Goal: Task Accomplishment & Management: Use online tool/utility

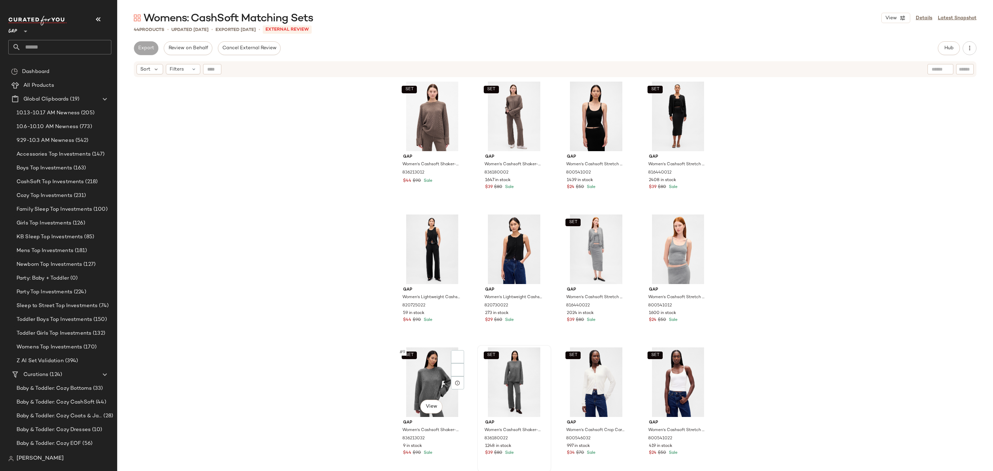
scroll to position [1639, 0]
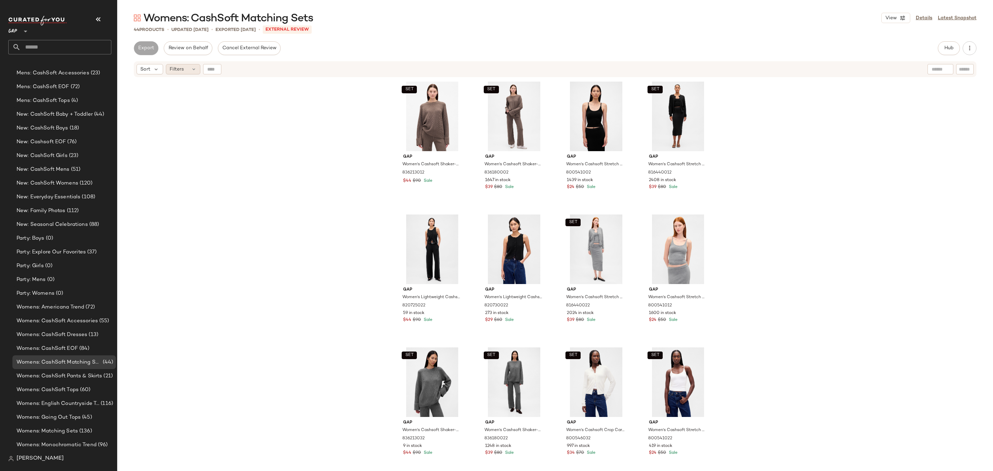
click at [177, 65] on div "Filters" at bounding box center [183, 69] width 34 height 10
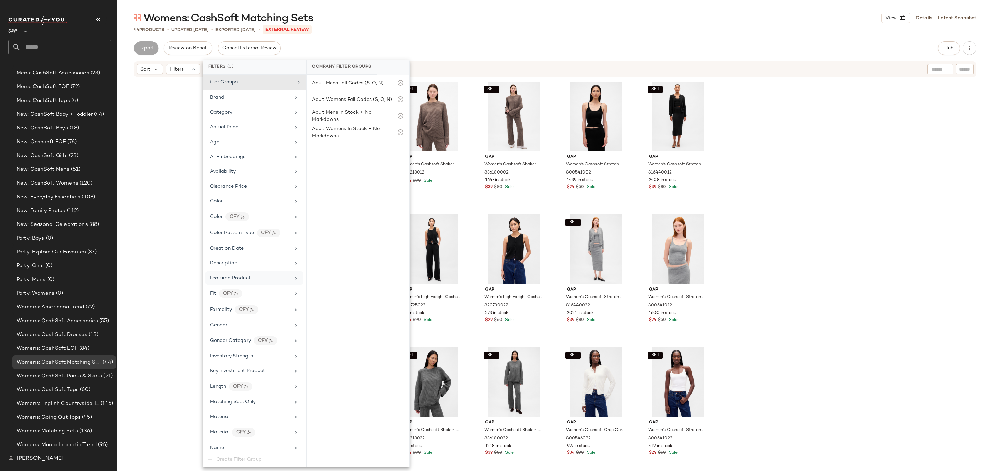
scroll to position [270, 0]
click at [259, 272] on div "Price Type" at bounding box center [250, 271] width 80 height 7
click at [174, 197] on div "SET Gap Women's Cashsoft Shaker-Stitch Boyfriend Sweater by Gap Toasted Almond …" at bounding box center [554, 284] width 875 height 412
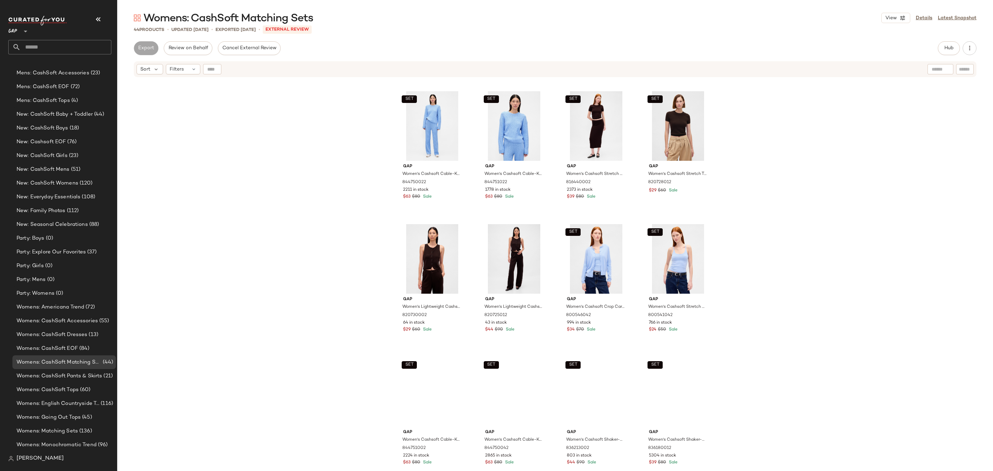
scroll to position [518, 0]
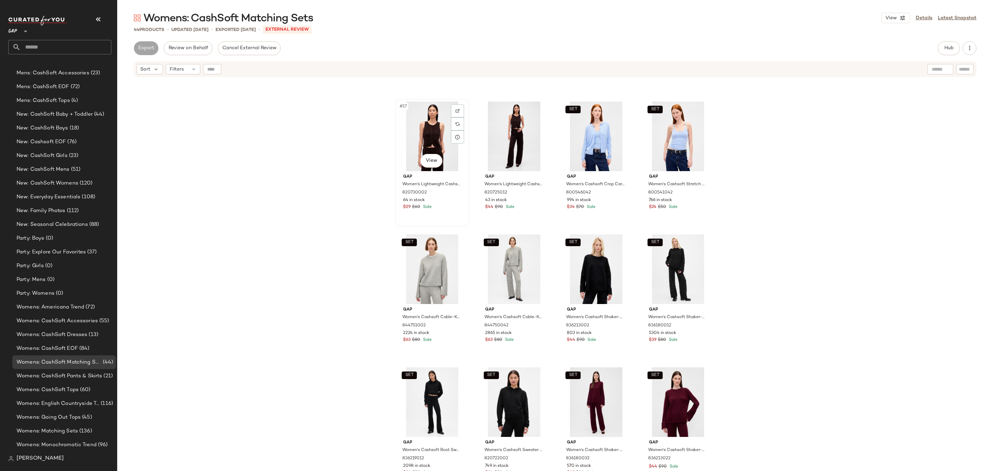
click at [417, 139] on div "#17 View" at bounding box center [431, 137] width 69 height 70
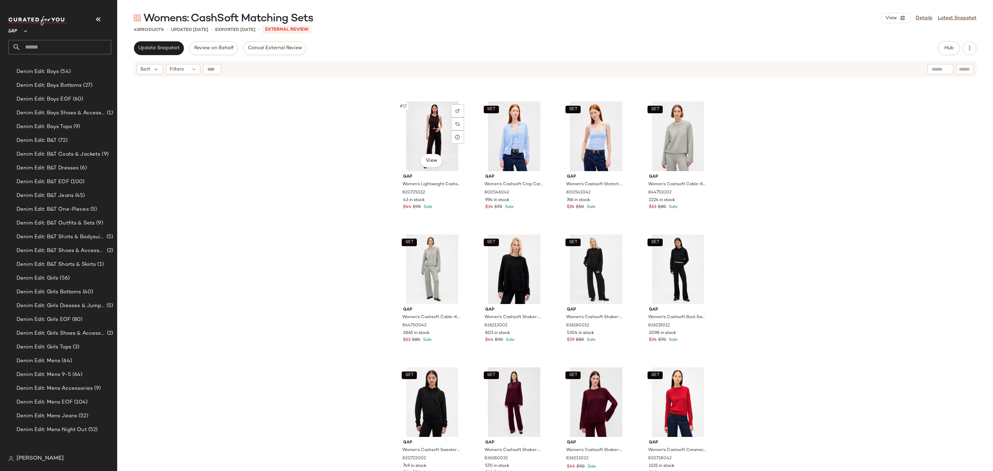
click at [417, 139] on div "#17 View" at bounding box center [431, 137] width 69 height 70
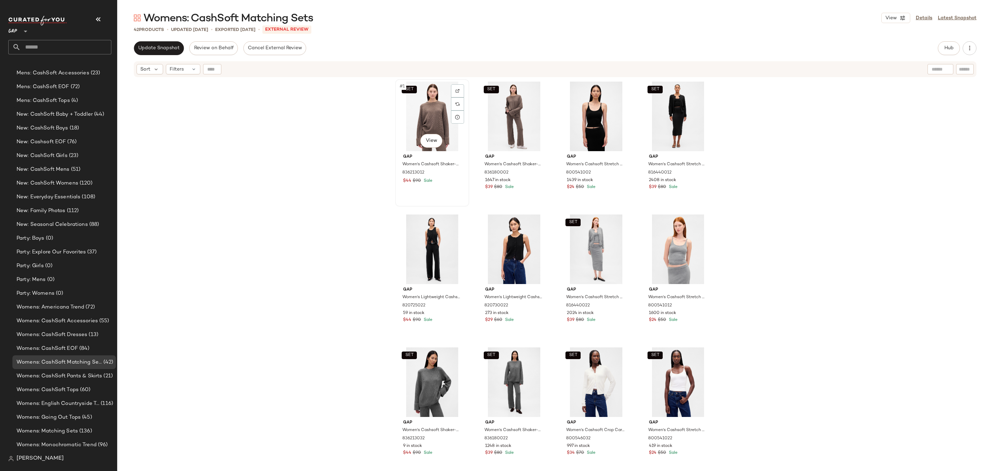
click at [415, 133] on div "SET #1 View" at bounding box center [431, 117] width 69 height 70
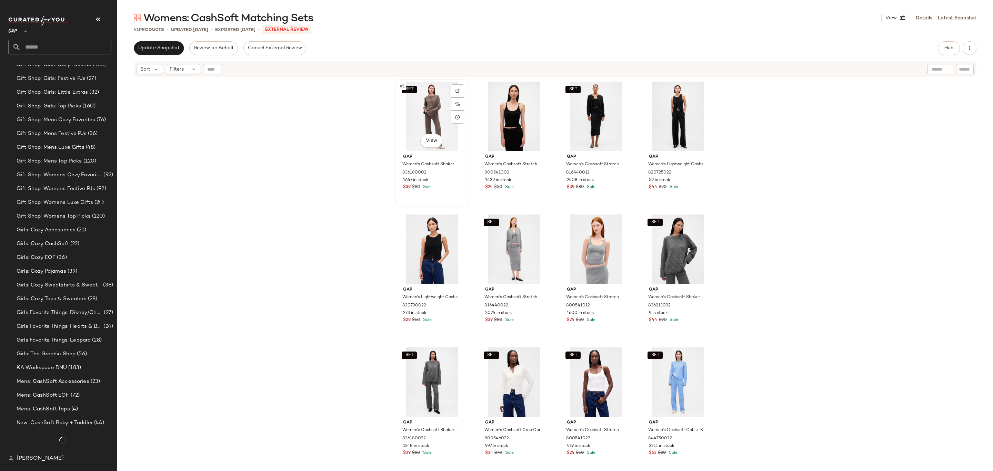
scroll to position [1639, 0]
click at [429, 111] on div "SET #1 View" at bounding box center [431, 117] width 69 height 70
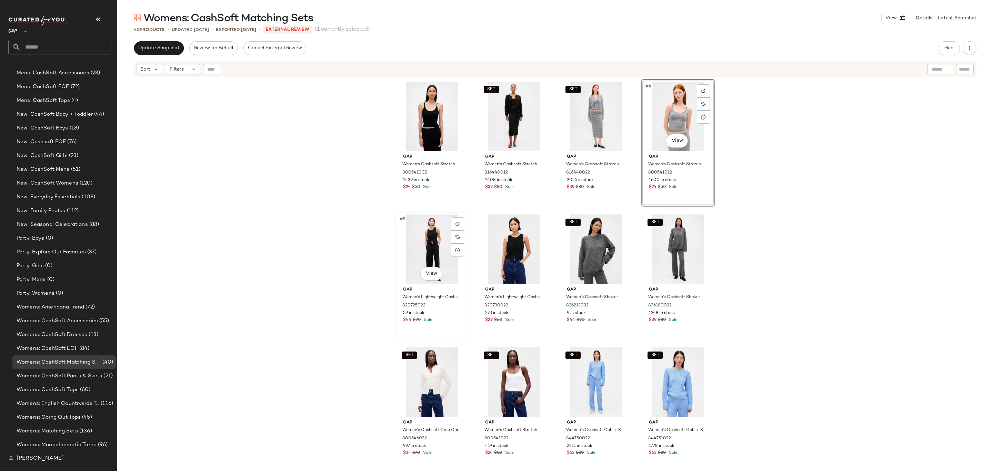
click at [426, 256] on div "#5 View" at bounding box center [431, 250] width 69 height 70
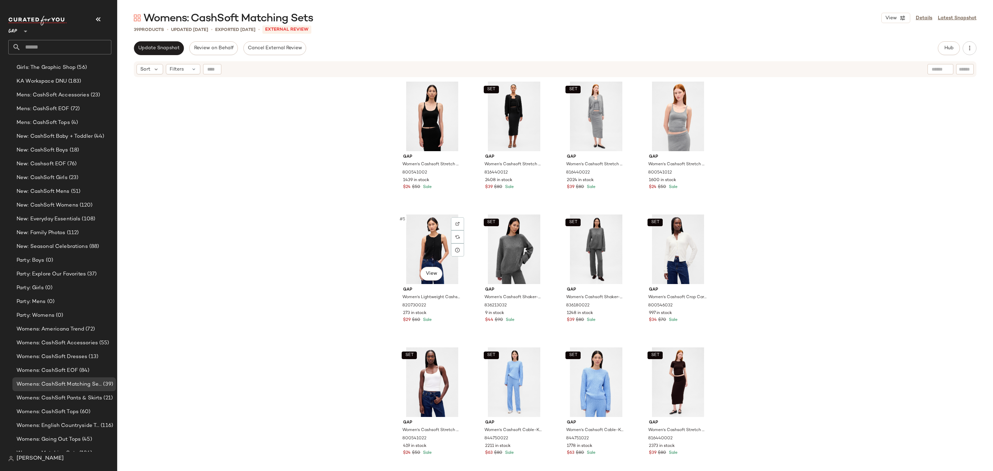
click at [426, 256] on div "#5 View" at bounding box center [431, 250] width 69 height 70
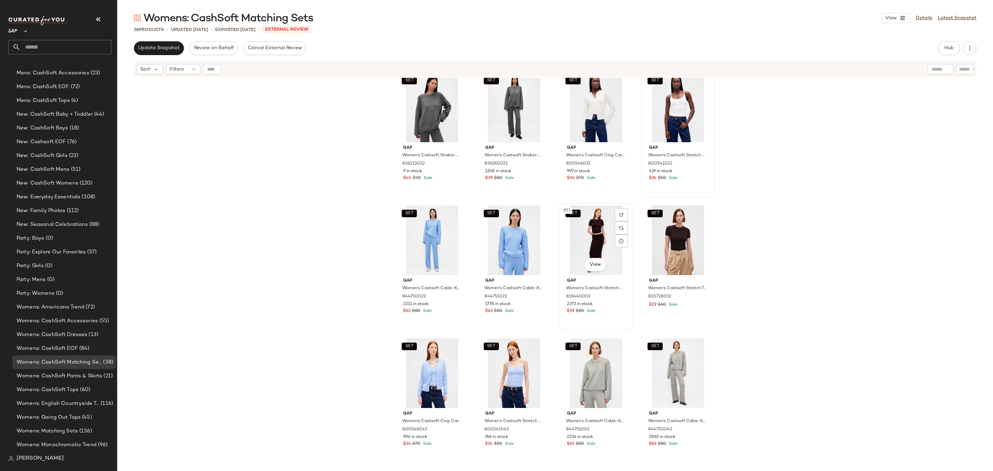
scroll to position [245, 0]
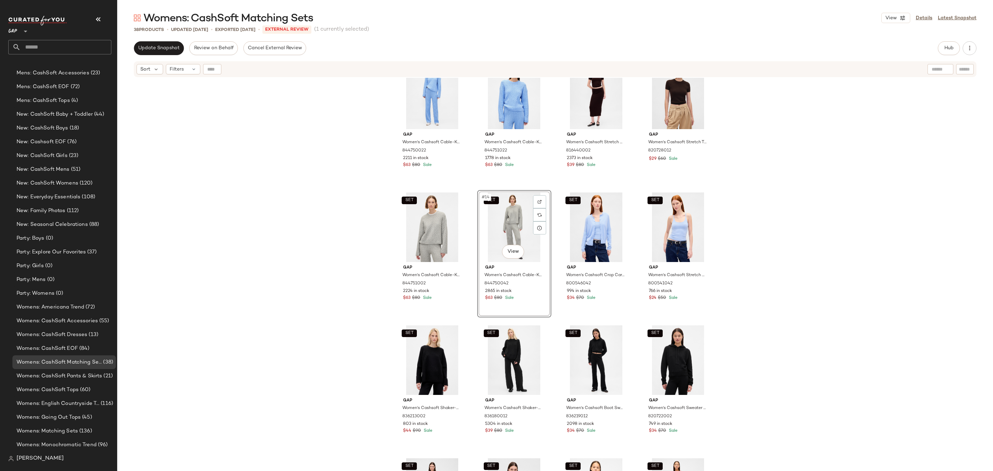
scroll to position [434, 0]
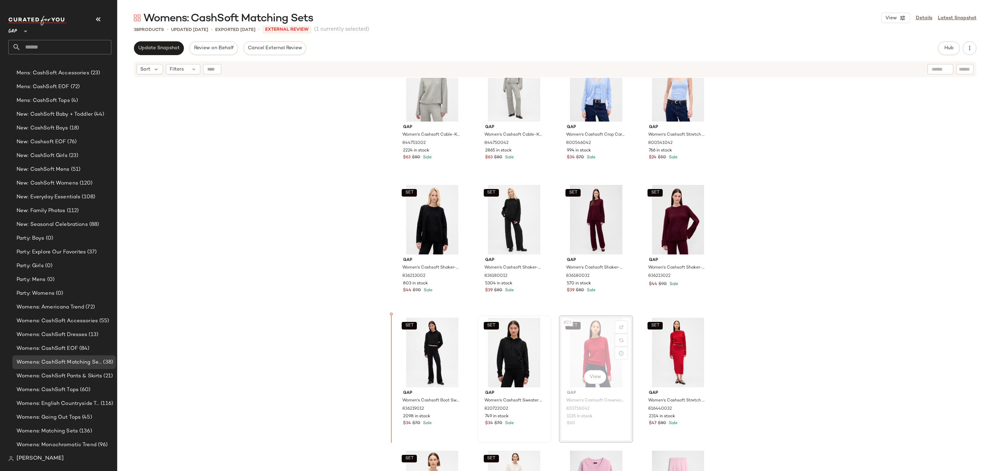
drag, startPoint x: 590, startPoint y: 350, endPoint x: 536, endPoint y: 350, distance: 53.8
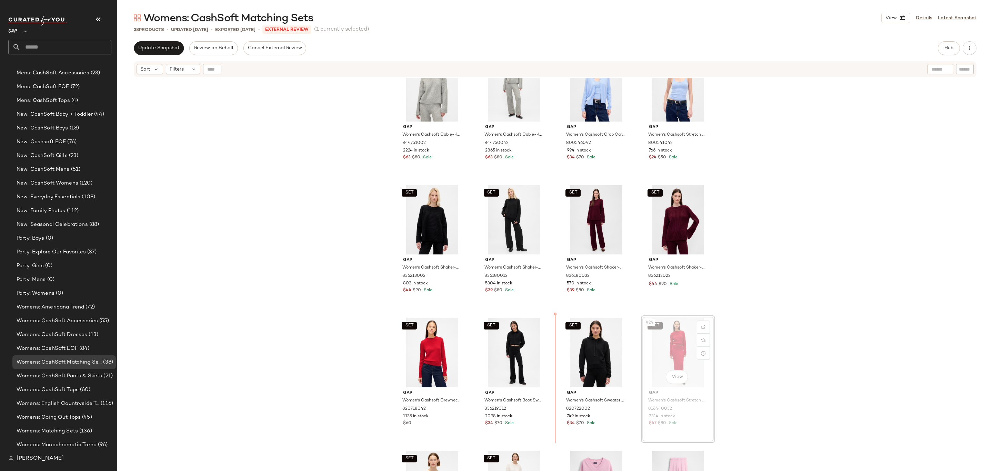
drag, startPoint x: 611, startPoint y: 351, endPoint x: 470, endPoint y: 348, distance: 140.6
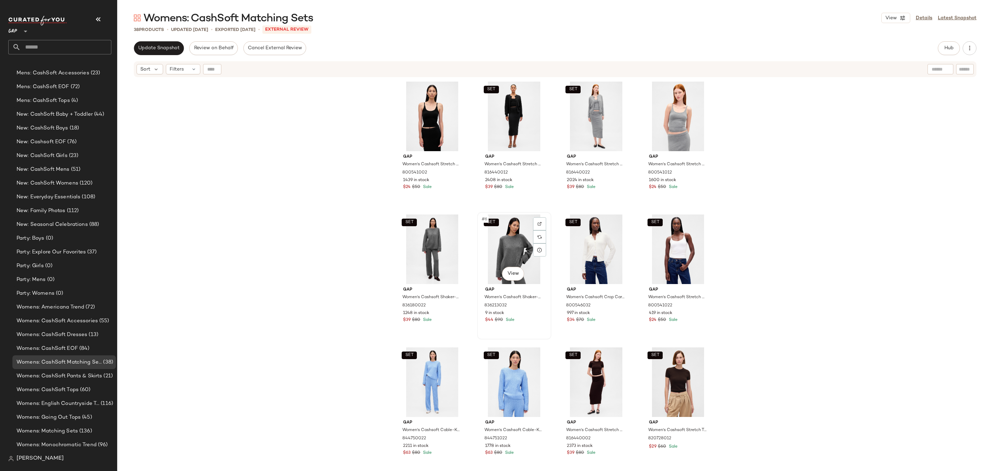
click at [510, 232] on div "SET #6 View" at bounding box center [513, 250] width 69 height 70
click at [415, 235] on div "SET #5 View" at bounding box center [431, 250] width 69 height 70
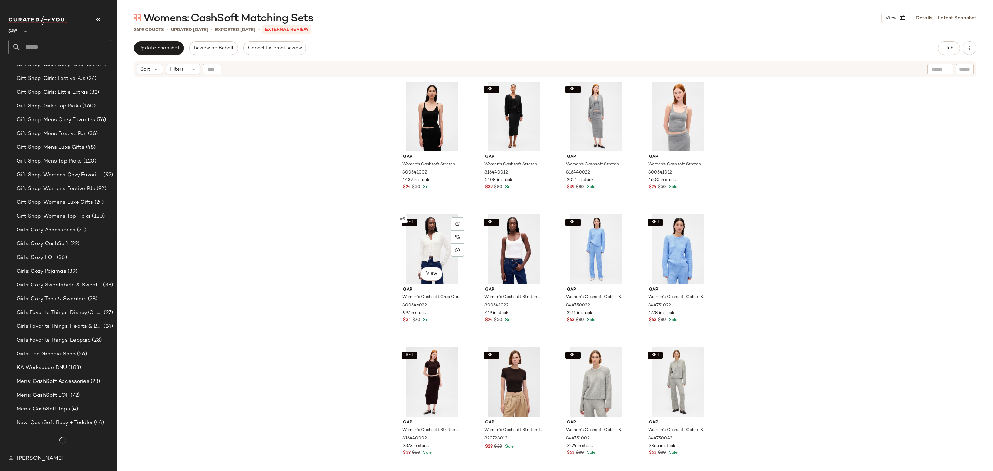
scroll to position [1639, 0]
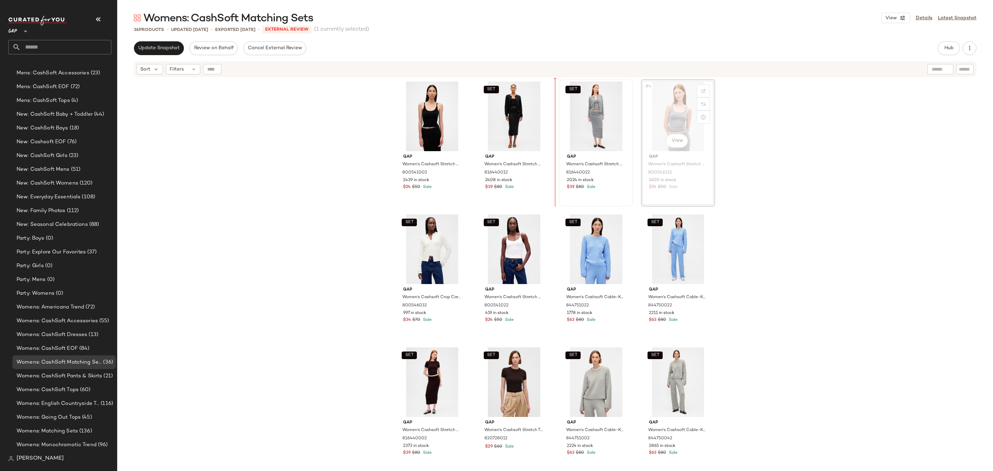
drag, startPoint x: 679, startPoint y: 121, endPoint x: 566, endPoint y: 126, distance: 112.8
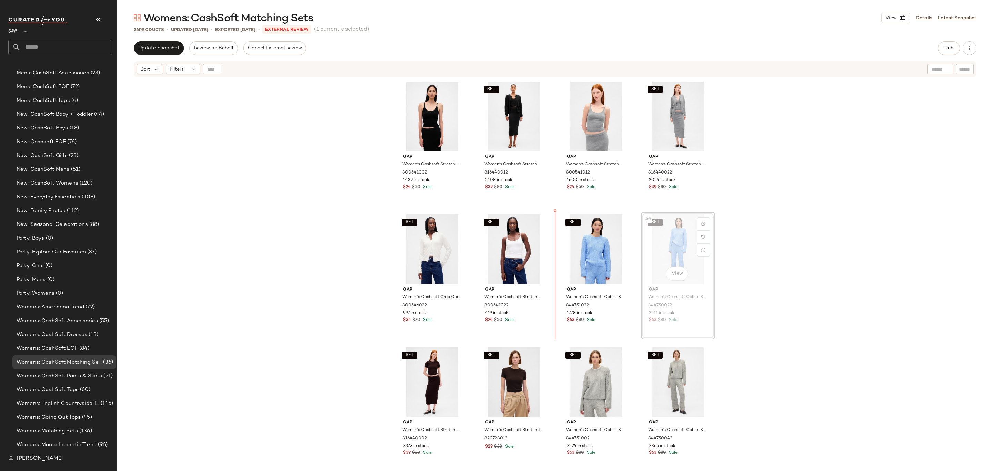
drag, startPoint x: 685, startPoint y: 243, endPoint x: 670, endPoint y: 243, distance: 15.2
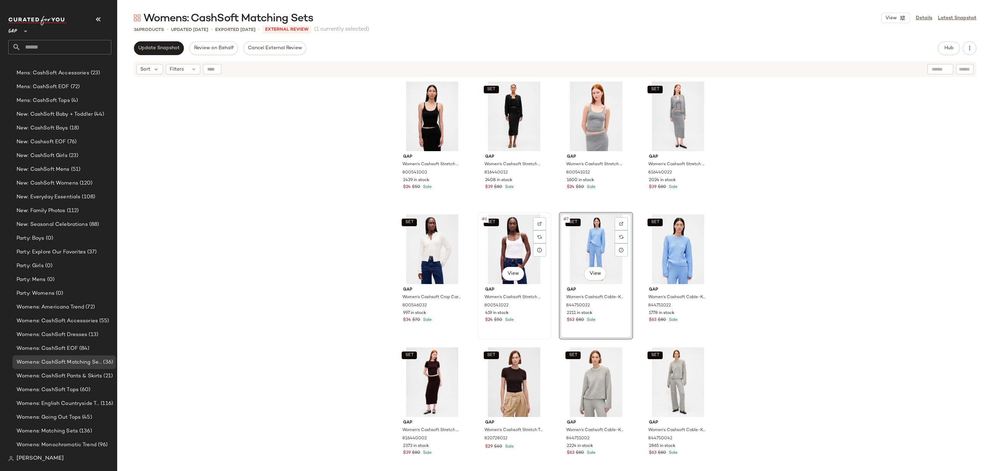
scroll to position [3, 0]
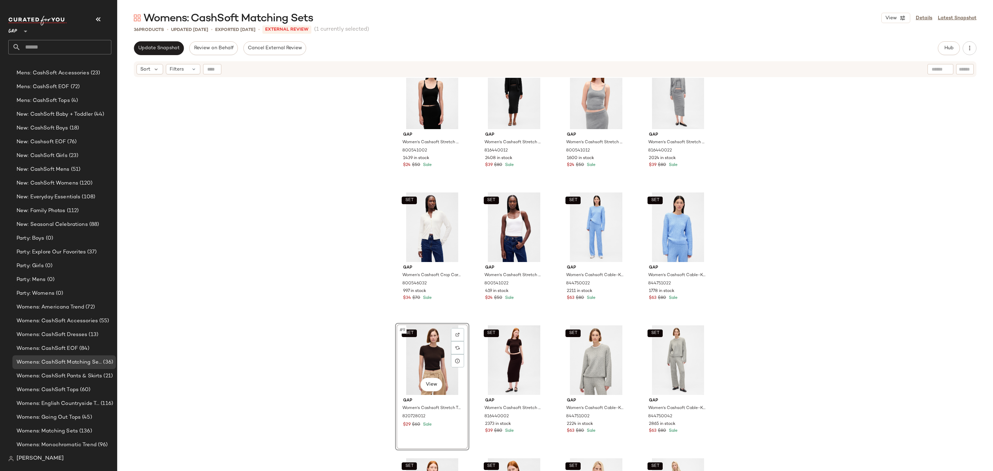
scroll to position [119, 0]
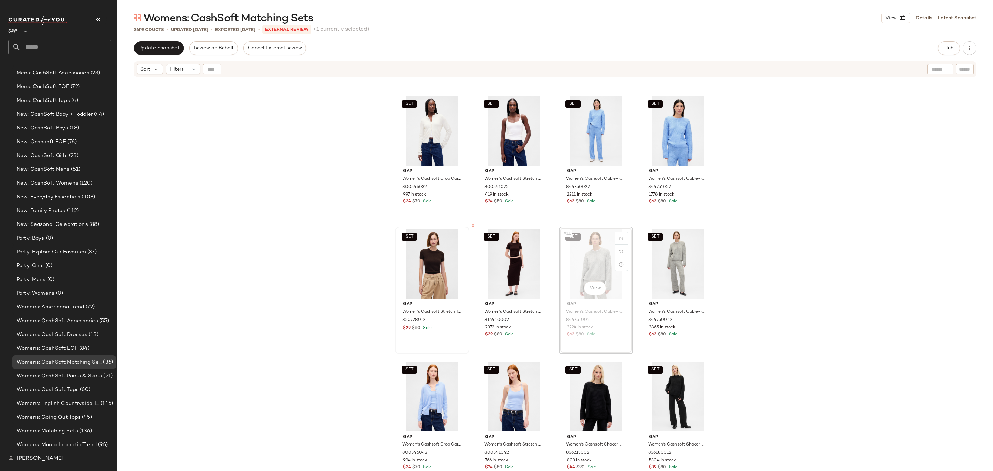
drag, startPoint x: 590, startPoint y: 262, endPoint x: 416, endPoint y: 253, distance: 173.6
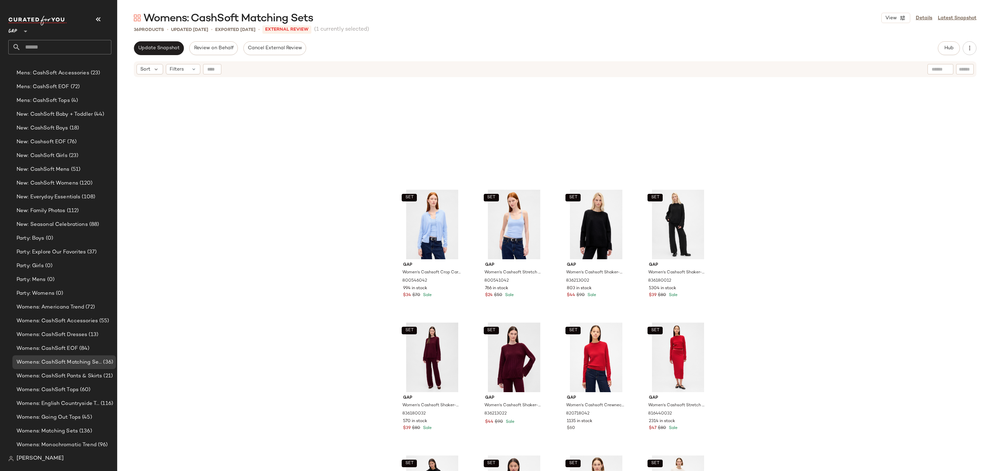
scroll to position [430, 0]
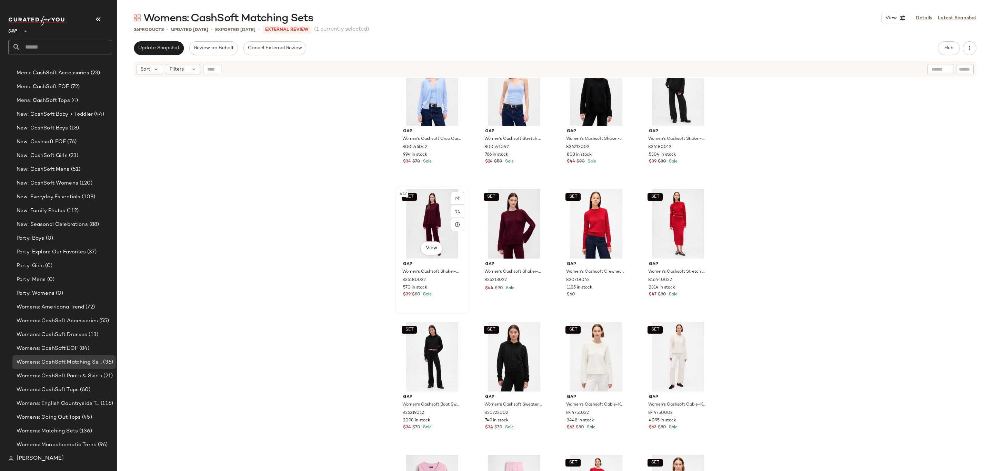
click at [425, 206] on div "SET #17 View" at bounding box center [431, 224] width 69 height 70
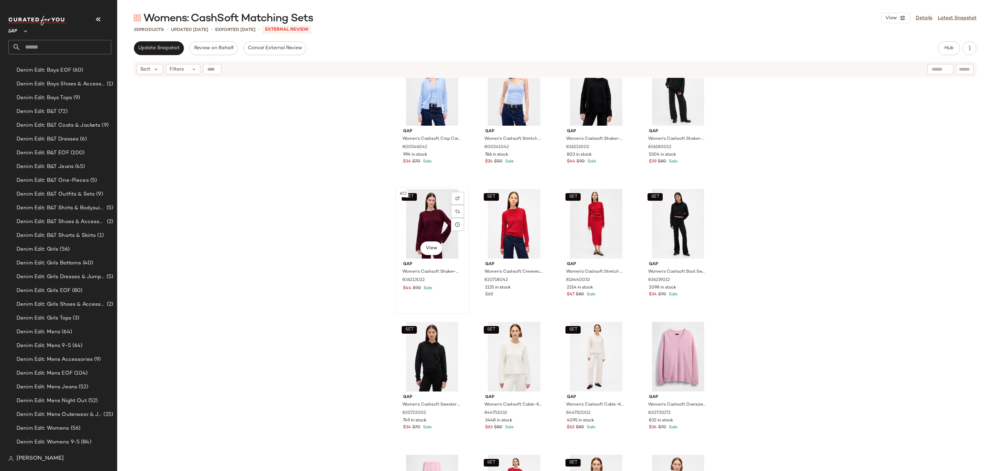
scroll to position [1352, 0]
click at [404, 234] on div "SET #17 View" at bounding box center [431, 224] width 69 height 70
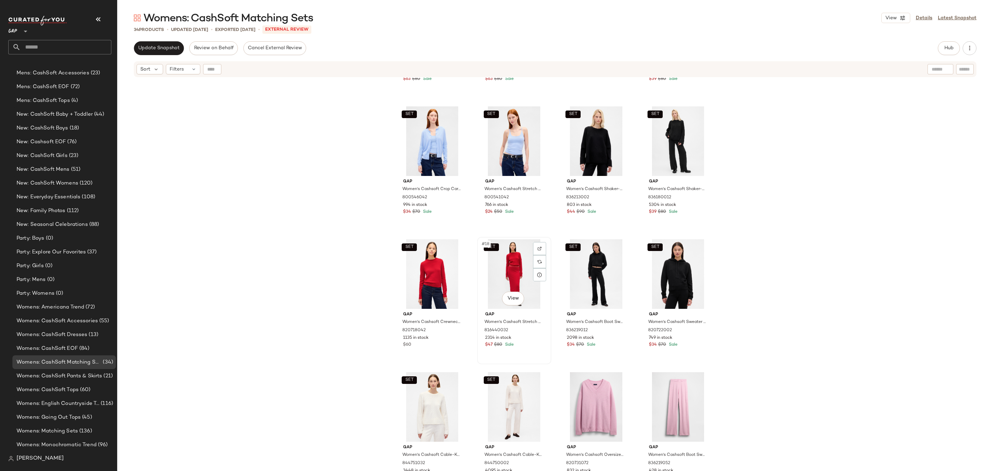
scroll to position [387, 0]
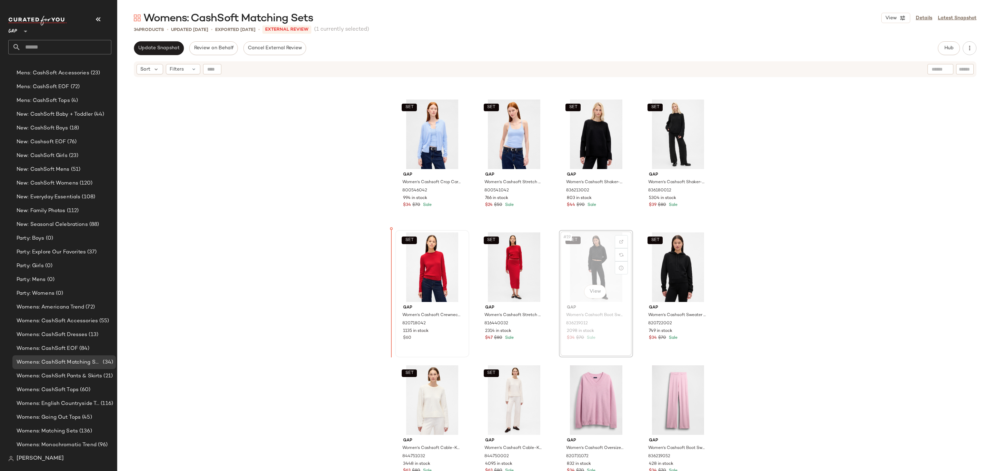
drag, startPoint x: 600, startPoint y: 267, endPoint x: 415, endPoint y: 266, distance: 184.7
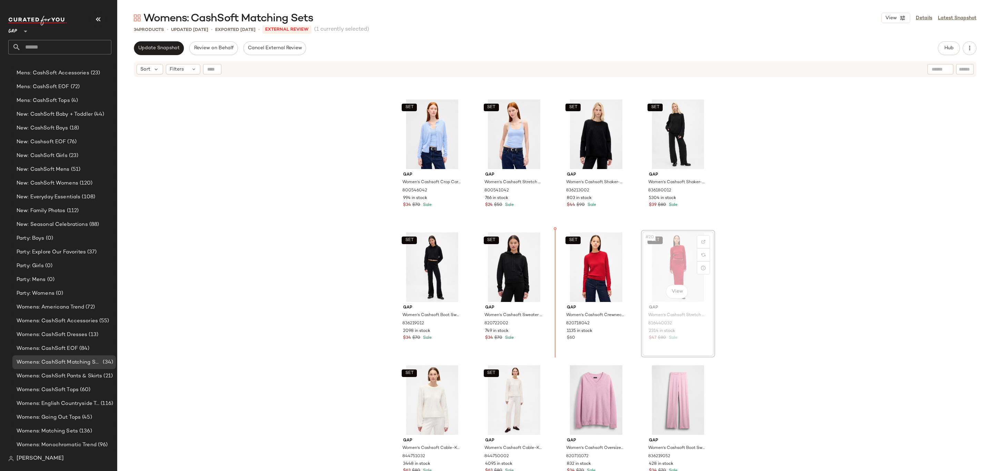
drag, startPoint x: 679, startPoint y: 256, endPoint x: 673, endPoint y: 256, distance: 5.9
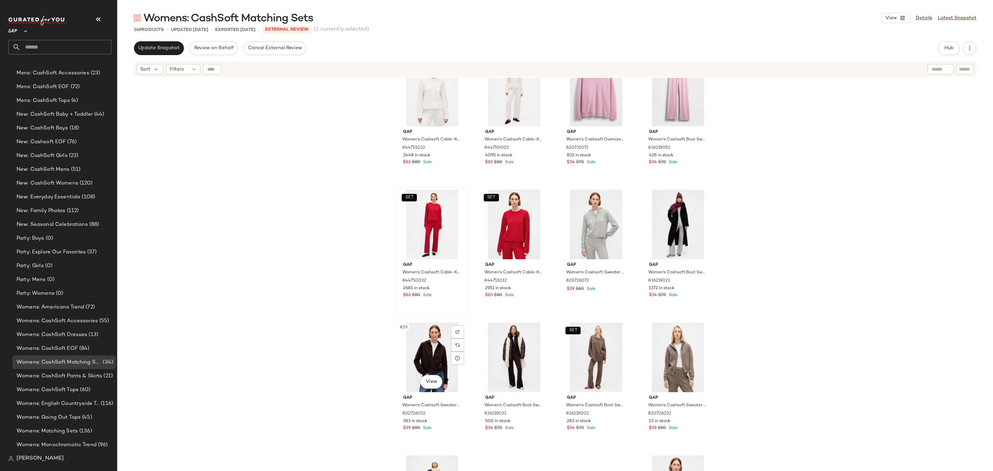
scroll to position [710, 0]
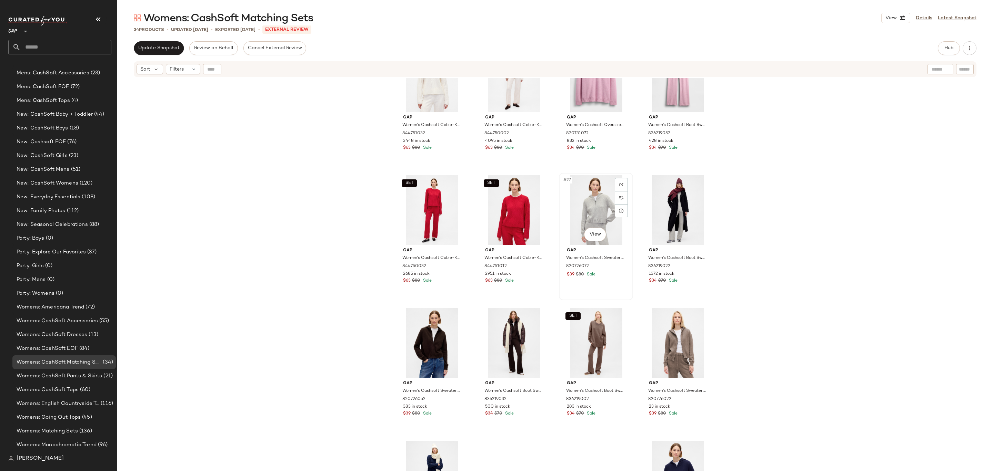
click at [599, 208] on div "#27 View" at bounding box center [595, 210] width 69 height 70
click at [954, 45] on button "Hub" at bounding box center [948, 48] width 22 height 14
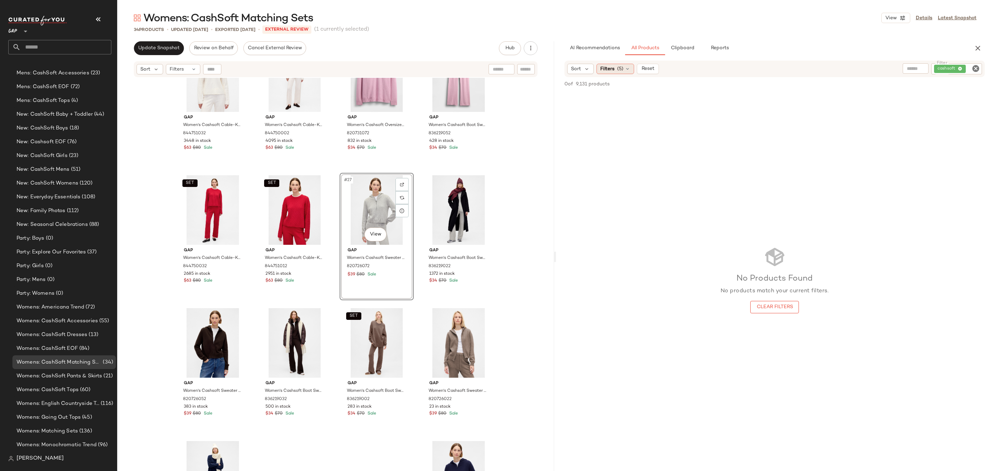
click at [606, 68] on span "Filters" at bounding box center [607, 68] width 14 height 7
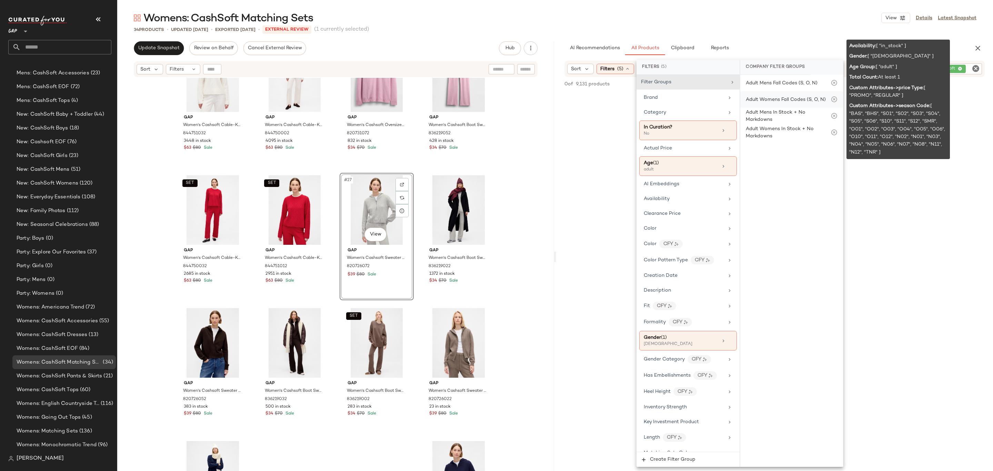
click at [800, 102] on div "Adult Womens Fall Codes (S, O, N)" at bounding box center [785, 99] width 80 height 7
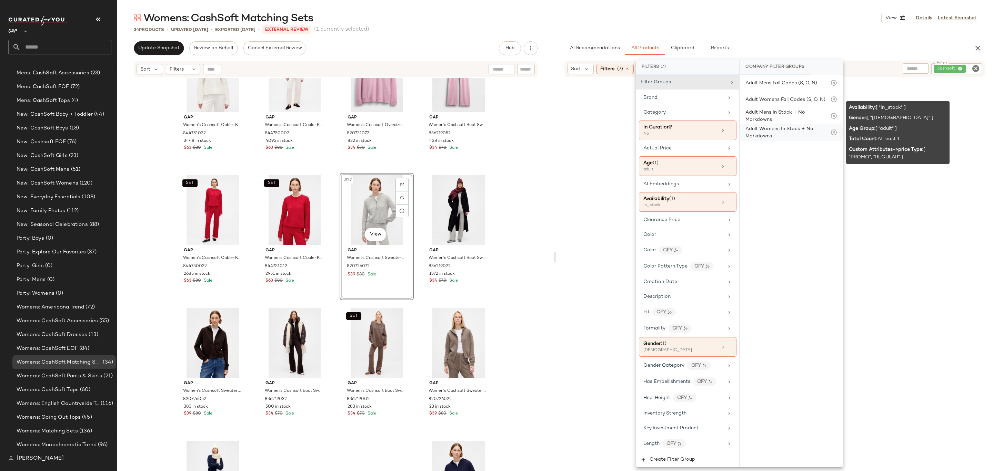
click at [773, 127] on div "Adult Womens In Stock + No Markdowns" at bounding box center [787, 132] width 85 height 14
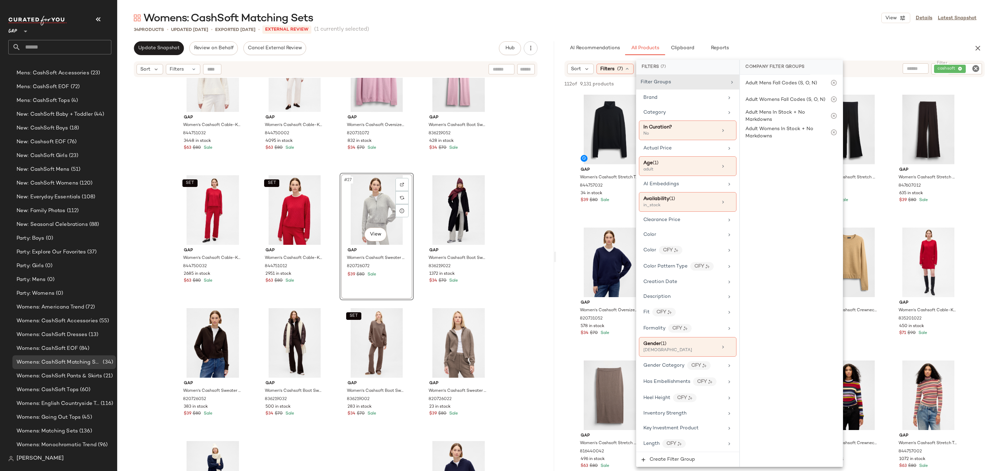
click at [895, 31] on div "34 Products • updated [DATE] • Exported [DATE] • External REVIEW (1 currently s…" at bounding box center [554, 29] width 875 height 7
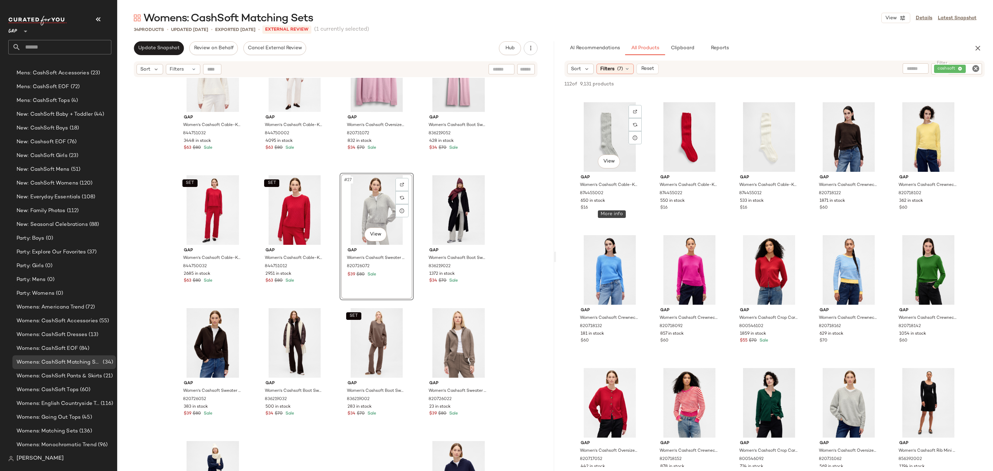
scroll to position [505, 0]
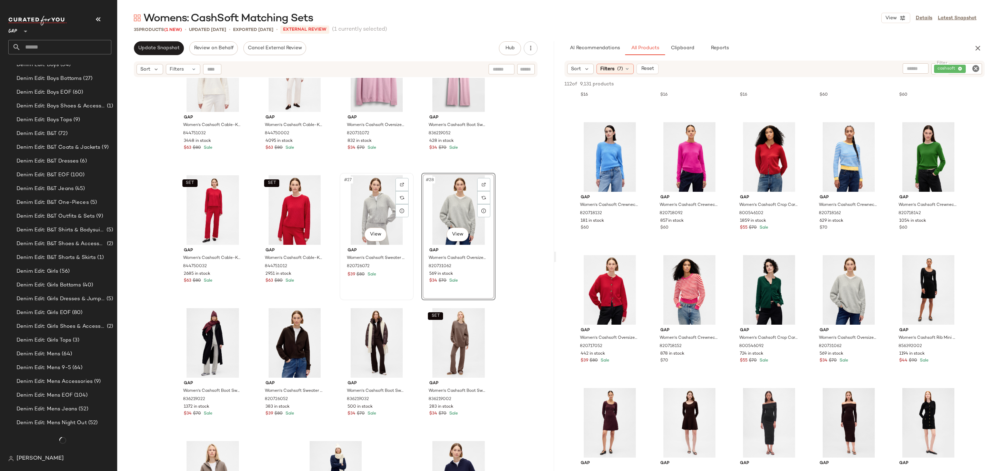
click at [367, 210] on div "#27 View" at bounding box center [376, 210] width 69 height 70
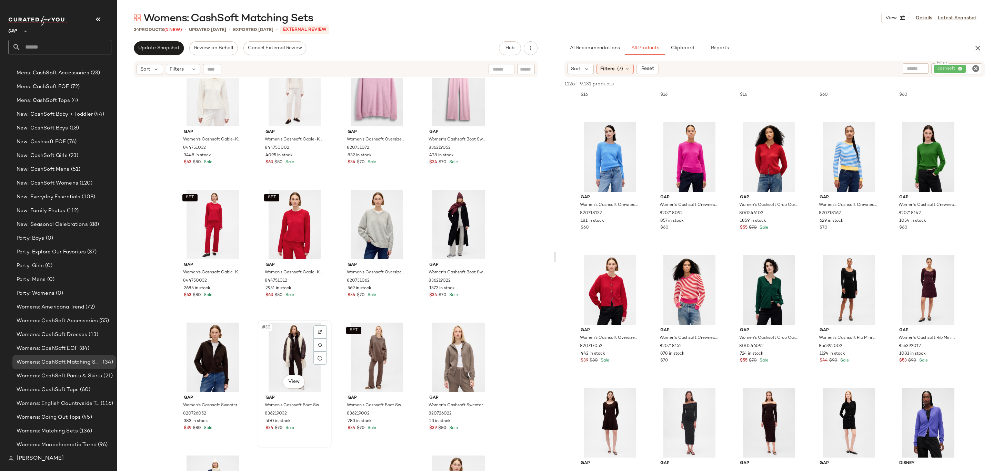
scroll to position [680, 0]
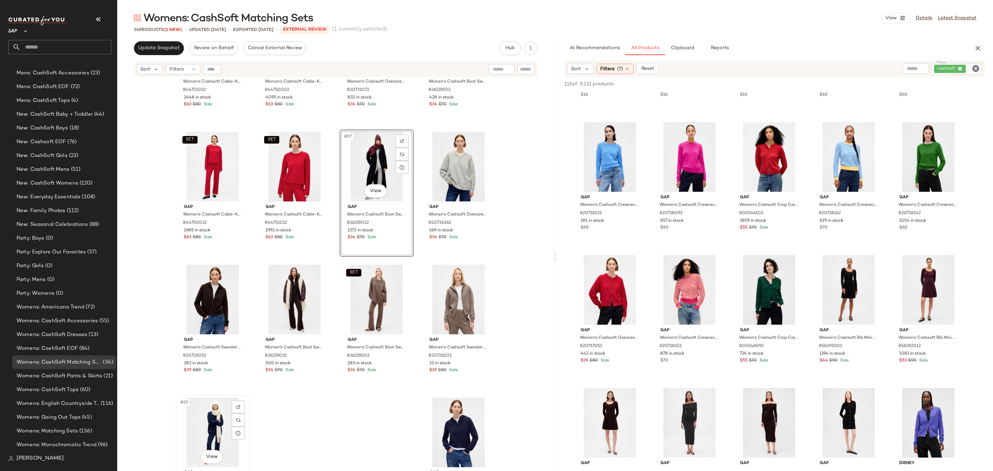
scroll to position [786, 0]
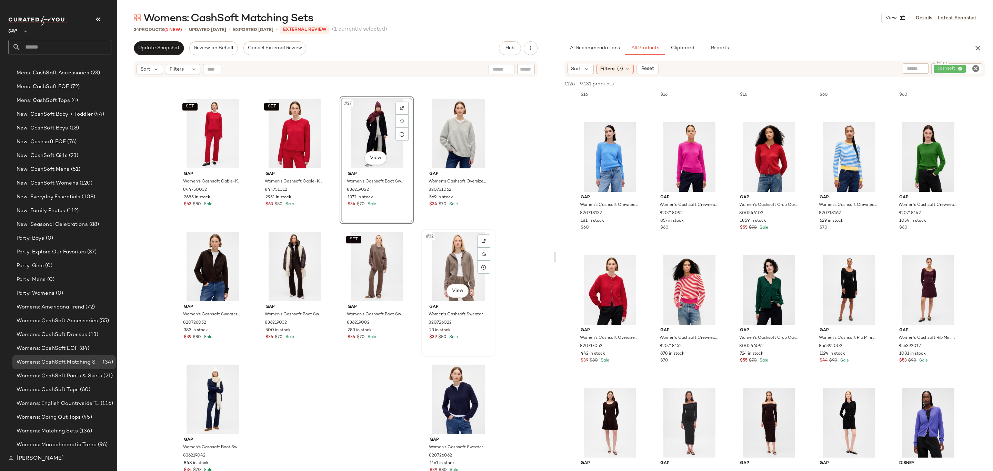
click at [460, 272] on div "#32 View" at bounding box center [458, 267] width 69 height 70
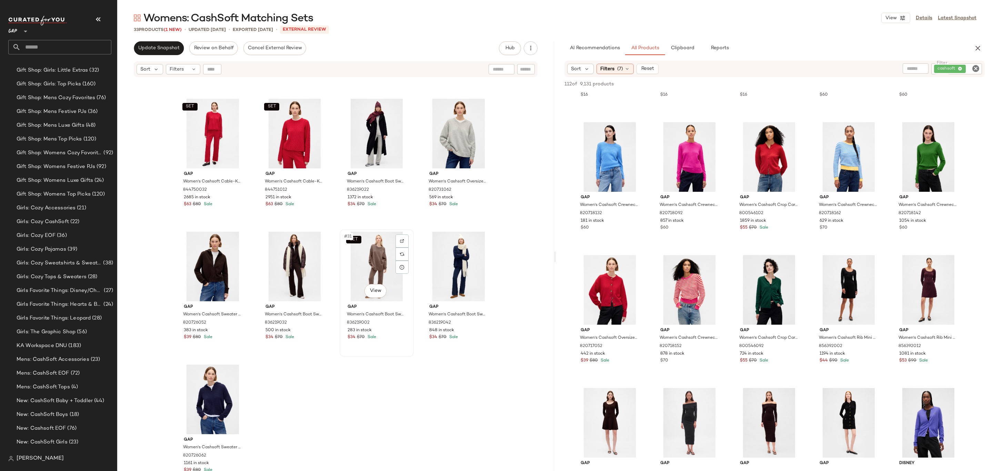
scroll to position [1639, 0]
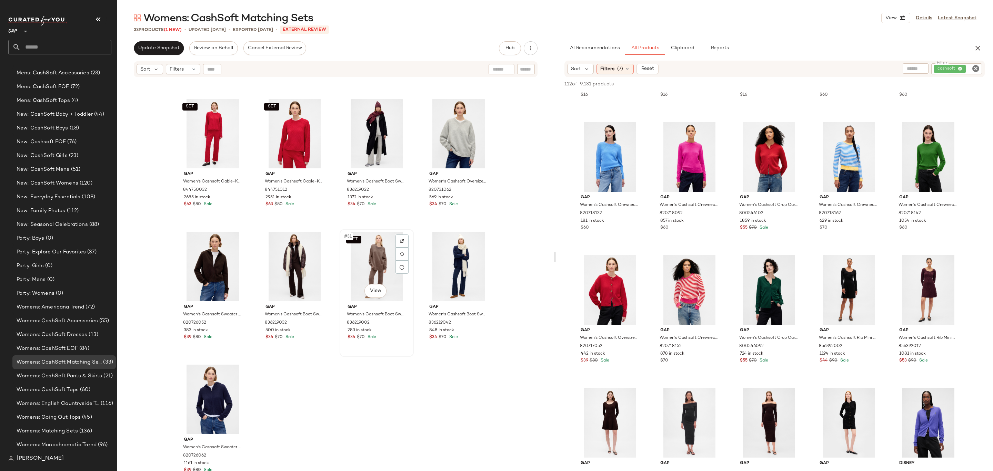
click at [373, 263] on div "SET #31 View" at bounding box center [376, 267] width 69 height 70
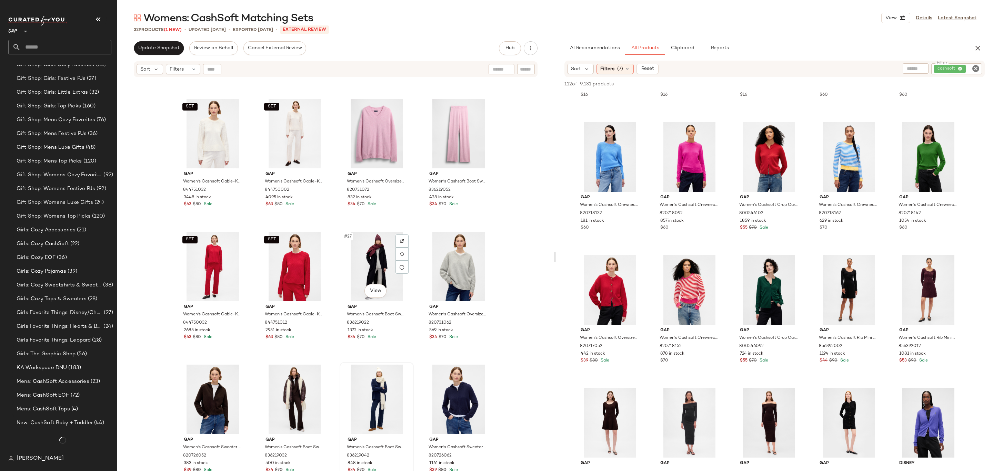
scroll to position [1639, 0]
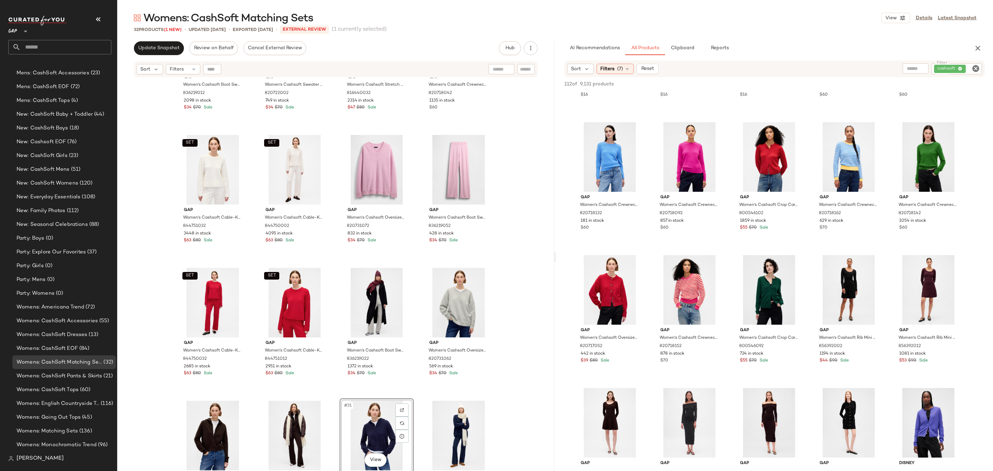
scroll to position [653, 0]
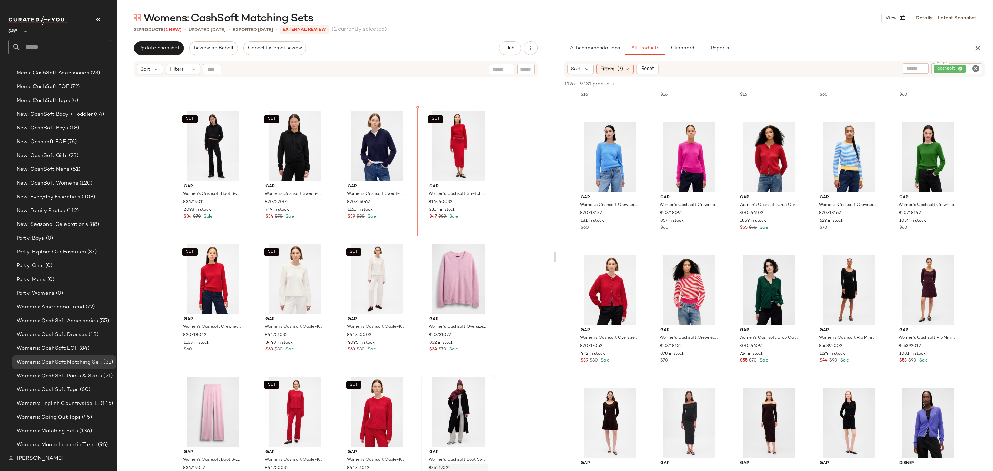
scroll to position [508, 0]
drag, startPoint x: 454, startPoint y: 404, endPoint x: 454, endPoint y: 325, distance: 78.9
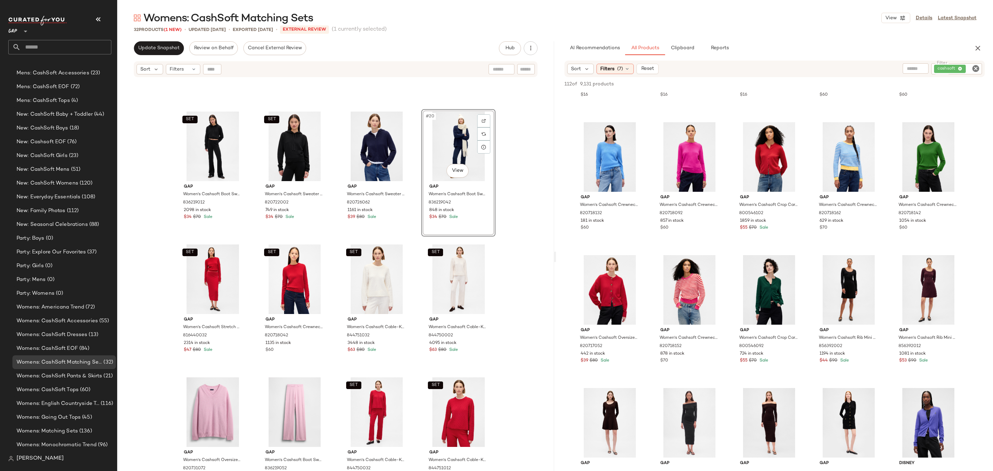
click at [523, 175] on div "SET Gap Women's Cashsoft Boot Sweater Pants by Gap True Black Size M 836219012 …" at bounding box center [335, 284] width 437 height 412
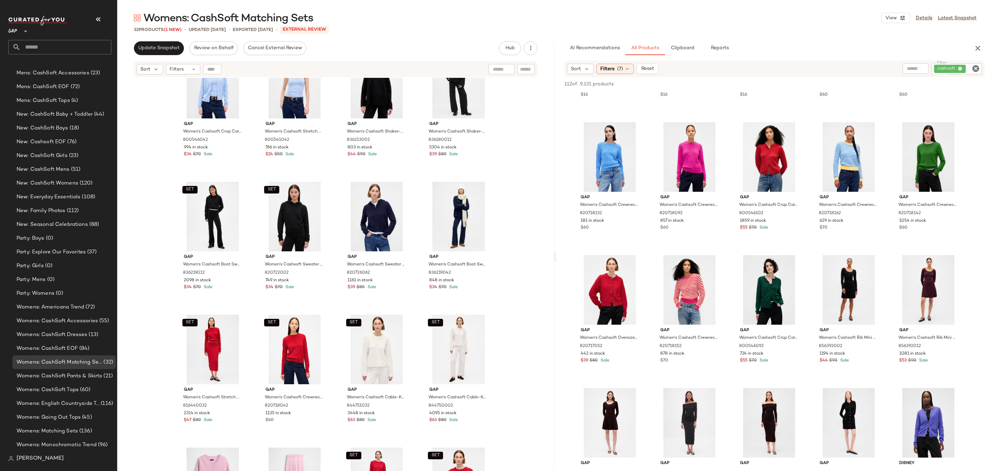
scroll to position [408, 0]
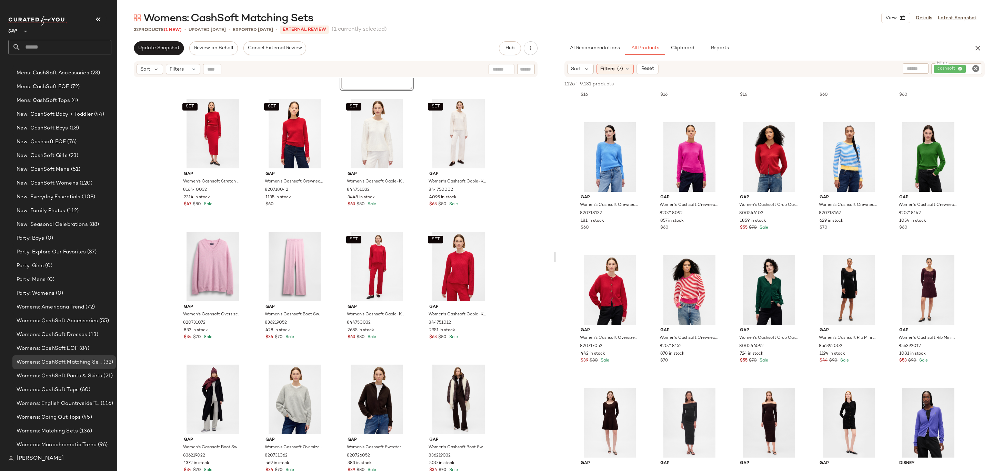
scroll to position [548, 0]
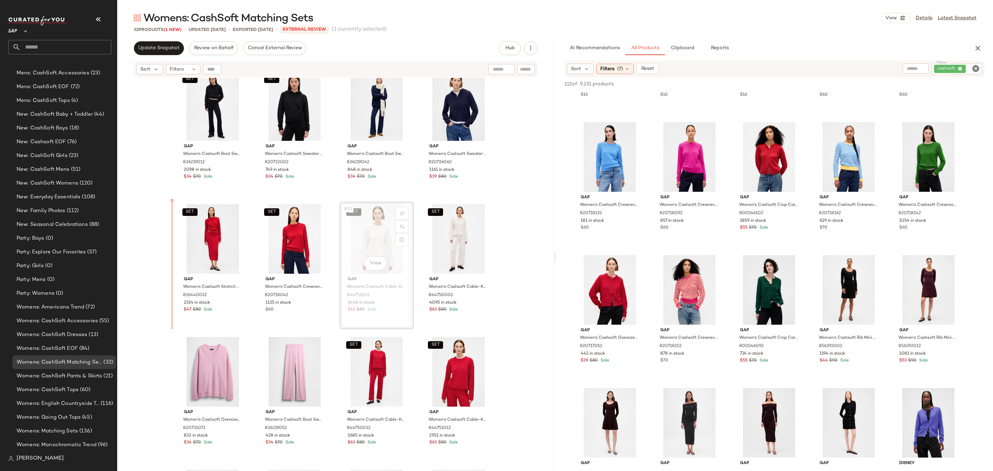
drag, startPoint x: 366, startPoint y: 226, endPoint x: 361, endPoint y: 226, distance: 4.5
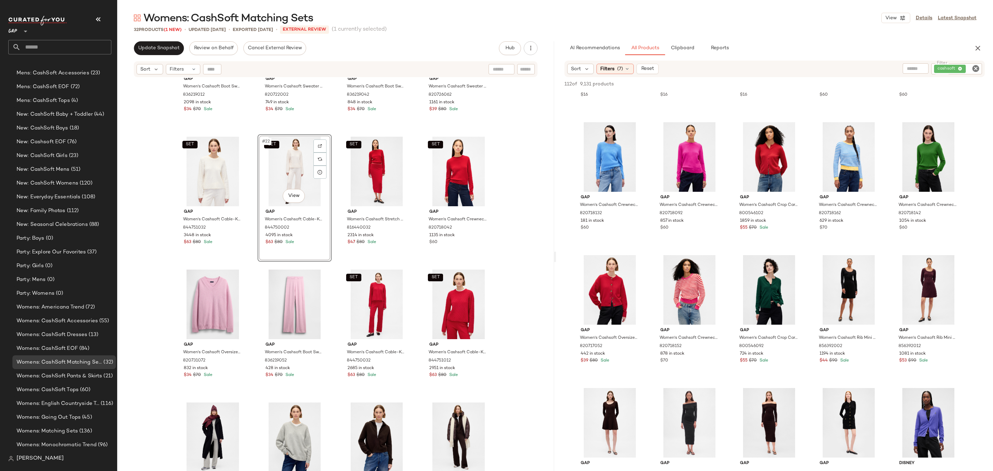
scroll to position [653, 0]
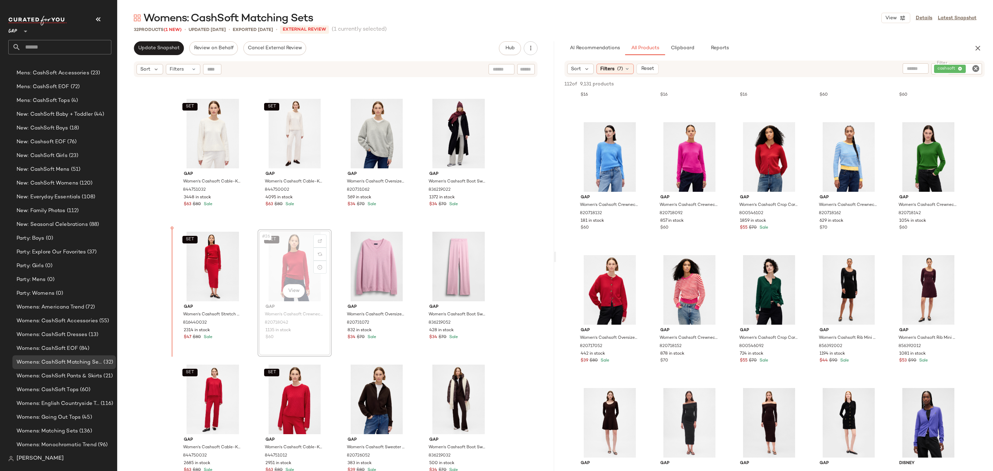
drag, startPoint x: 297, startPoint y: 274, endPoint x: 248, endPoint y: 274, distance: 49.3
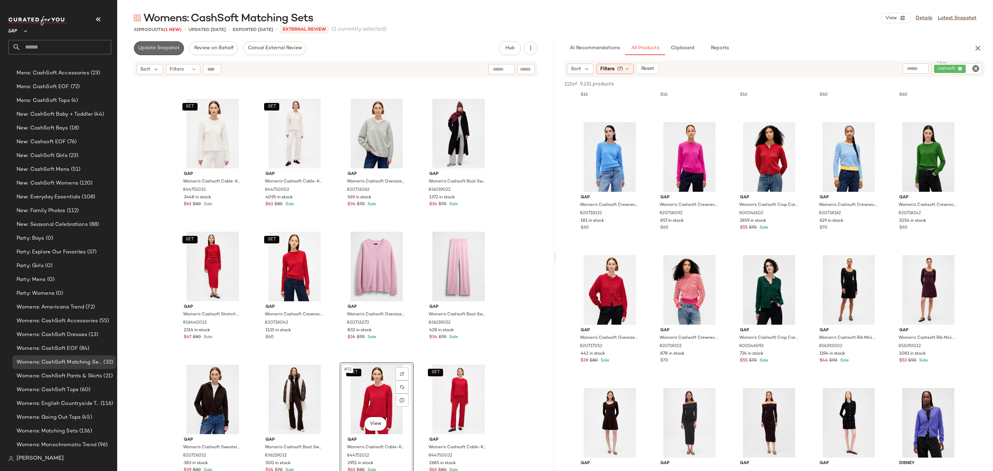
click at [170, 53] on button "Update Snapshot" at bounding box center [159, 48] width 50 height 14
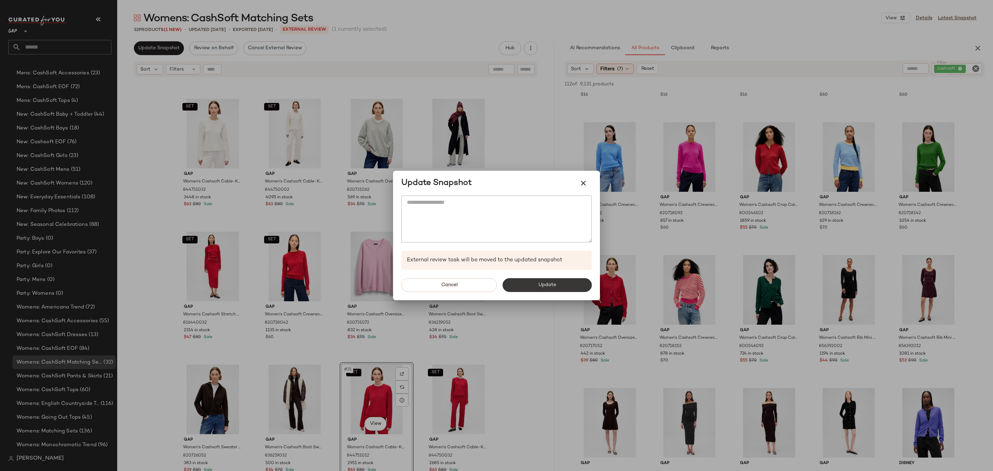
click at [523, 284] on button "Update" at bounding box center [546, 285] width 89 height 14
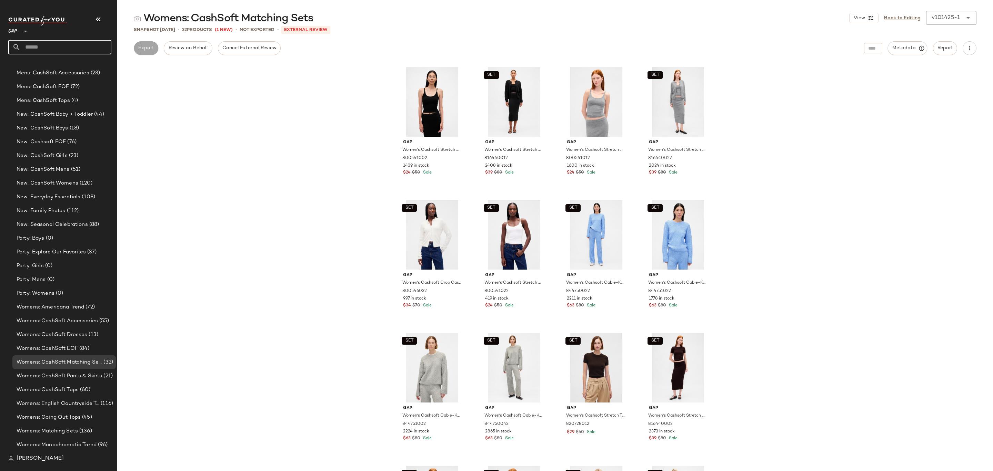
click at [96, 44] on input "text" at bounding box center [66, 47] width 91 height 14
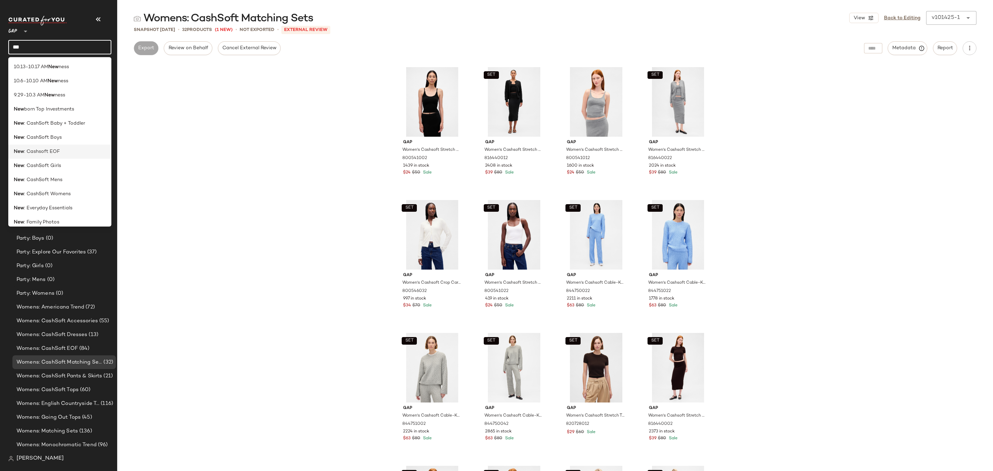
type input "***"
click at [67, 151] on div "New : Cashsoft EOF" at bounding box center [60, 151] width 92 height 7
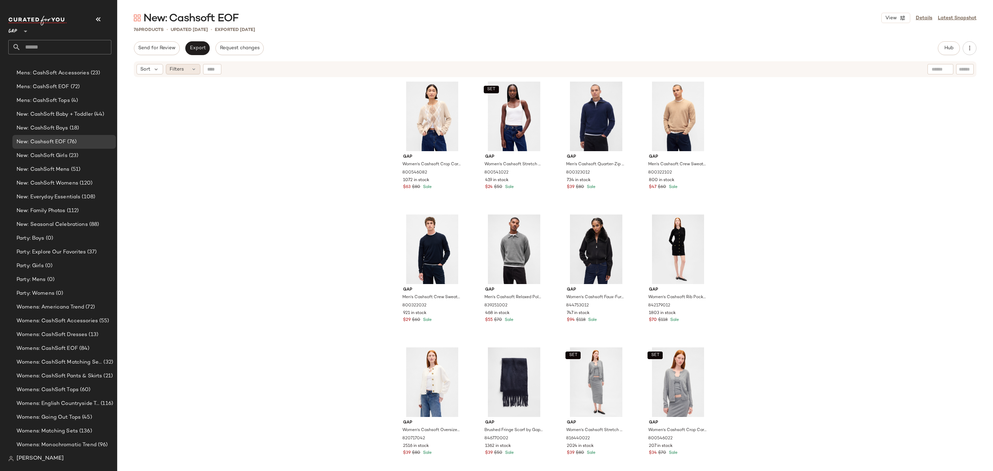
click at [177, 66] on span "Filters" at bounding box center [177, 69] width 14 height 7
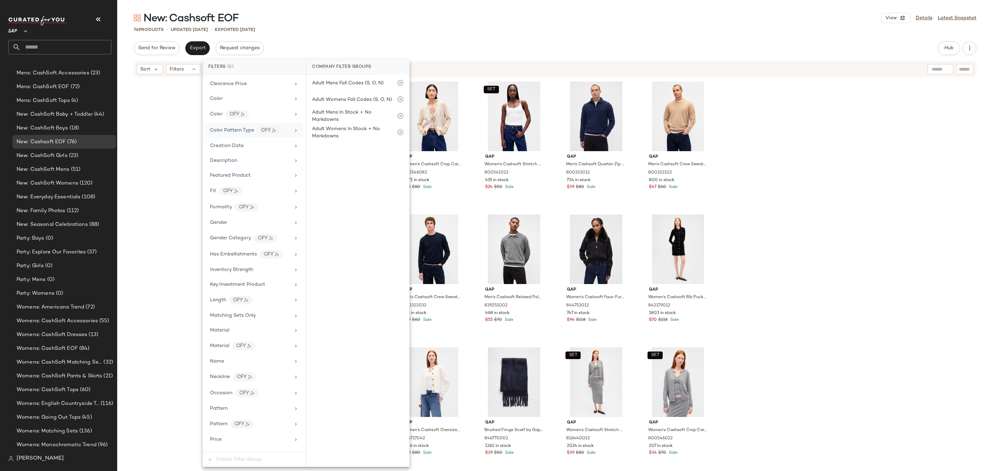
scroll to position [181, 0]
click at [248, 376] on div "Price Type" at bounding box center [250, 376] width 80 height 7
click at [364, 110] on div "MARKDOWN" at bounding box center [357, 118] width 103 height 17
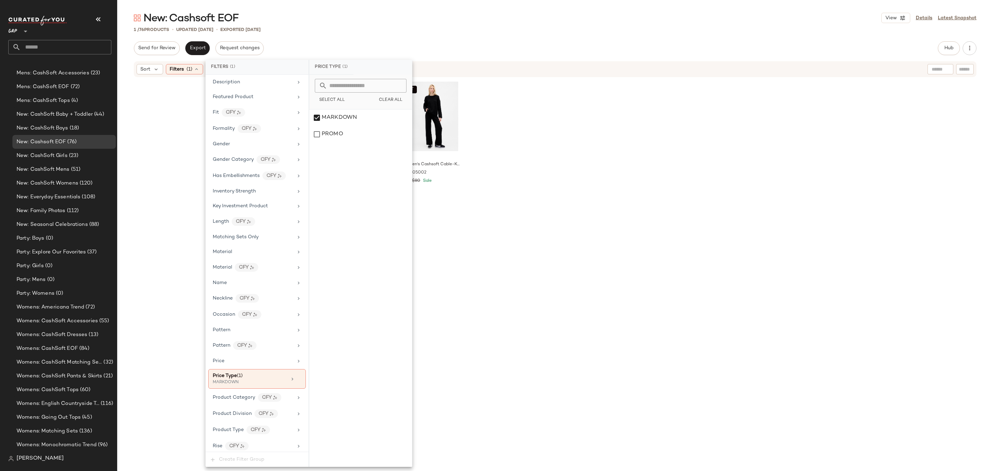
click at [484, 23] on div "New: Cashsoft EOF View Details Latest Snapshot" at bounding box center [554, 18] width 875 height 14
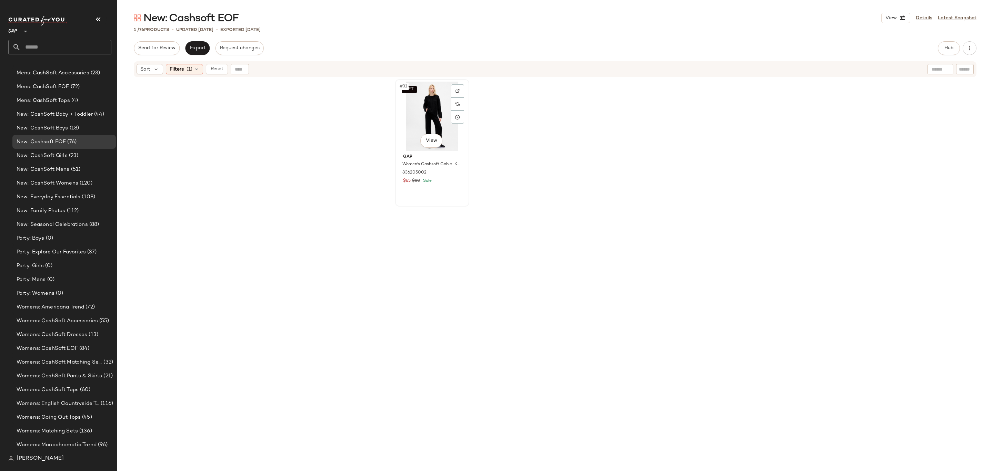
click at [419, 123] on div "SET #31 View" at bounding box center [431, 117] width 69 height 70
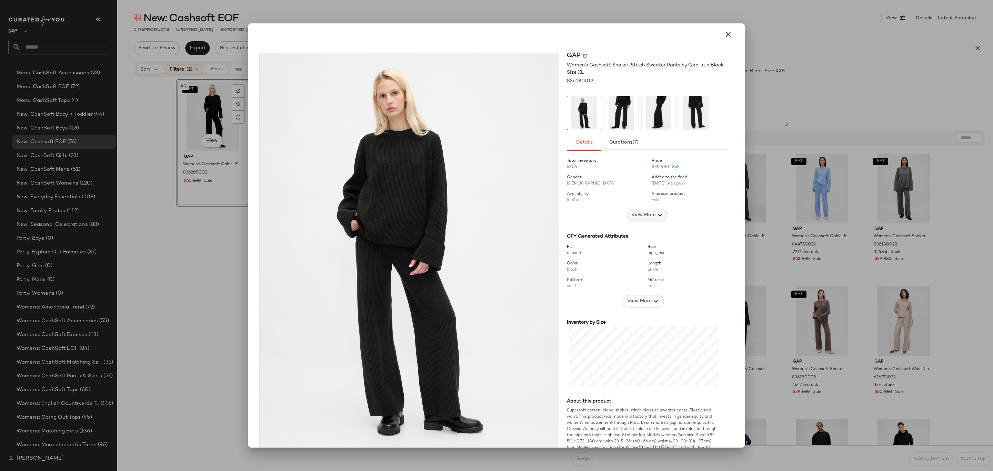
click at [632, 216] on span "View More" at bounding box center [643, 215] width 25 height 8
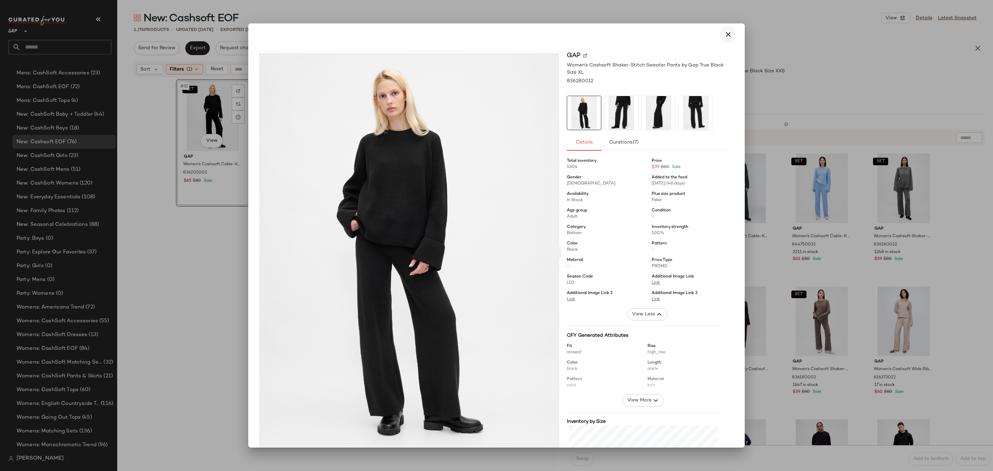
click at [725, 31] on icon "button" at bounding box center [728, 34] width 8 height 8
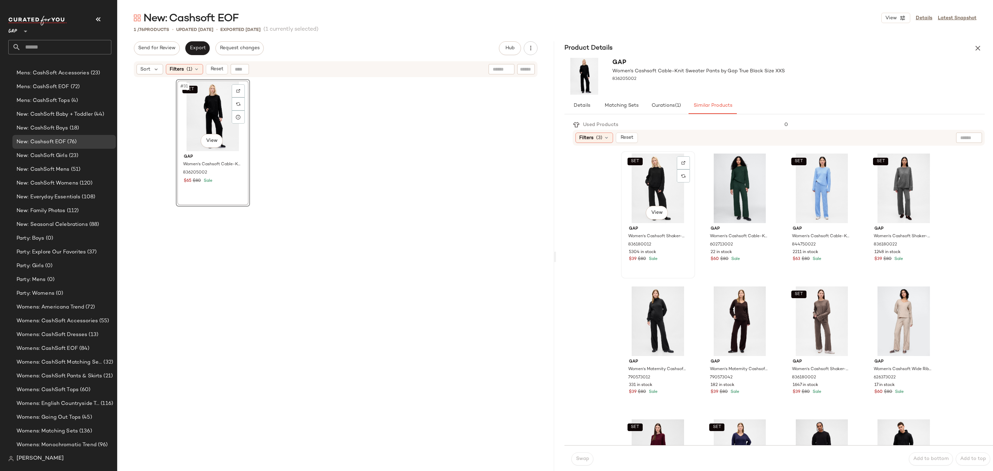
click at [653, 190] on div "SET View" at bounding box center [657, 189] width 69 height 70
click at [585, 460] on span "Swap" at bounding box center [581, 460] width 13 height 6
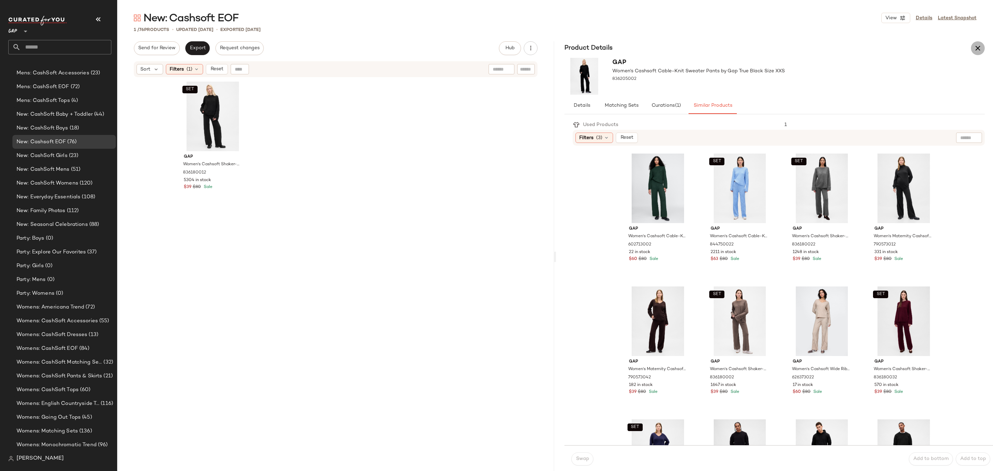
click at [979, 48] on icon "button" at bounding box center [977, 48] width 8 height 8
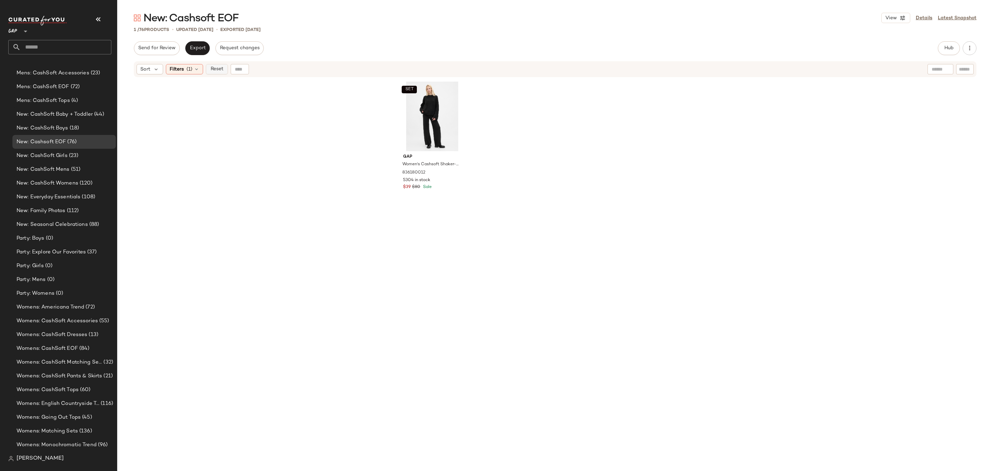
click at [222, 65] on button "Reset" at bounding box center [217, 69] width 22 height 10
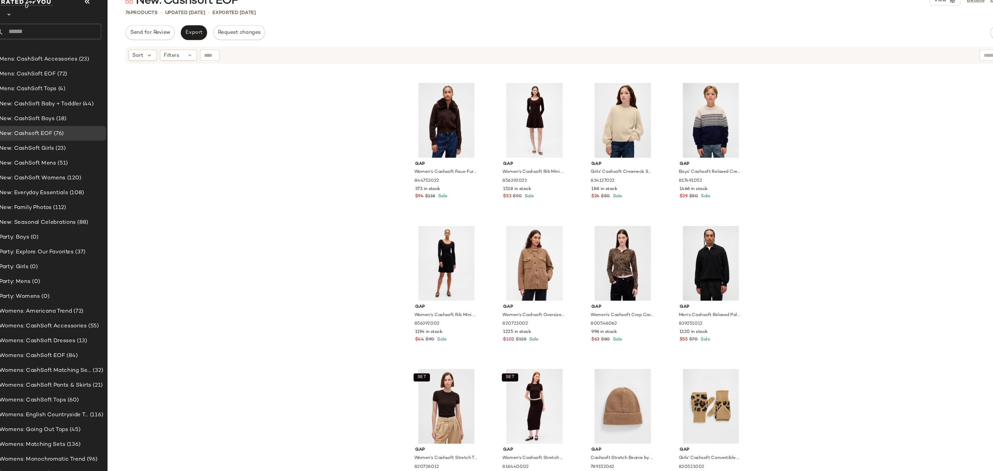
scroll to position [525, 0]
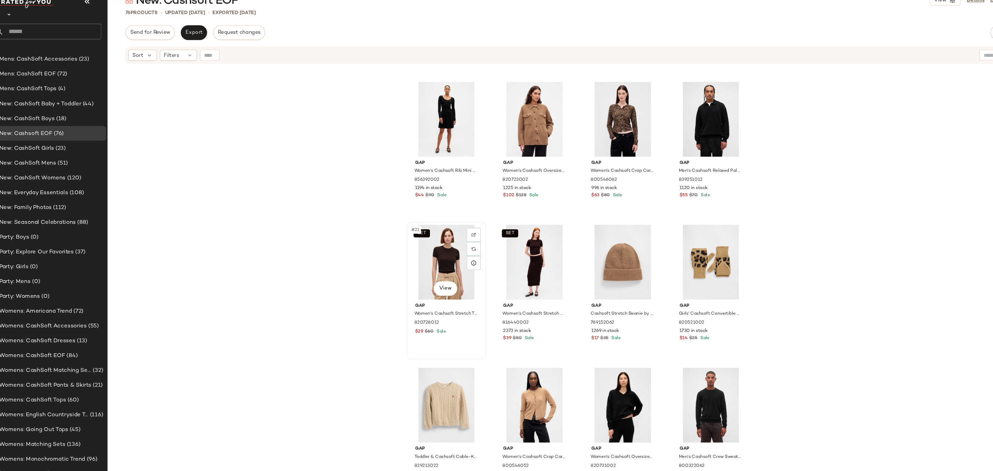
click at [413, 251] on div "SET #21 View" at bounding box center [431, 262] width 69 height 70
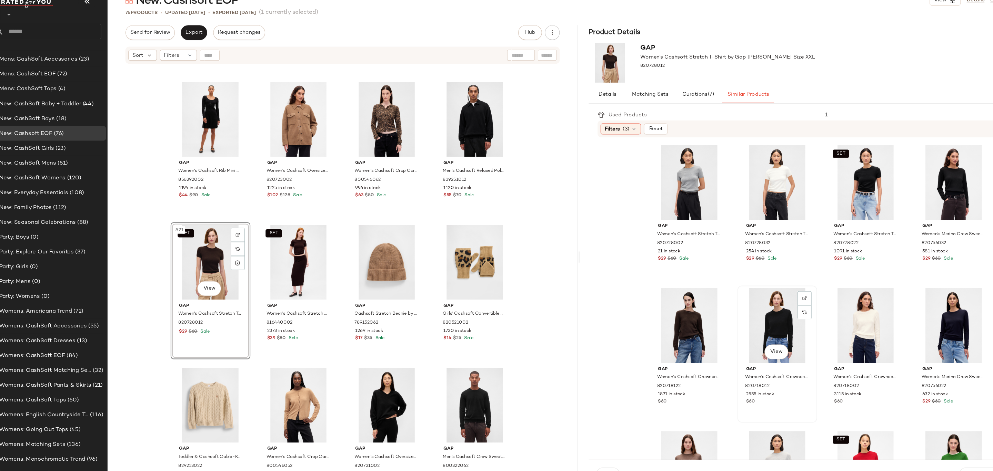
scroll to position [128, 0]
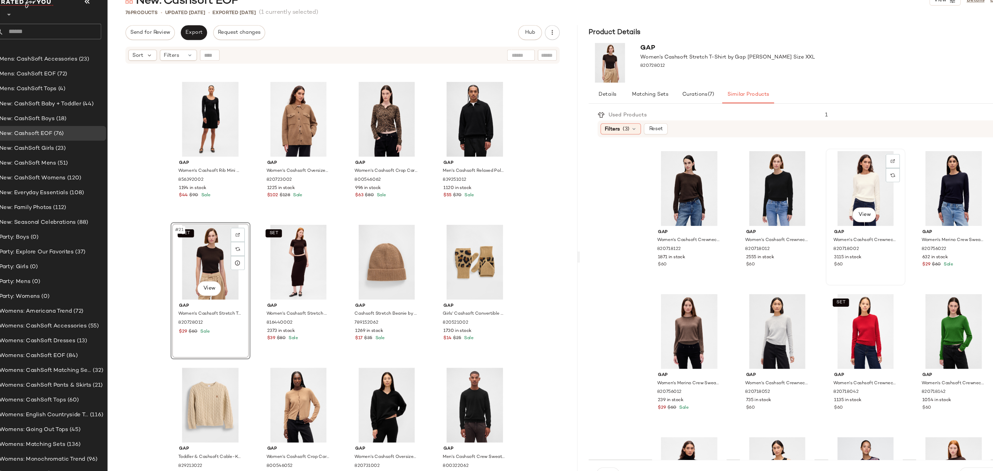
click at [804, 182] on div "View" at bounding box center [821, 194] width 69 height 70
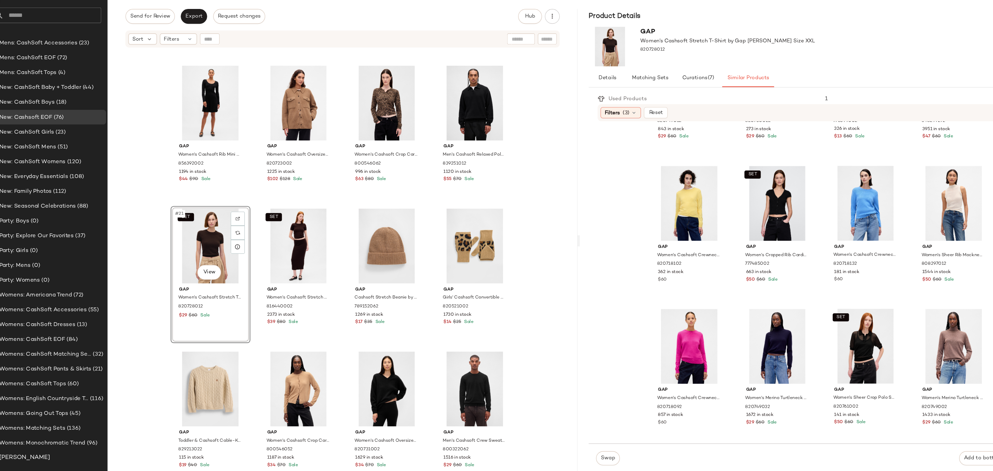
scroll to position [0, 0]
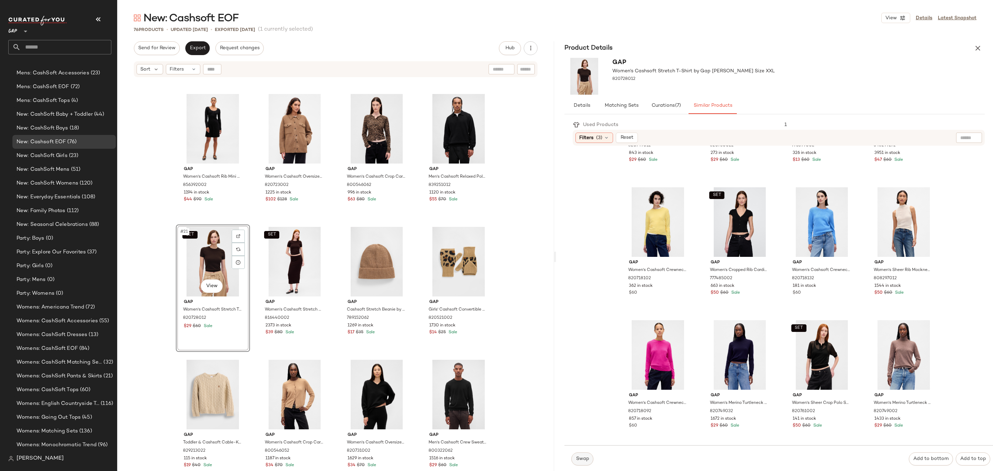
click at [587, 461] on span "Swap" at bounding box center [581, 460] width 13 height 6
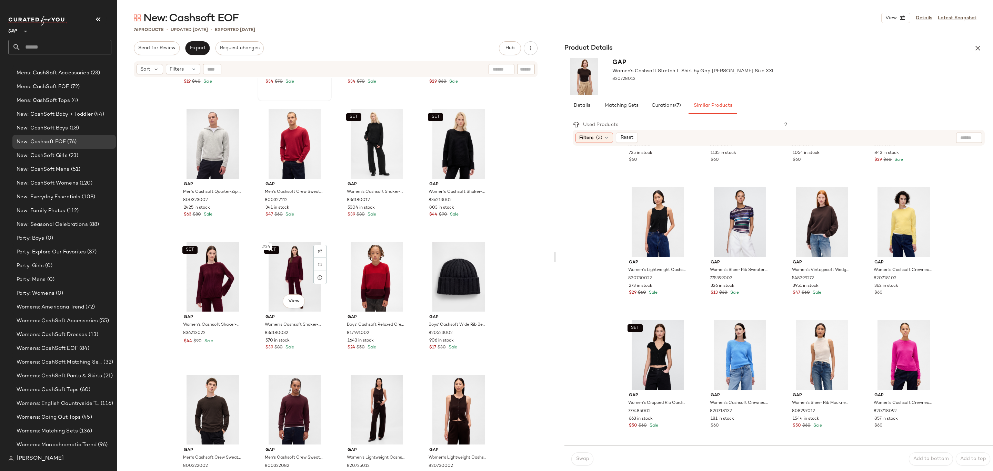
scroll to position [910, 0]
click at [204, 262] on div "SET #33 View" at bounding box center [212, 277] width 69 height 70
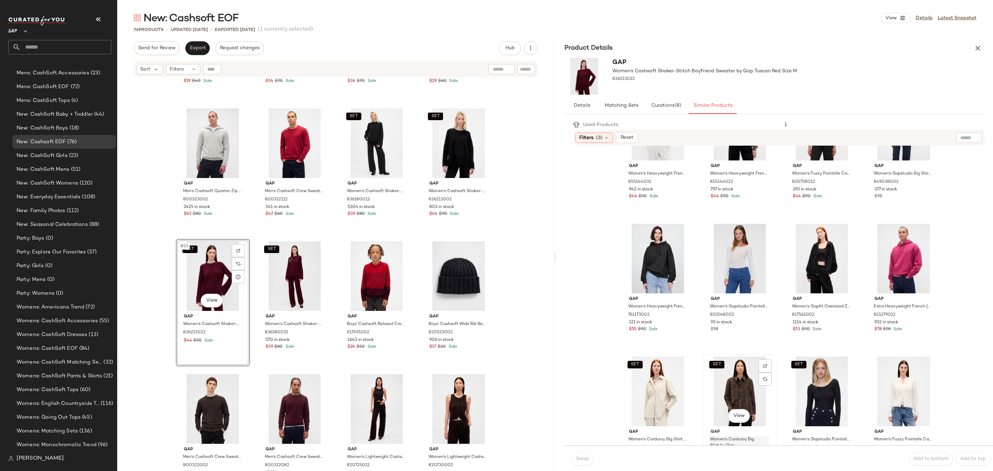
scroll to position [210, 0]
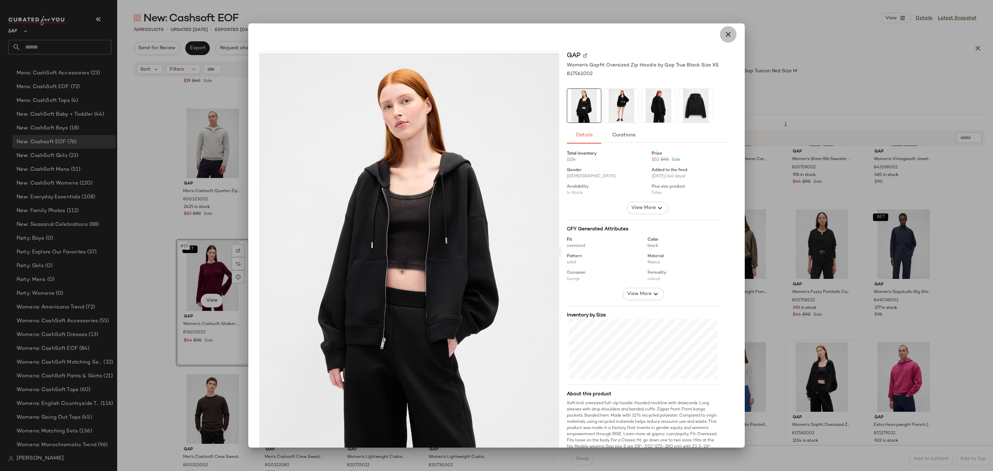
click at [728, 29] on button "button" at bounding box center [728, 34] width 17 height 17
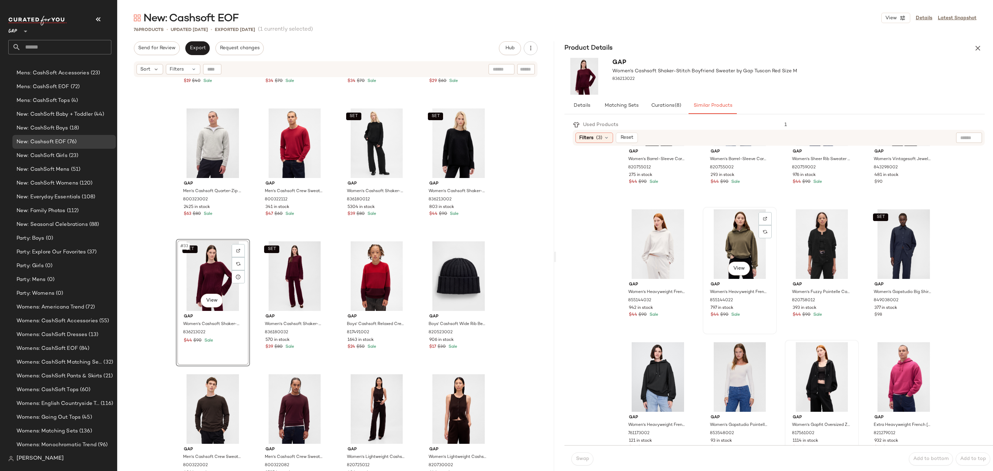
scroll to position [0, 0]
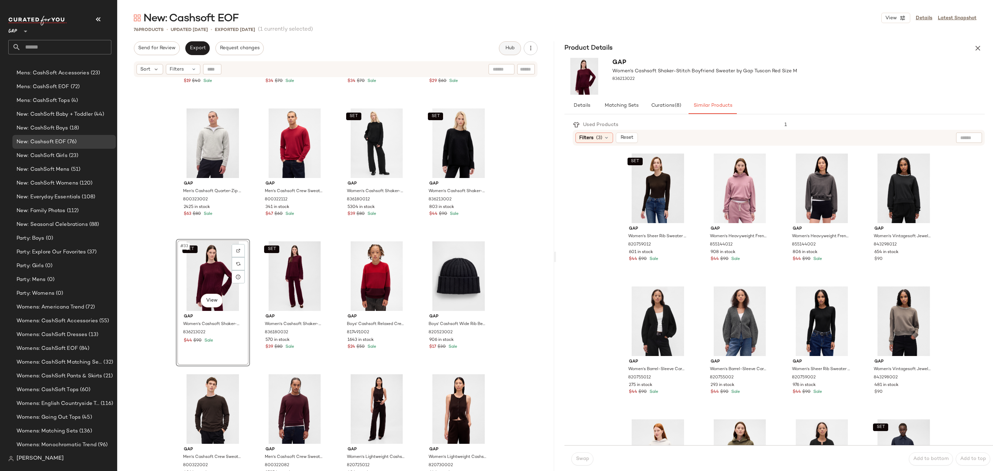
click at [511, 49] on span "Hub" at bounding box center [510, 48] width 10 height 6
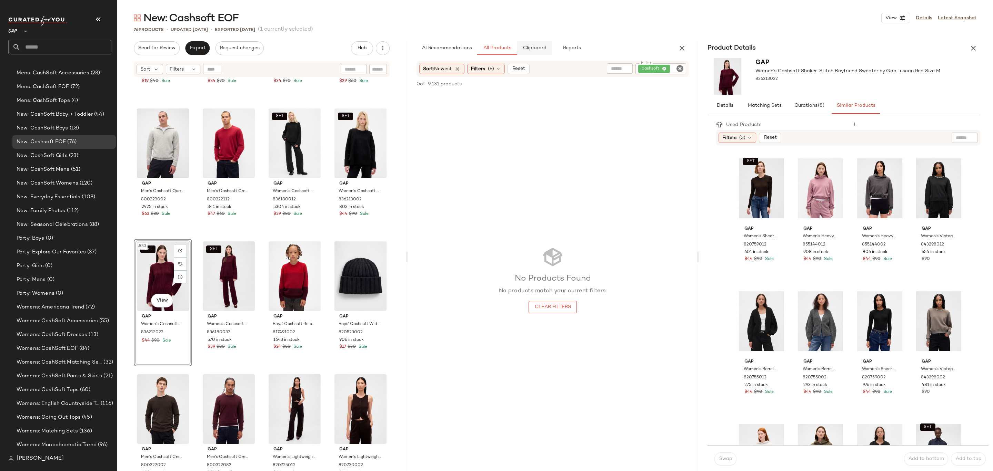
click at [526, 47] on span "Clipboard" at bounding box center [534, 48] width 24 height 6
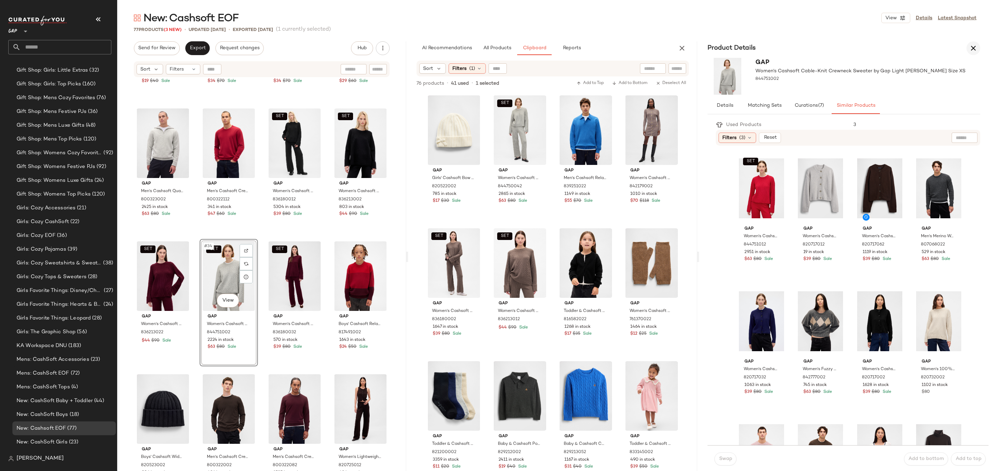
scroll to position [1639, 0]
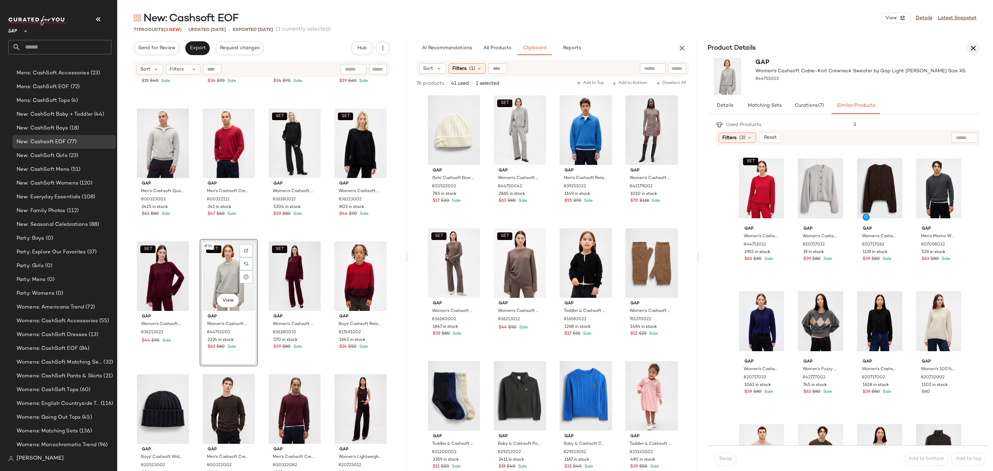
click at [975, 45] on icon "button" at bounding box center [973, 48] width 8 height 8
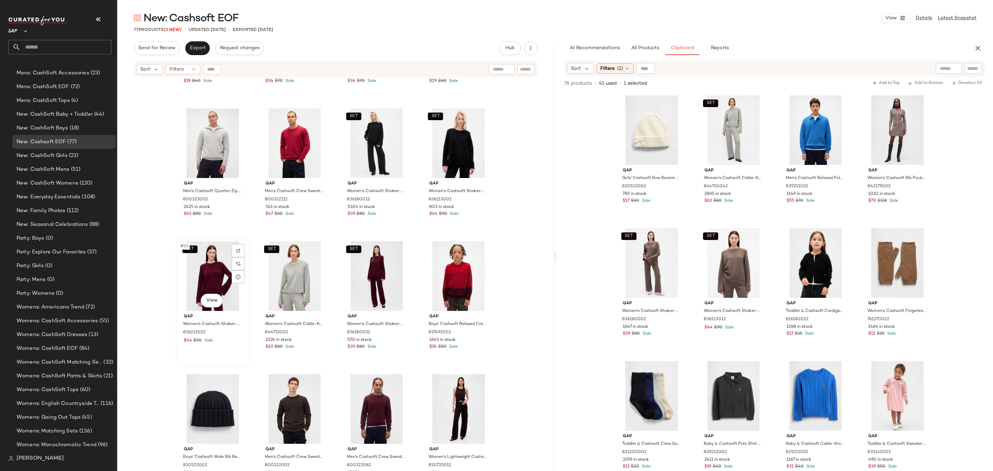
click at [196, 275] on div "SET #33 View" at bounding box center [212, 277] width 69 height 70
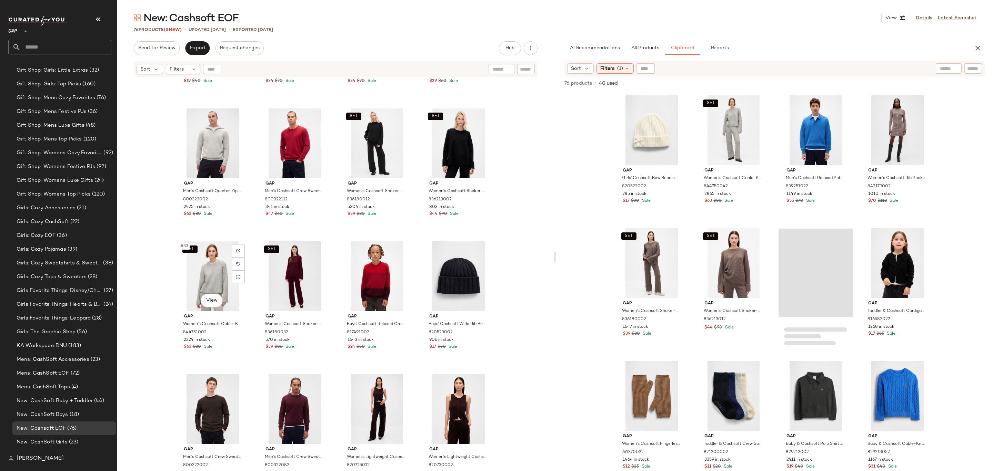
scroll to position [1639, 0]
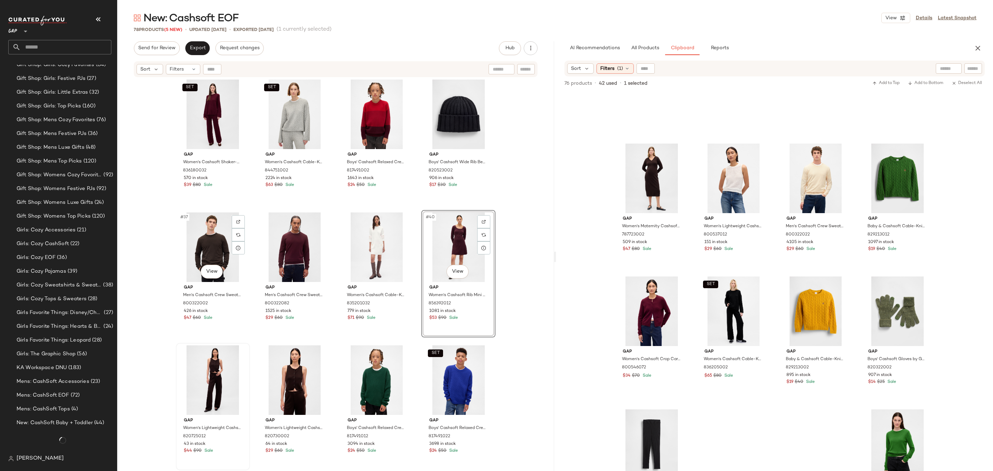
scroll to position [1639, 0]
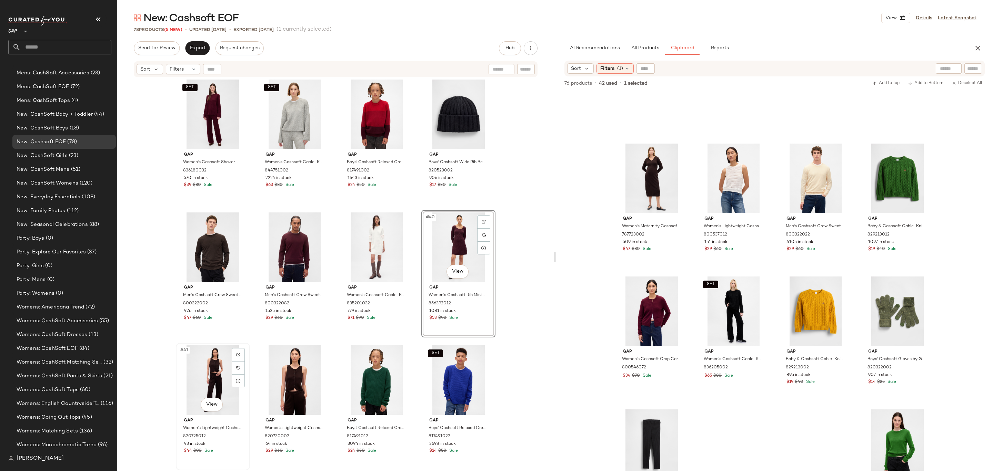
click at [205, 362] on div "#41 View" at bounding box center [212, 381] width 69 height 70
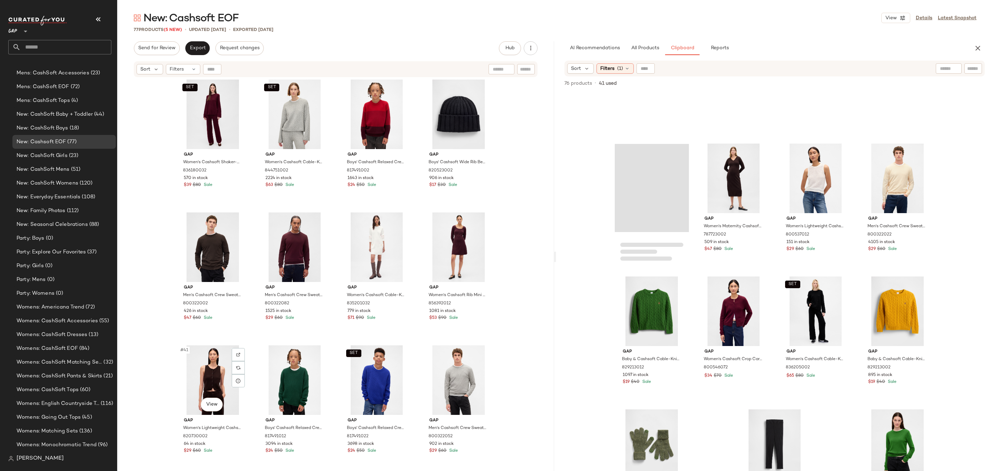
click at [206, 362] on div "#41 View" at bounding box center [212, 381] width 69 height 70
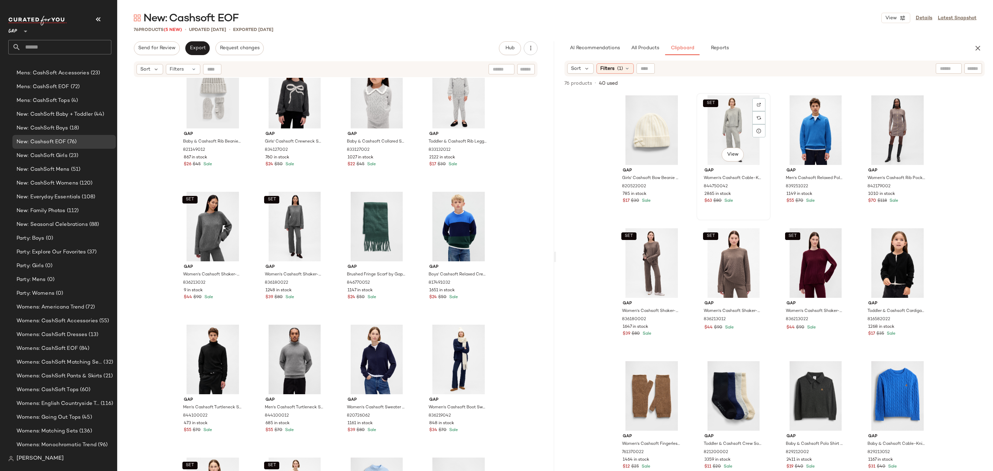
click at [722, 111] on div "SET View" at bounding box center [733, 130] width 69 height 70
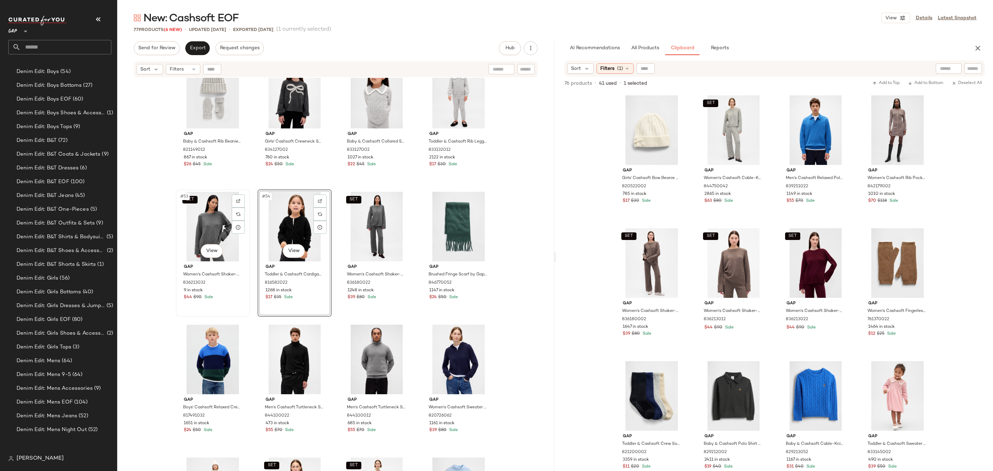
click at [198, 224] on div "SET #53 View" at bounding box center [212, 227] width 69 height 70
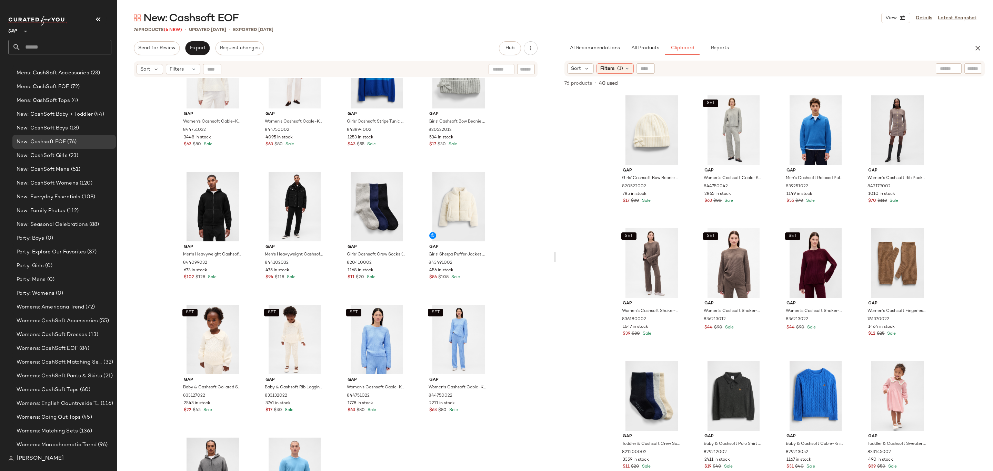
scroll to position [2117, 0]
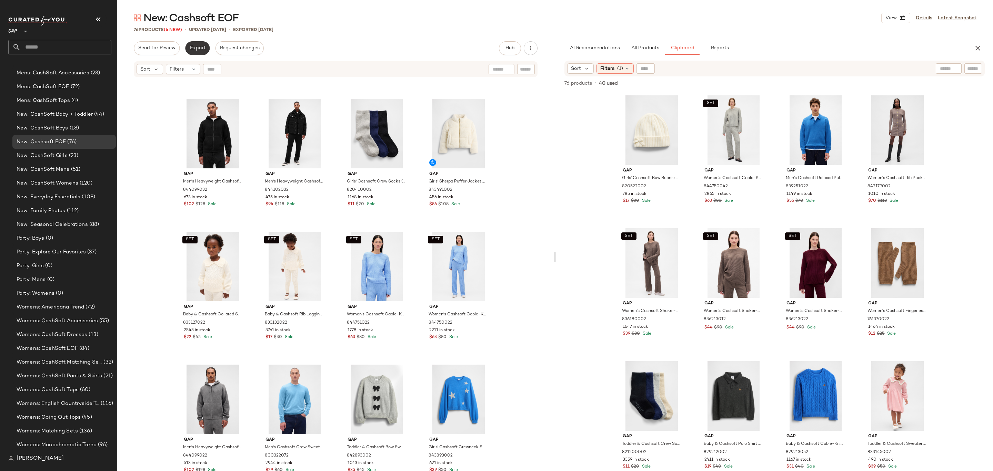
click at [200, 53] on button "Export" at bounding box center [197, 48] width 24 height 14
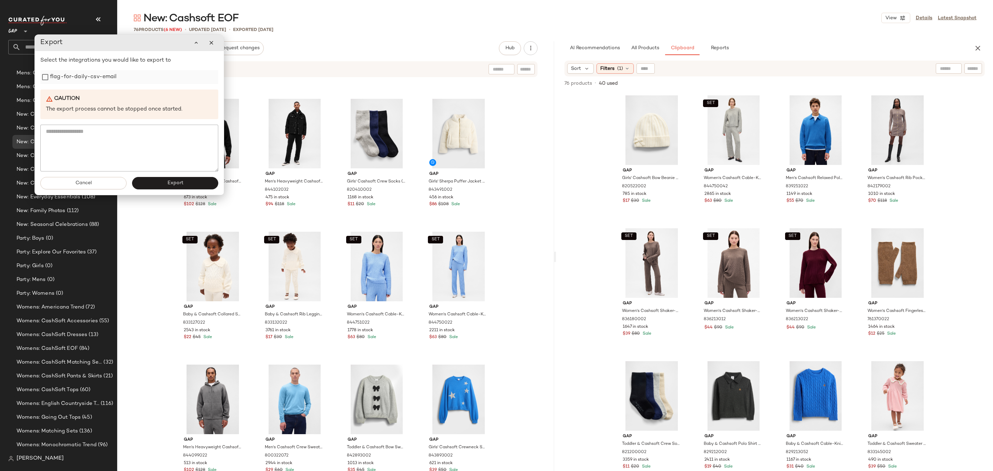
click at [106, 80] on label "flag-for-daily-csv-email" at bounding box center [83, 77] width 67 height 14
click at [159, 183] on button "Export" at bounding box center [175, 183] width 86 height 12
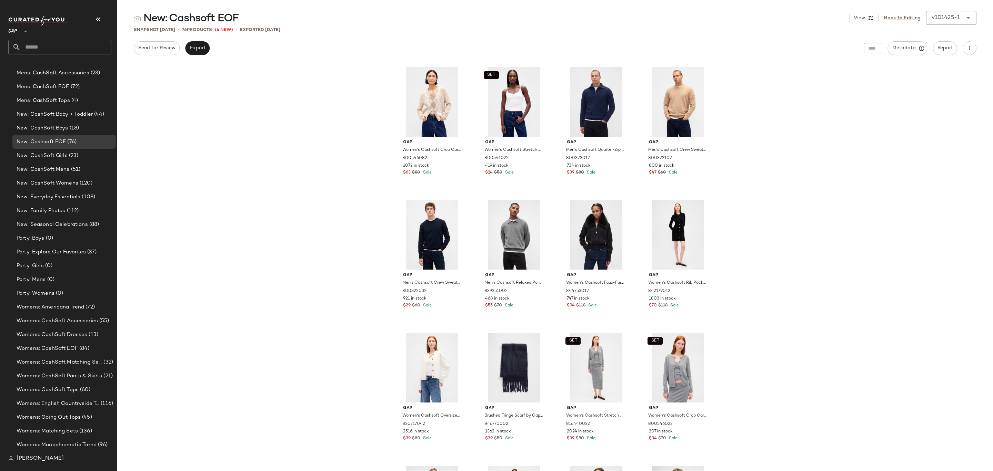
click at [60, 47] on input "text" at bounding box center [66, 47] width 91 height 14
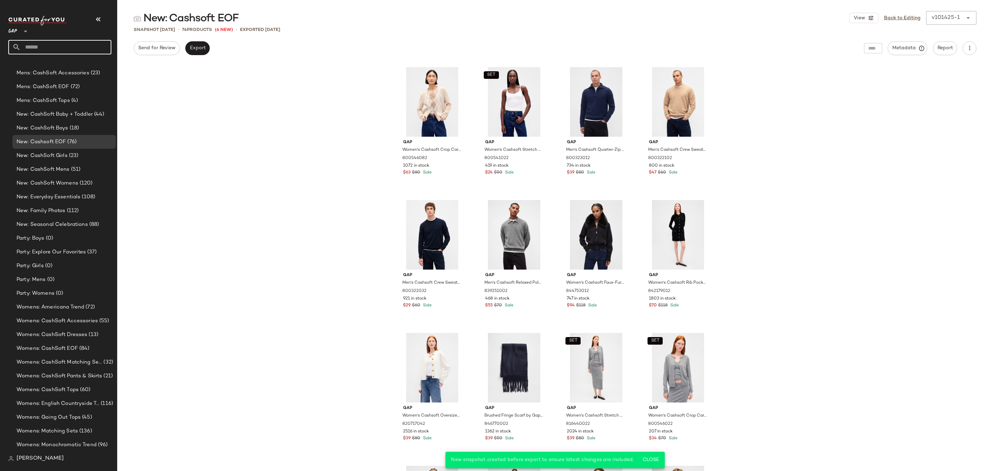
click at [221, 91] on div "Gap Women's Cashsoft Crop Cardigan by Gap Winter Green Argyle Size XS 800546082…" at bounding box center [554, 267] width 875 height 408
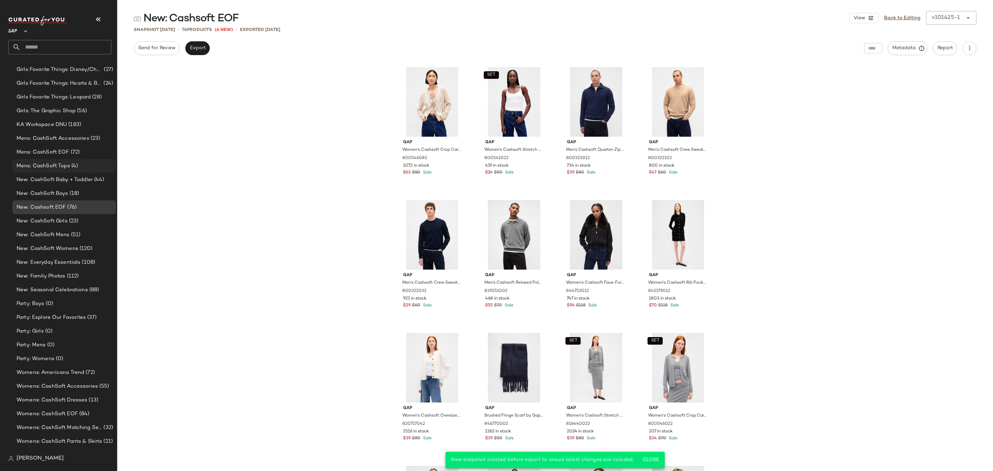
scroll to position [1542, 0]
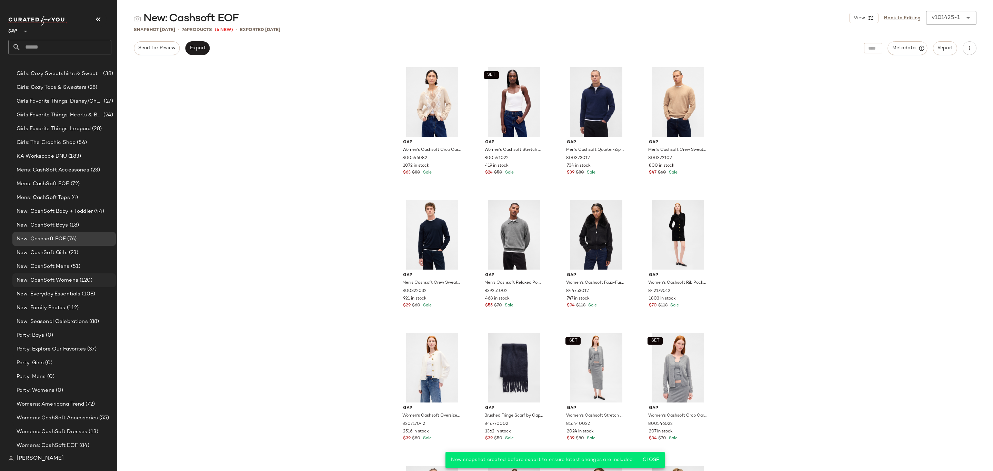
click at [93, 277] on div "New: CashSoft Womens (120)" at bounding box center [63, 281] width 99 height 8
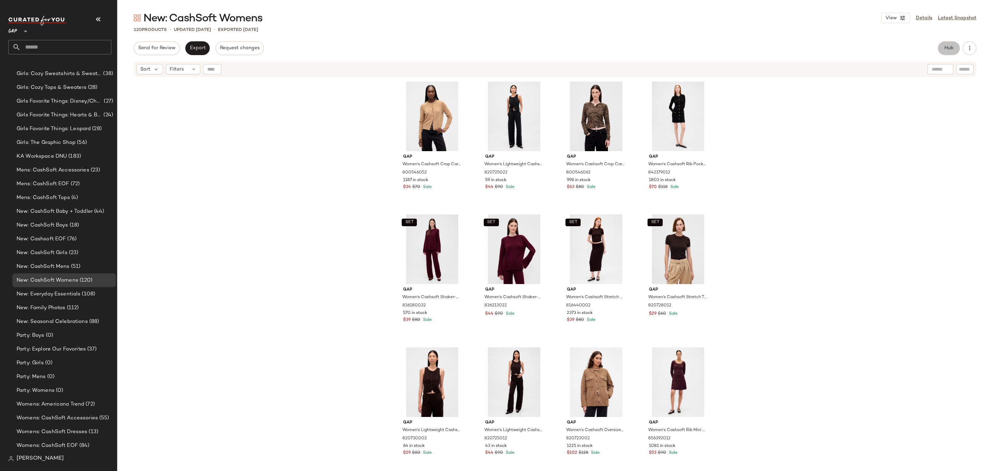
click at [944, 51] on span "Hub" at bounding box center [949, 48] width 10 height 6
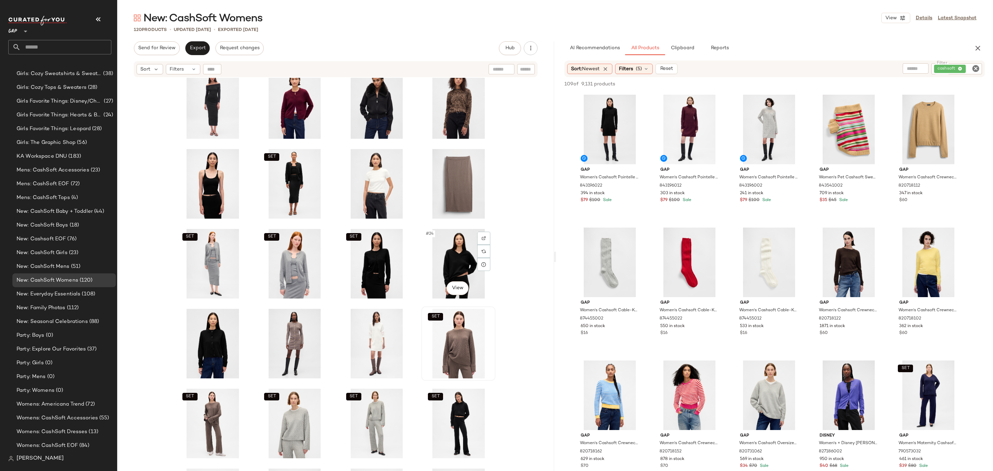
scroll to position [254, 0]
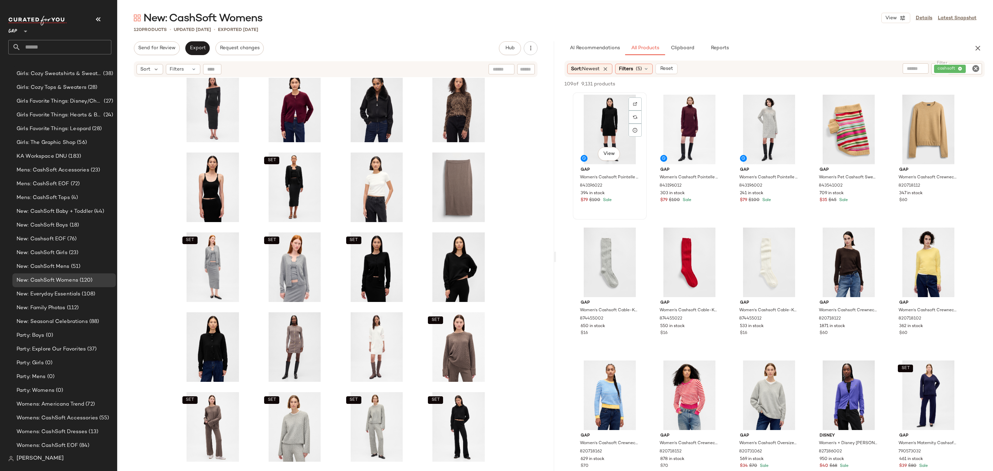
click at [608, 116] on div "View" at bounding box center [609, 130] width 69 height 70
click at [602, 251] on div "View" at bounding box center [609, 263] width 69 height 70
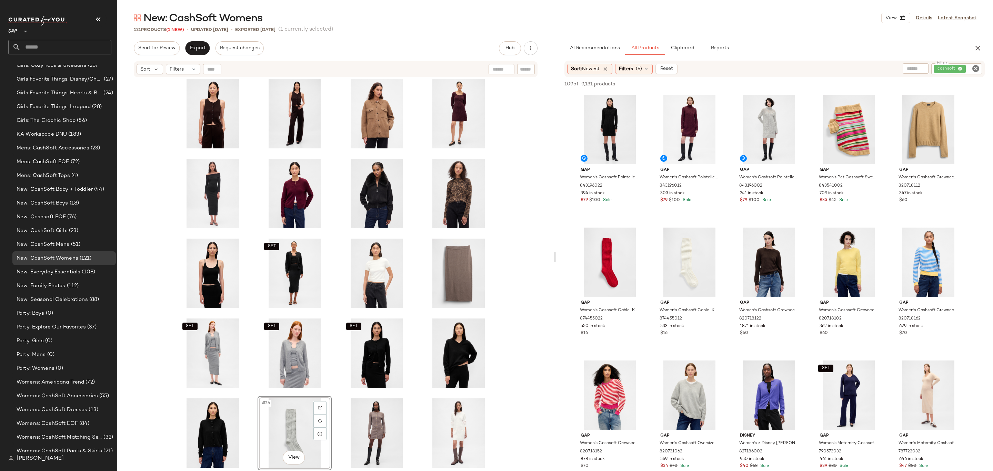
scroll to position [110, 0]
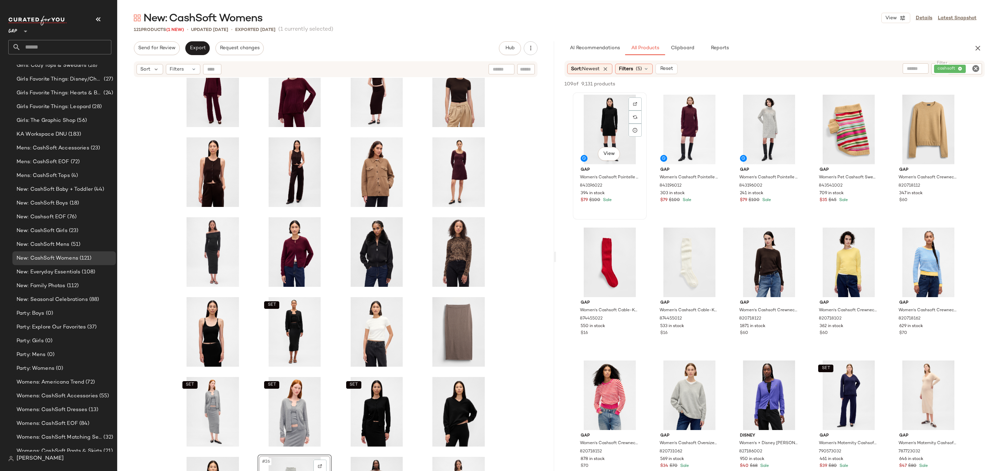
click at [617, 106] on div "View" at bounding box center [609, 130] width 69 height 70
drag, startPoint x: 616, startPoint y: 100, endPoint x: 613, endPoint y: 103, distance: 3.7
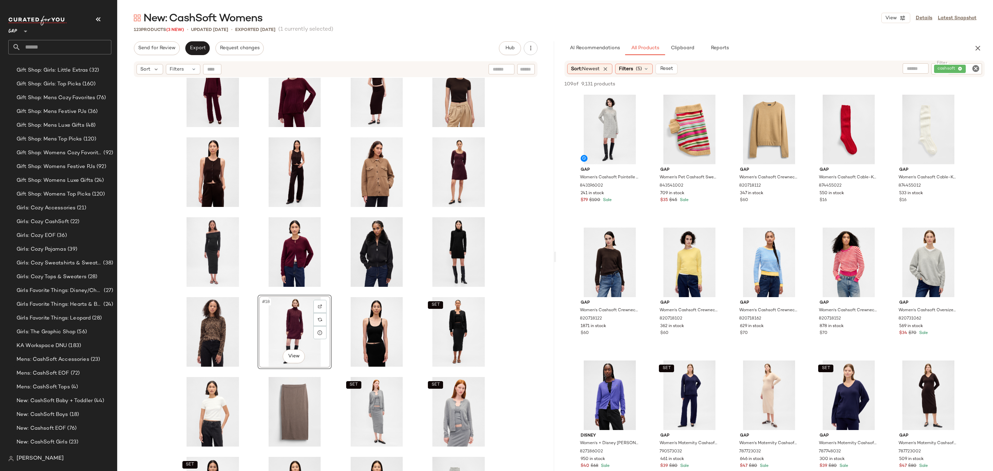
scroll to position [1564, 0]
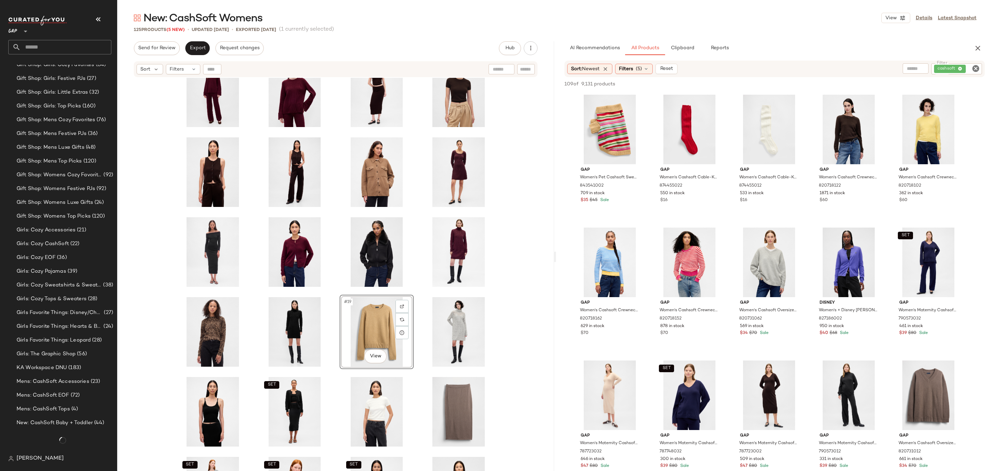
scroll to position [1564, 0]
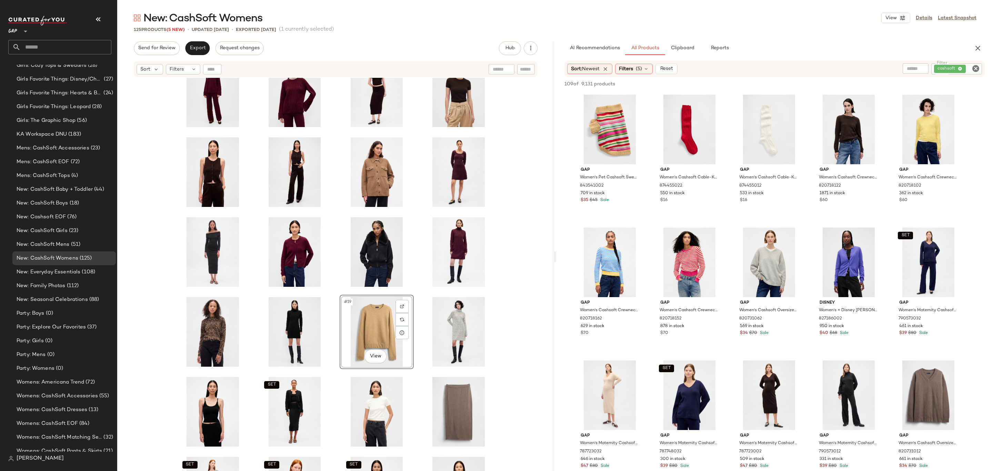
click at [502, 308] on div "SET SET SET SET #19 View SET SET SET SET SET SET SET SET" at bounding box center [335, 284] width 437 height 412
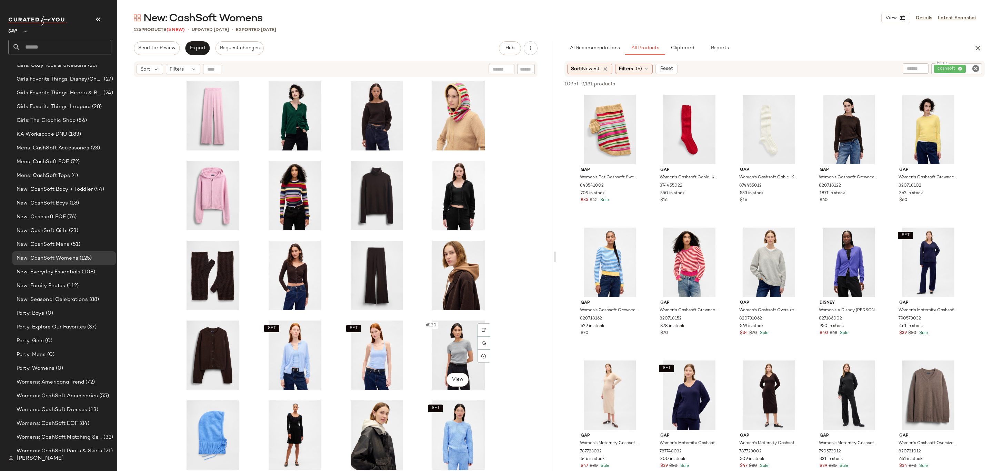
scroll to position [2148, 0]
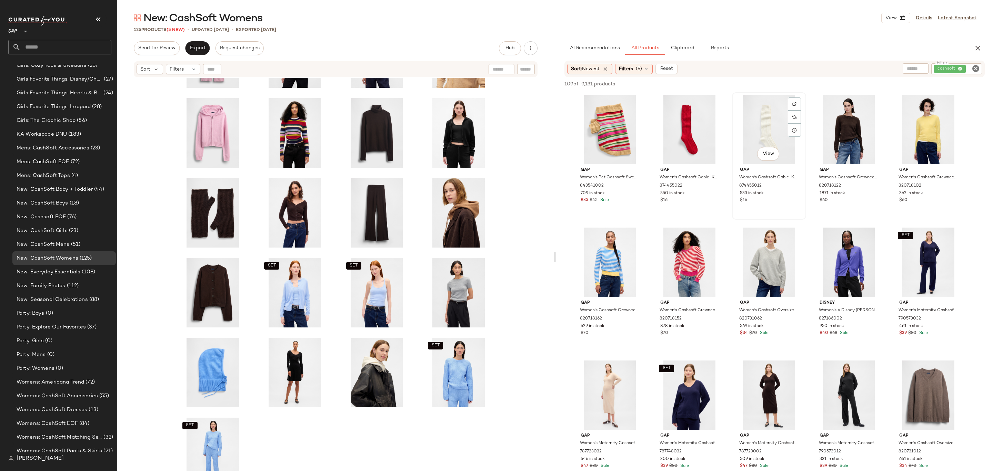
click at [758, 124] on div "View" at bounding box center [768, 130] width 69 height 70
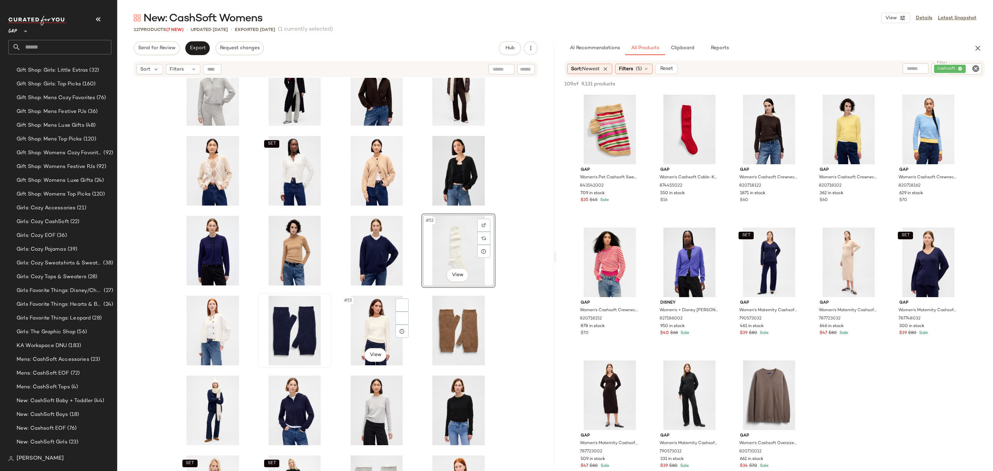
scroll to position [1564, 0]
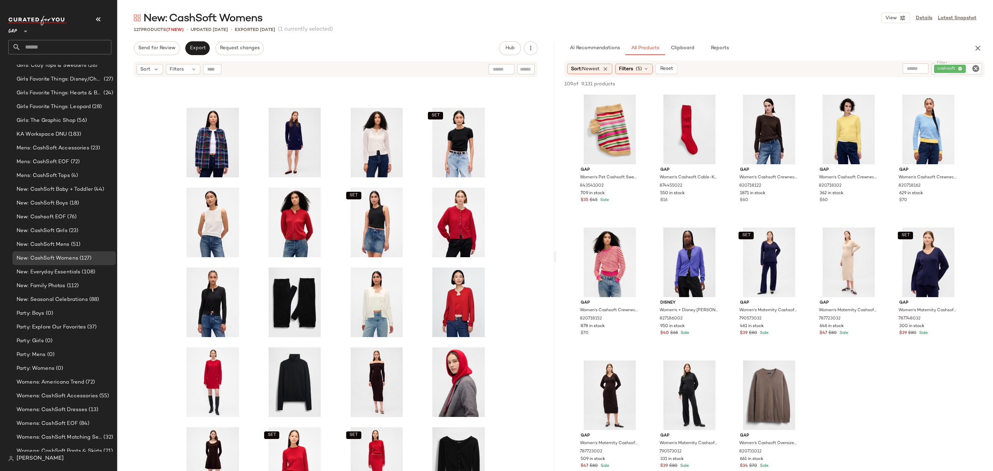
scroll to position [1414, 0]
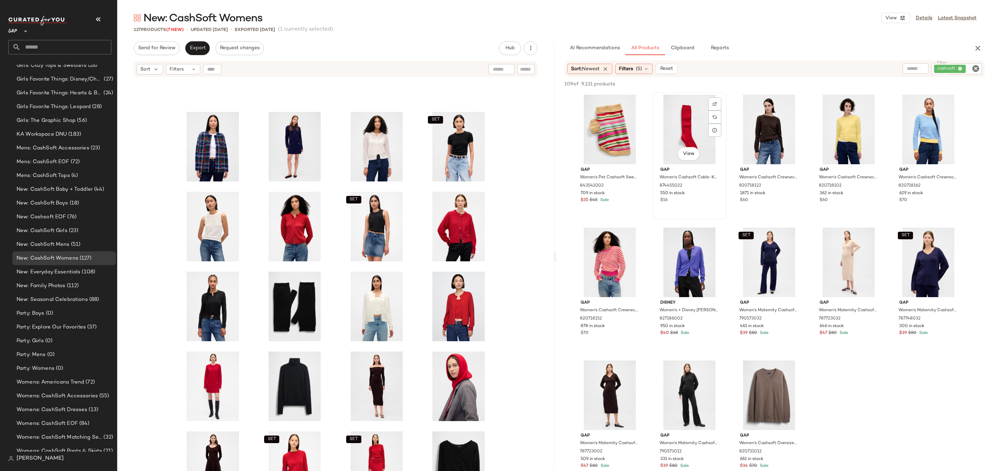
click at [690, 121] on div "View" at bounding box center [688, 130] width 69 height 70
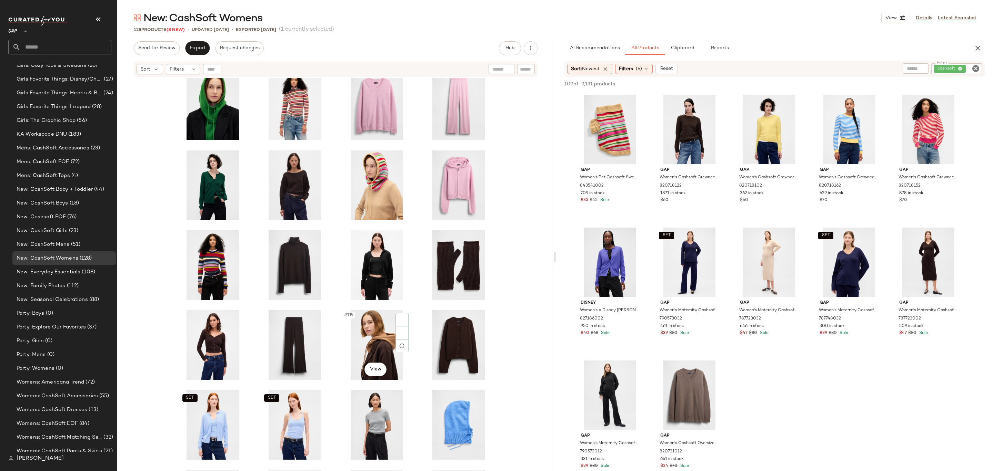
scroll to position [2148, 0]
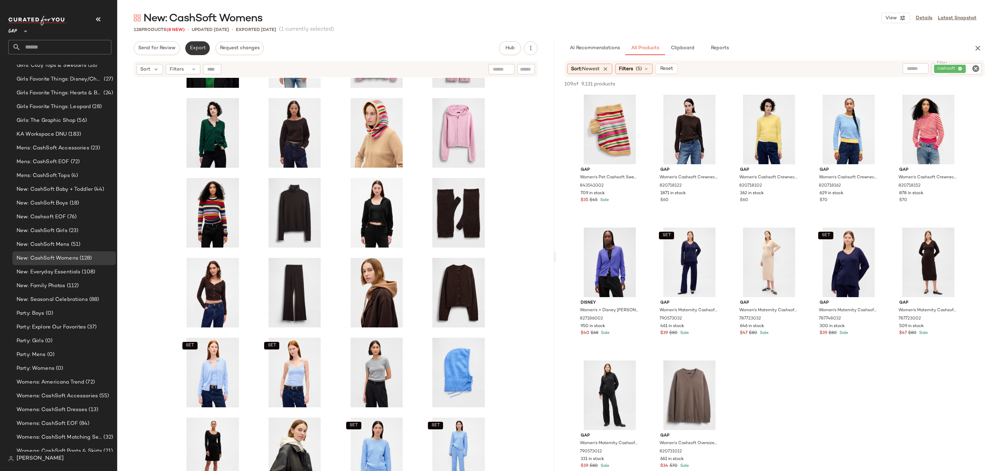
click at [196, 48] on span "Export" at bounding box center [197, 48] width 16 height 6
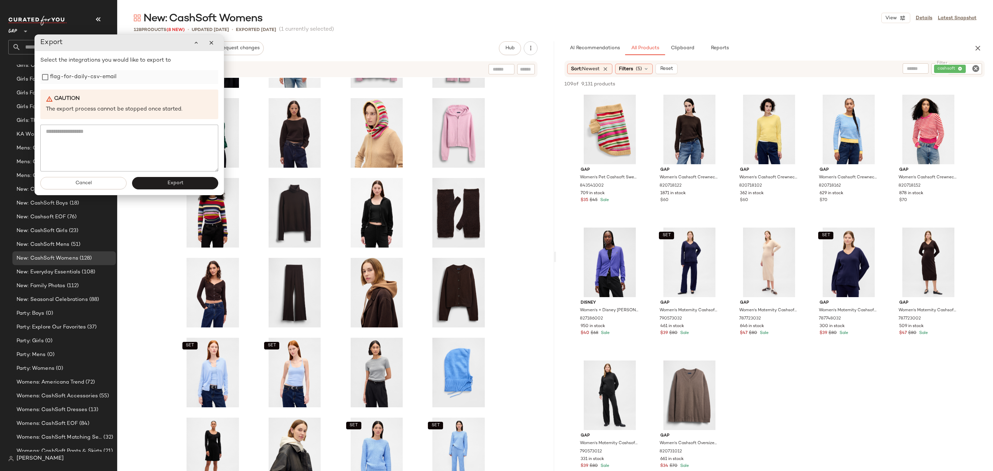
click at [104, 74] on label "flag-for-daily-csv-email" at bounding box center [83, 77] width 67 height 14
click at [154, 183] on button "Export" at bounding box center [175, 183] width 86 height 12
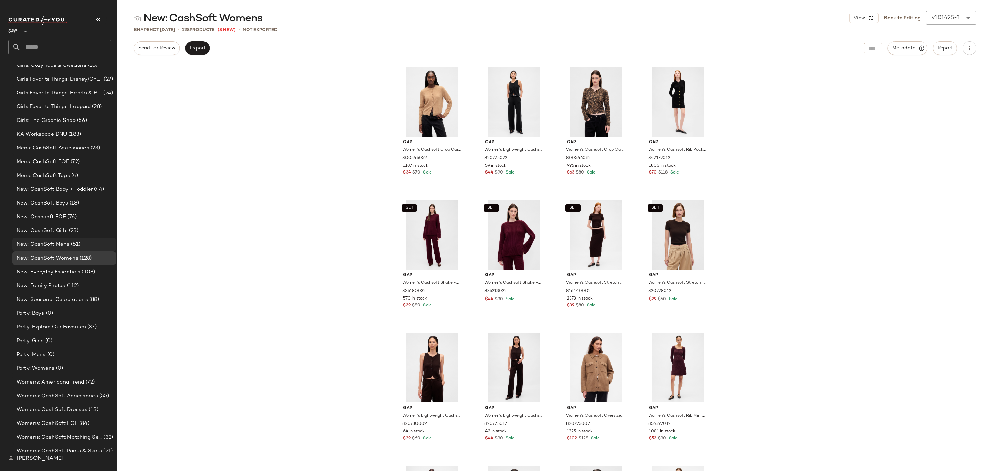
click at [58, 248] on span "New: CashSoft Mens" at bounding box center [43, 245] width 53 height 8
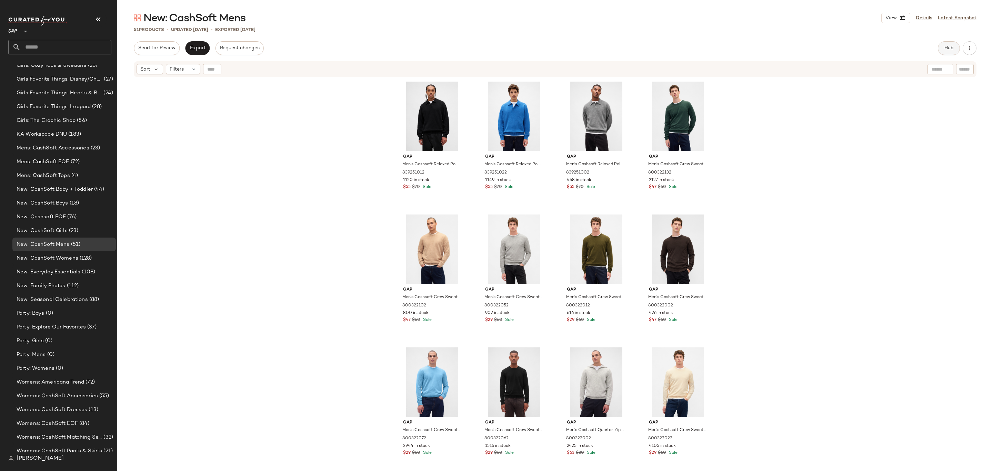
click at [951, 46] on span "Hub" at bounding box center [949, 48] width 10 height 6
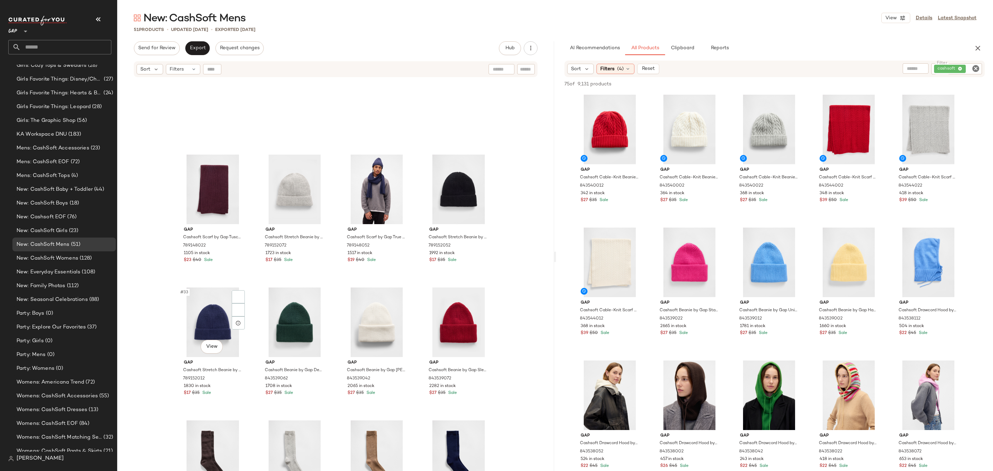
scroll to position [1002, 0]
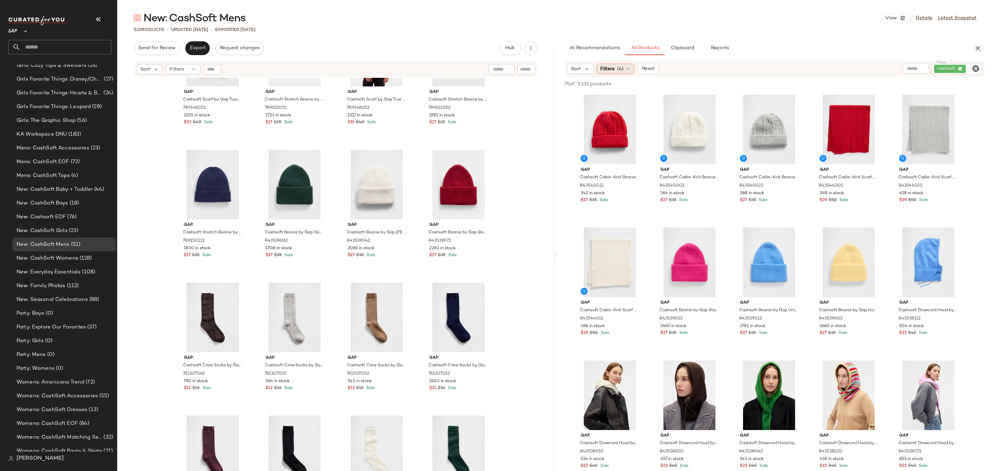
click at [612, 72] on span "Filters" at bounding box center [607, 68] width 14 height 7
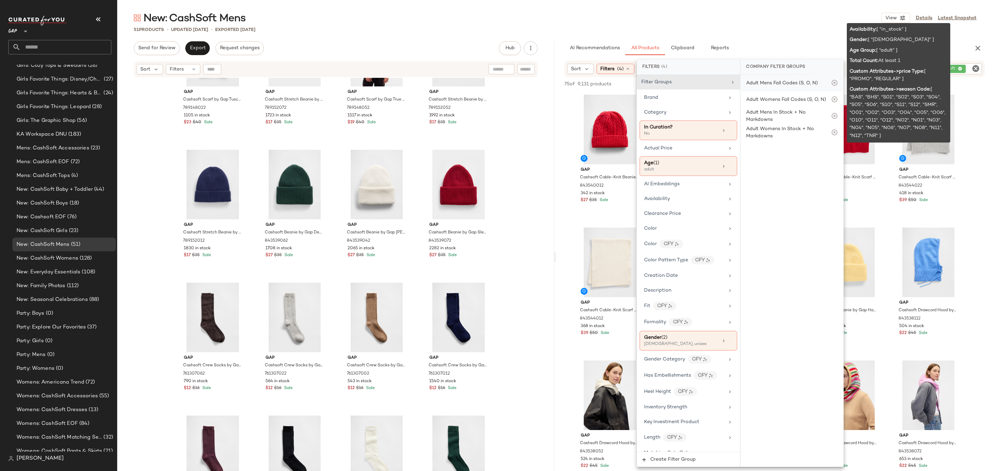
click at [766, 88] on div "Adult Mens Fall Codes (S, O, N)" at bounding box center [791, 83] width 103 height 17
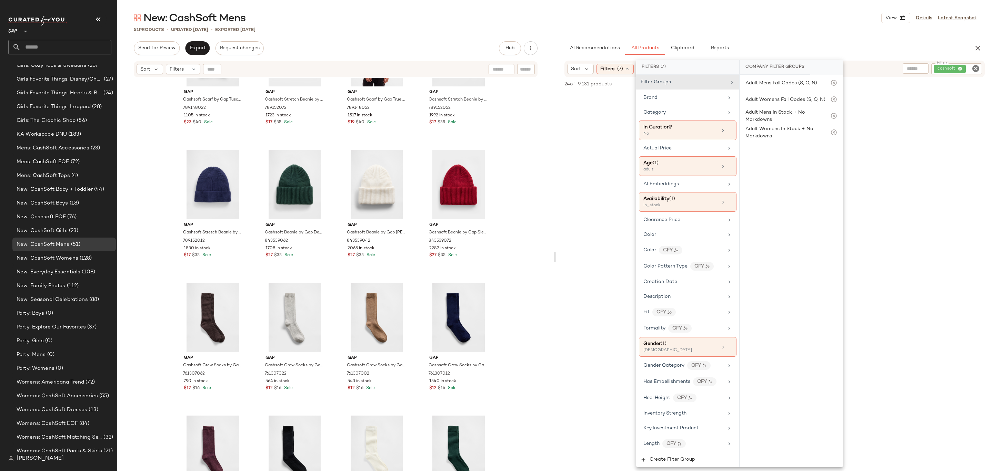
click at [757, 30] on div "51 Products • updated [DATE] • Exported [DATE]" at bounding box center [554, 29] width 875 height 7
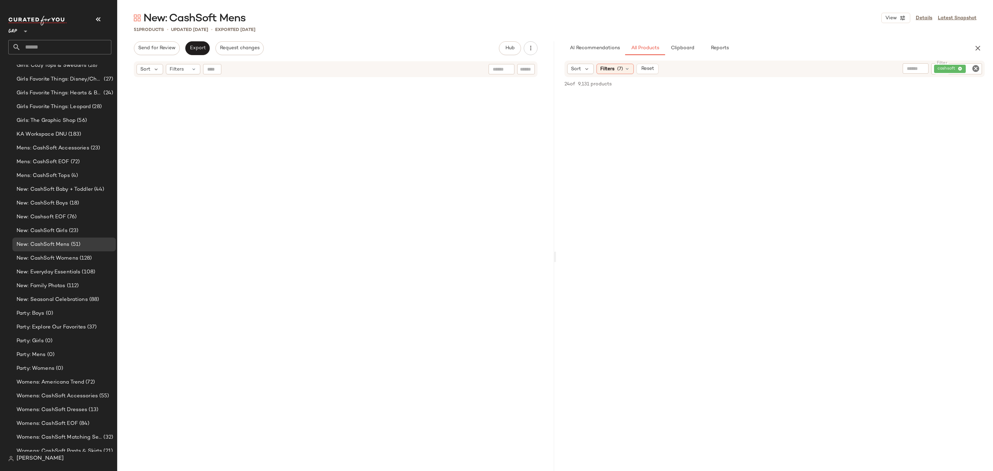
scroll to position [0, 0]
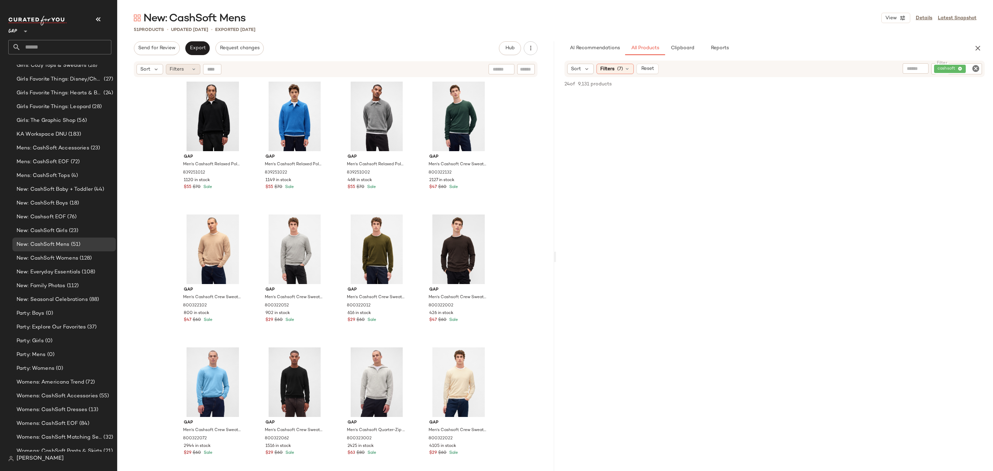
click at [183, 66] on span "Filters" at bounding box center [177, 69] width 14 height 7
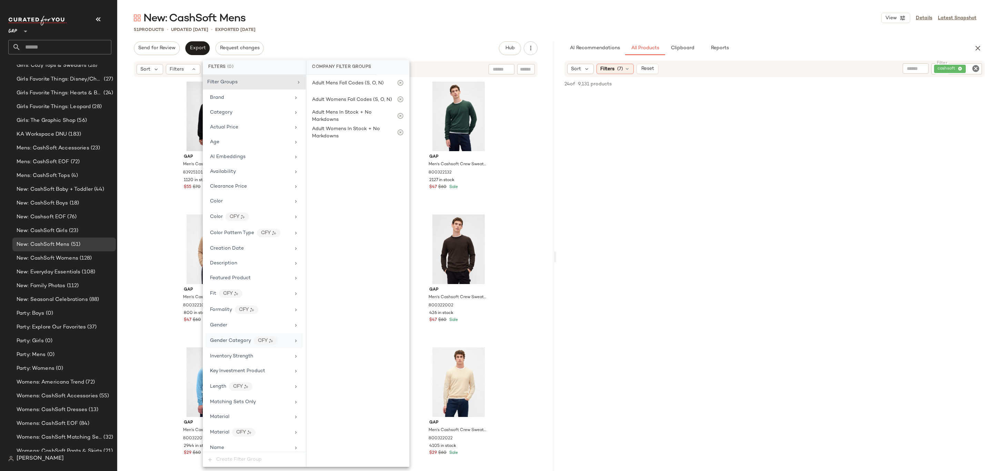
scroll to position [254, 0]
click at [256, 287] on div "Price Type" at bounding box center [250, 287] width 80 height 7
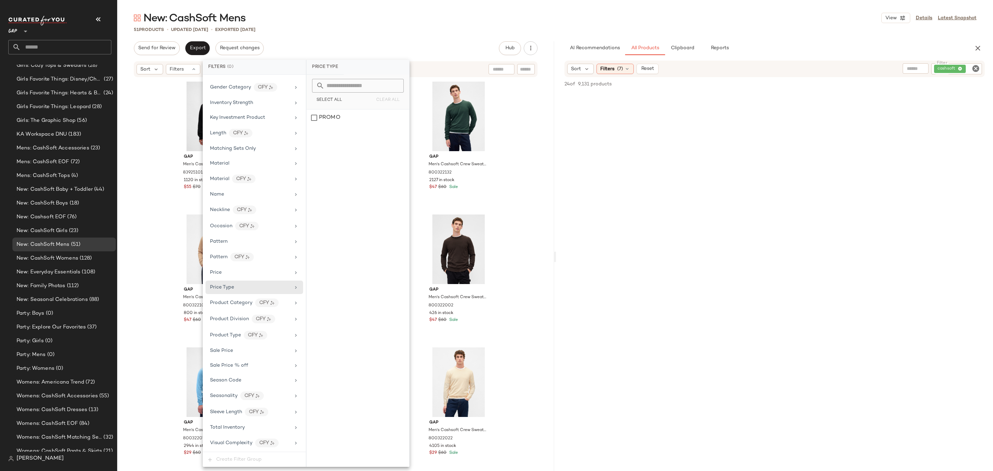
click at [386, 21] on div "New: CashSoft Mens View Details Latest Snapshot" at bounding box center [554, 18] width 875 height 14
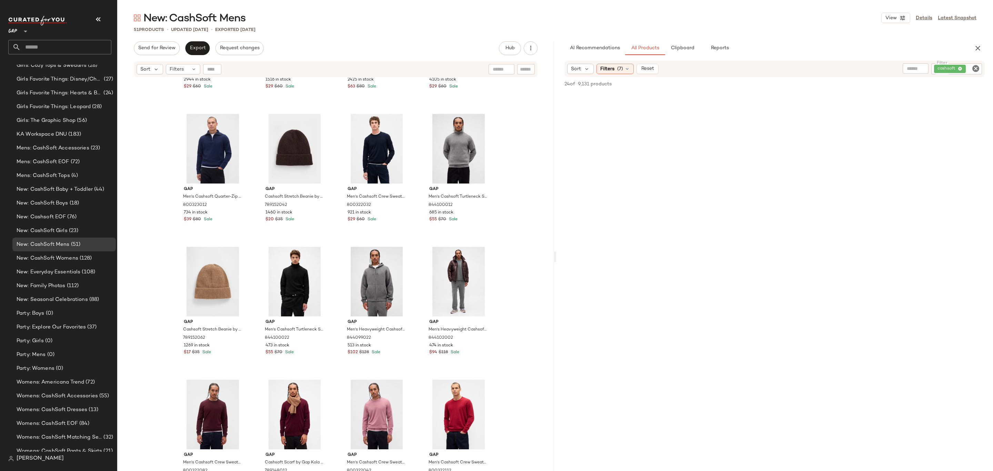
scroll to position [0, 0]
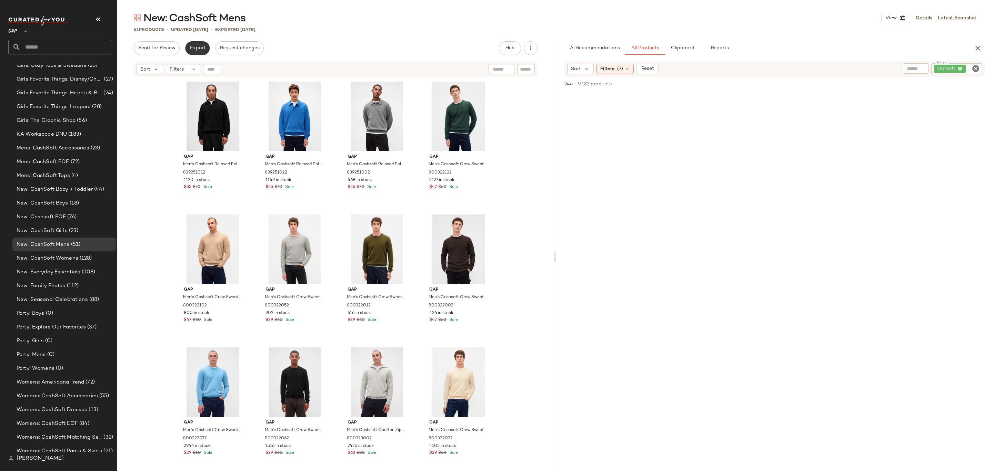
click at [190, 47] on span "Export" at bounding box center [197, 48] width 16 height 6
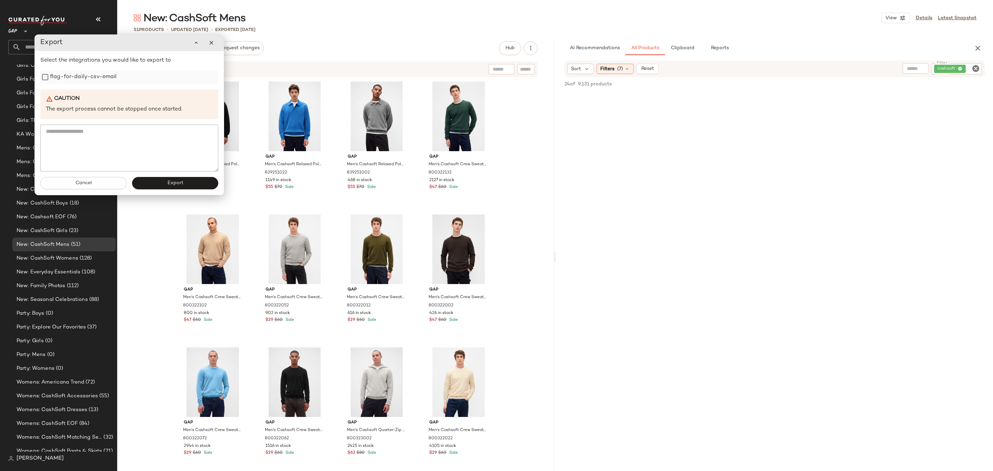
click at [91, 82] on label "flag-for-daily-csv-email" at bounding box center [83, 77] width 67 height 14
click at [163, 186] on button "Export" at bounding box center [175, 183] width 86 height 12
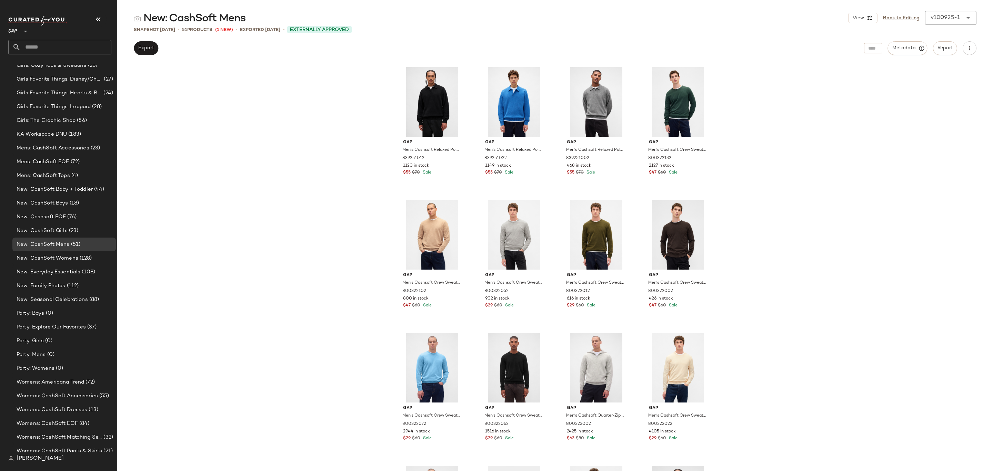
click at [79, 48] on input "text" at bounding box center [66, 47] width 91 height 14
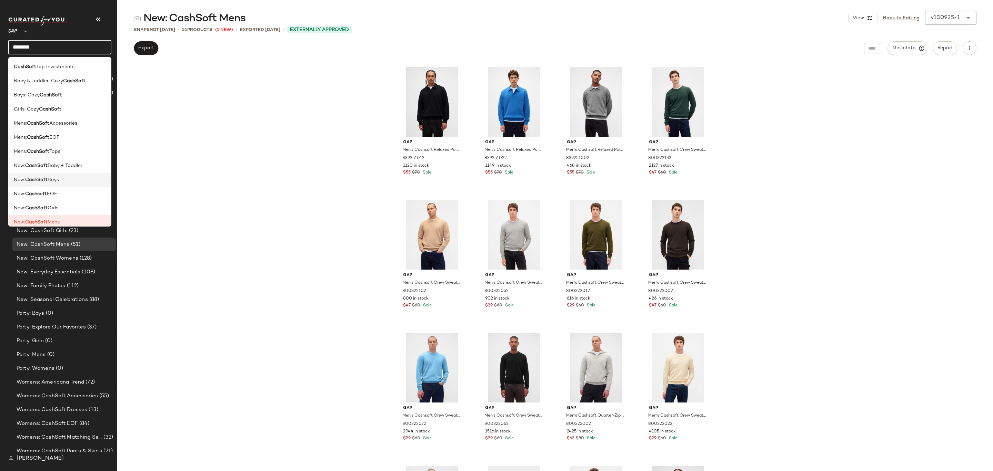
type input "********"
click at [63, 182] on div "New: CashSoft Boys" at bounding box center [60, 179] width 92 height 7
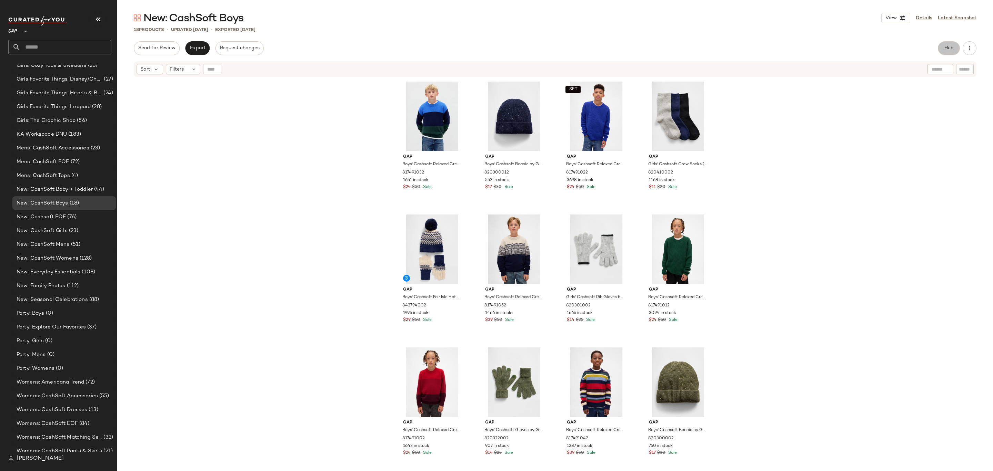
click at [948, 47] on span "Hub" at bounding box center [949, 48] width 10 height 6
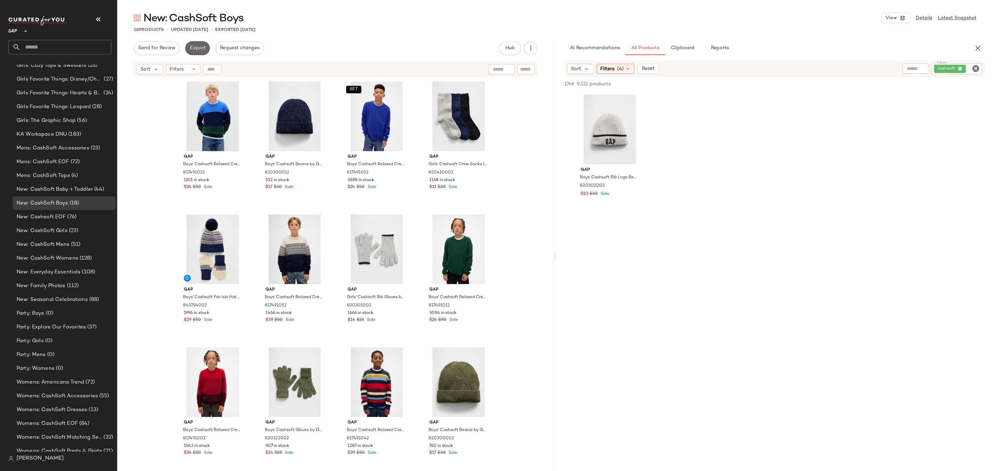
click at [196, 52] on button "Export" at bounding box center [197, 48] width 24 height 14
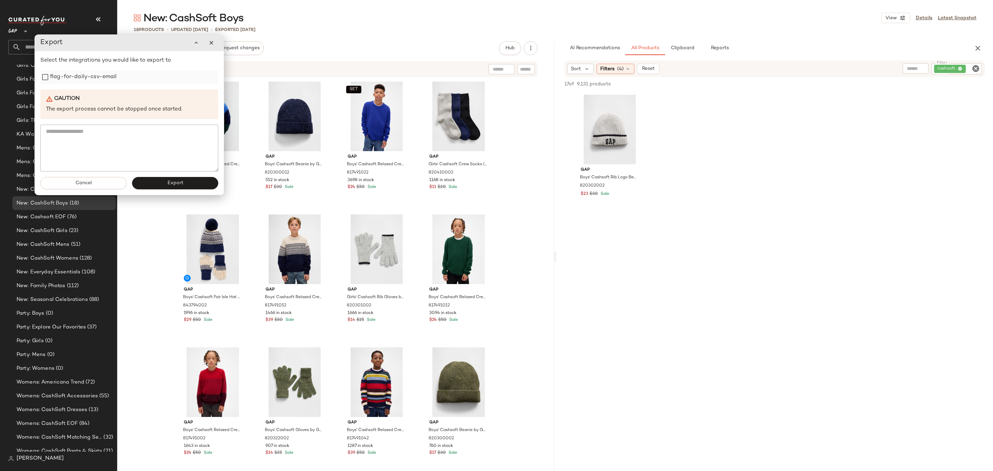
click at [90, 81] on label "flag-for-daily-csv-email" at bounding box center [83, 77] width 67 height 14
click at [150, 182] on button "Export" at bounding box center [175, 183] width 86 height 12
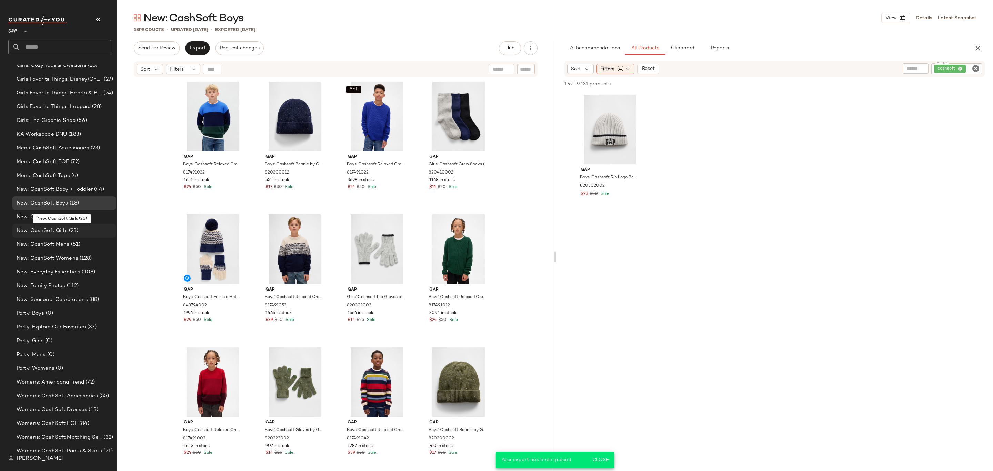
click at [75, 234] on span "(23)" at bounding box center [73, 231] width 11 height 8
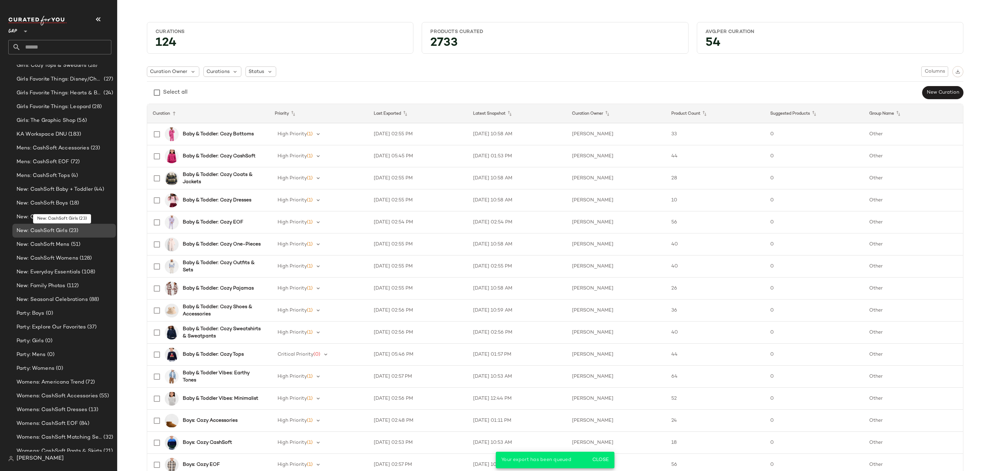
click at [75, 234] on span "(23)" at bounding box center [73, 231] width 11 height 8
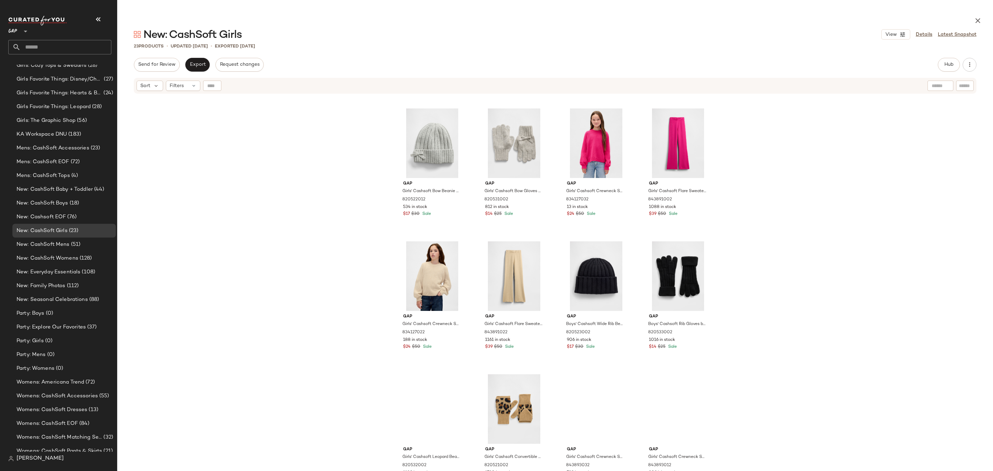
scroll to position [146, 0]
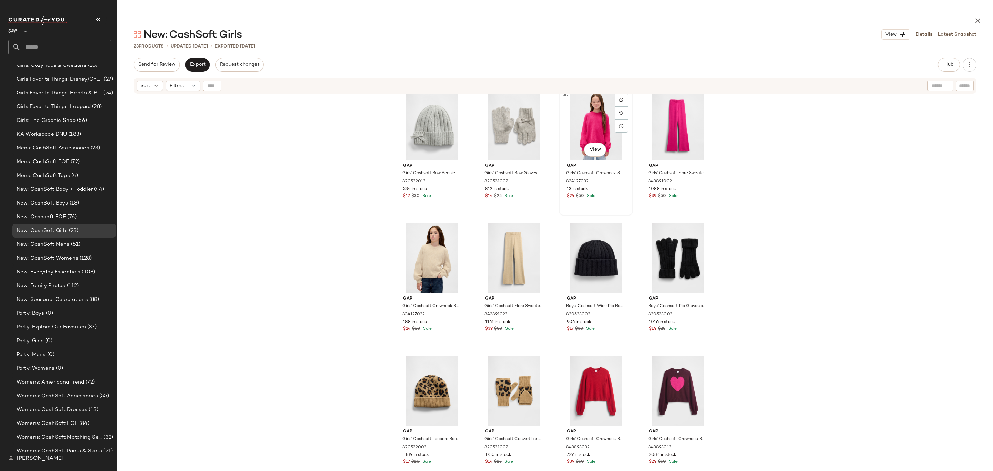
click at [585, 126] on div "#7 View" at bounding box center [595, 126] width 69 height 70
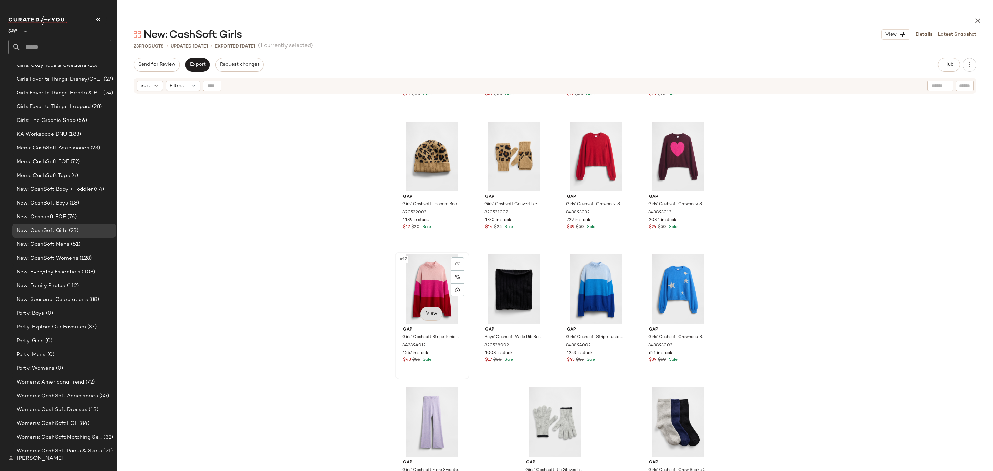
scroll to position [387, 0]
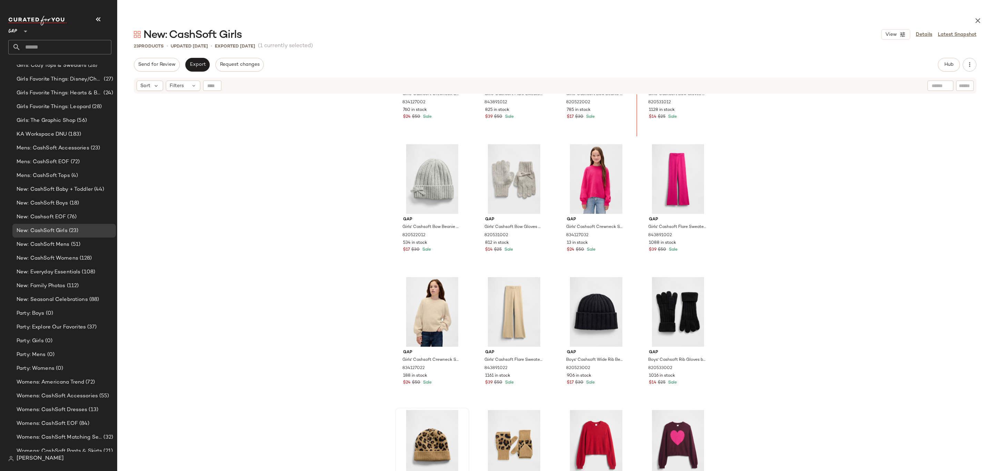
scroll to position [40, 0]
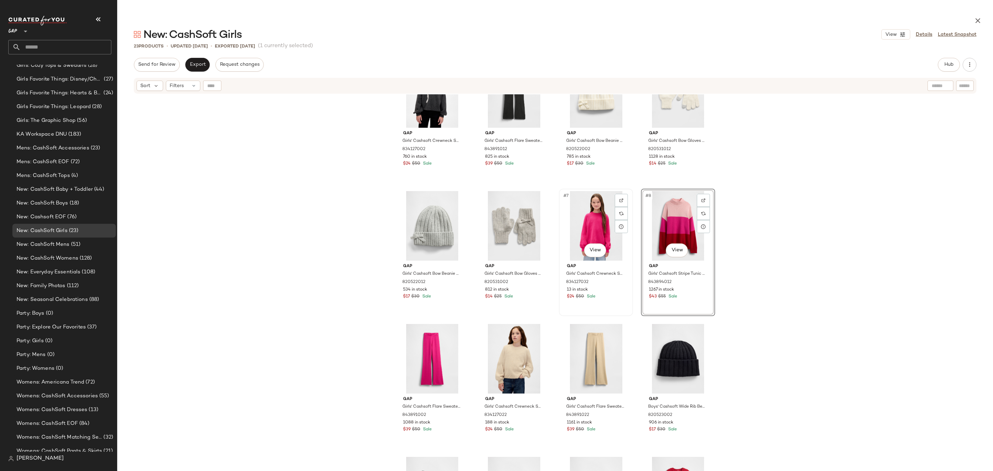
click at [578, 227] on div "#7 View" at bounding box center [595, 226] width 69 height 70
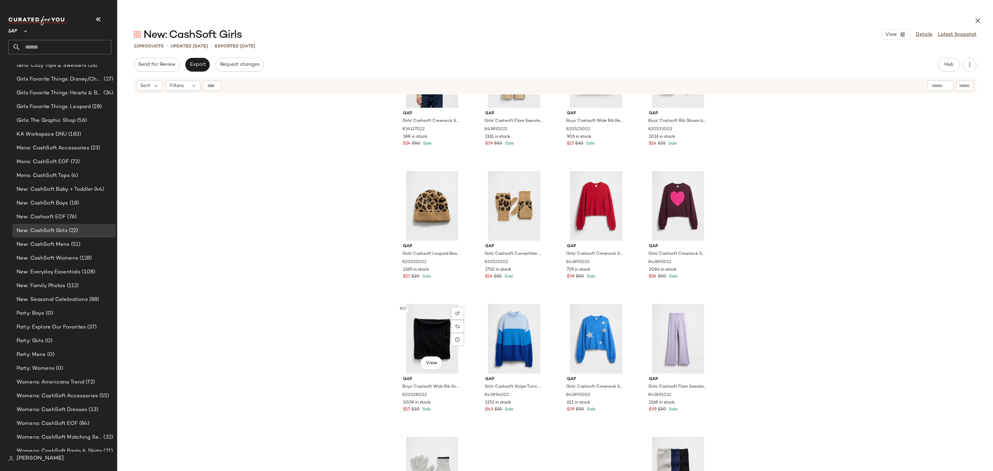
scroll to position [387, 0]
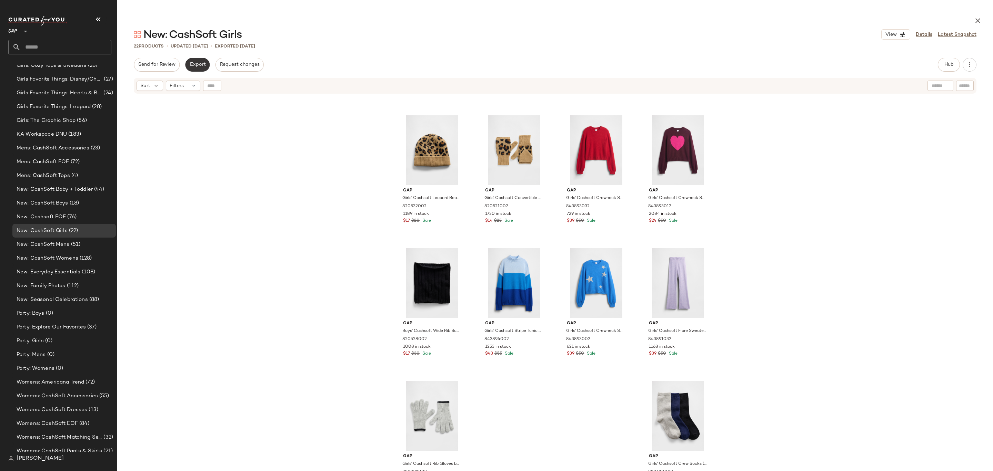
click at [193, 64] on span "Export" at bounding box center [197, 65] width 16 height 6
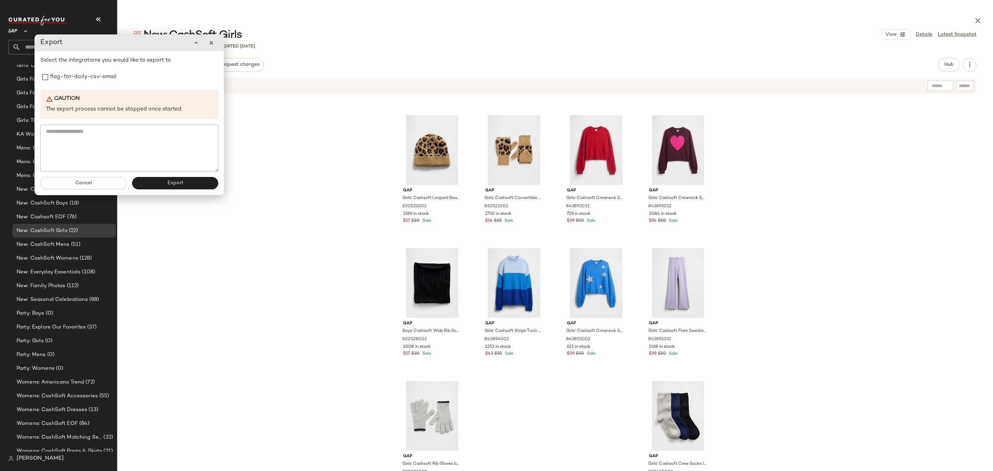
click at [290, 186] on div "Gap Girls' Cashsoft Crewneck Sweater by Gap Oatmeal Heather Size XS (4/5) 83412…" at bounding box center [554, 300] width 875 height 412
click at [209, 47] on button "button" at bounding box center [211, 43] width 14 height 14
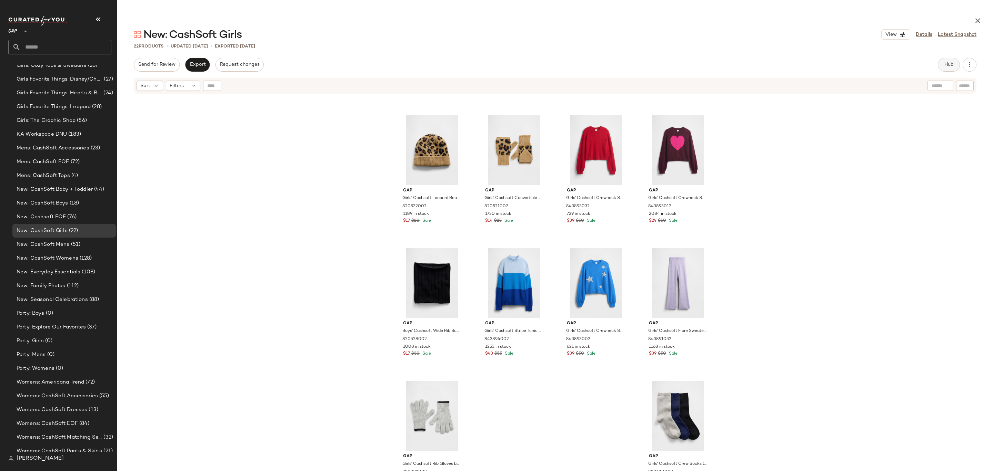
click at [946, 63] on span "Hub" at bounding box center [949, 65] width 10 height 6
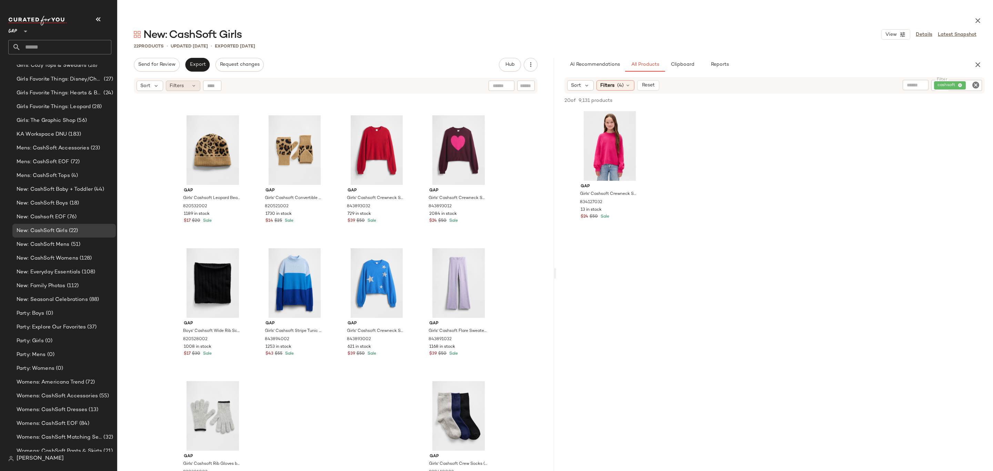
click at [186, 82] on div "Filters" at bounding box center [183, 86] width 34 height 10
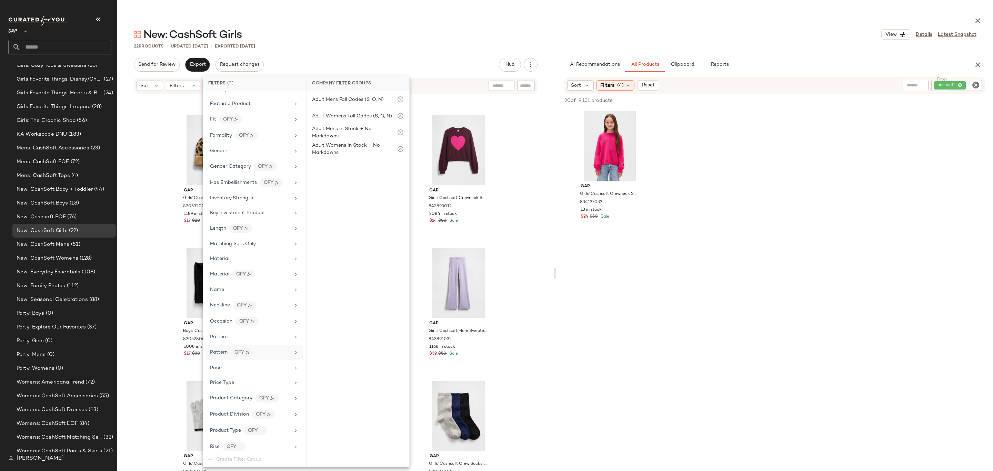
scroll to position [208, 0]
click at [250, 368] on div "Price Type" at bounding box center [250, 365] width 80 height 7
click at [432, 32] on div "New: CashSoft Girls View Details Latest Snapshot" at bounding box center [554, 35] width 875 height 14
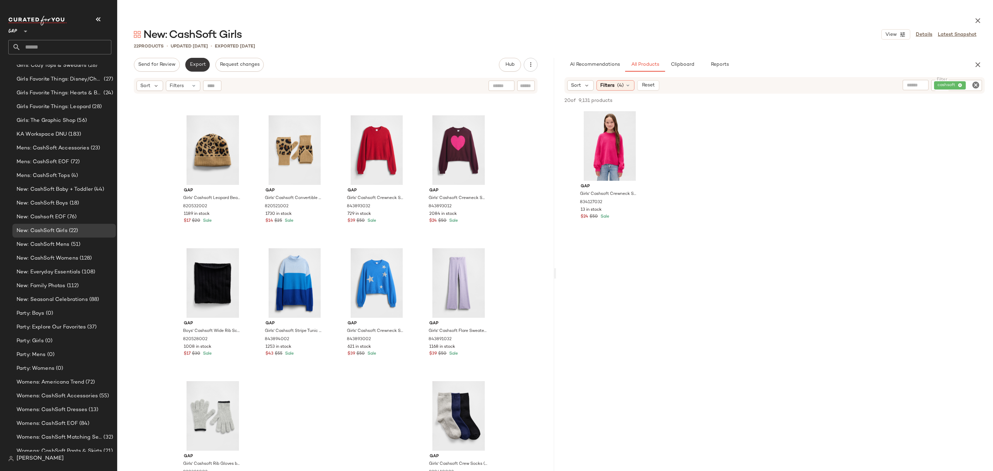
click at [188, 67] on button "Export" at bounding box center [197, 65] width 24 height 14
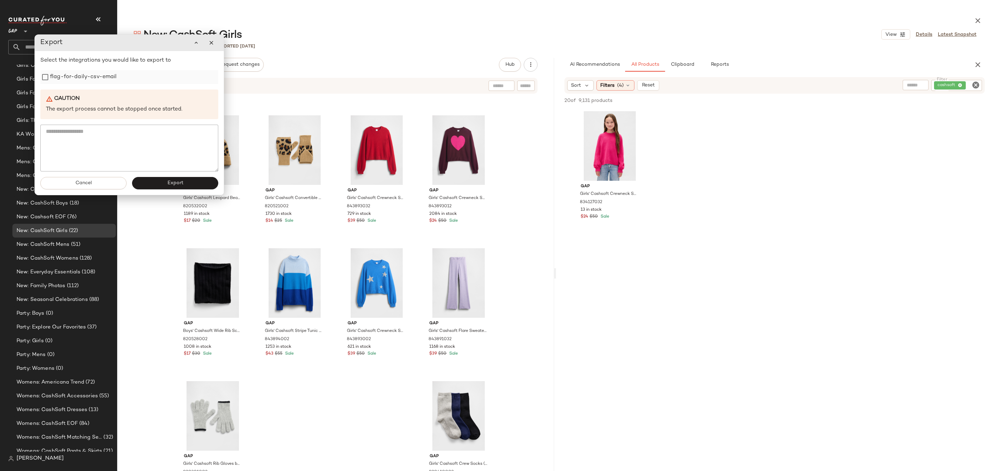
click at [52, 80] on label "flag-for-daily-csv-email" at bounding box center [83, 77] width 67 height 14
click at [163, 183] on button "Export" at bounding box center [175, 183] width 86 height 12
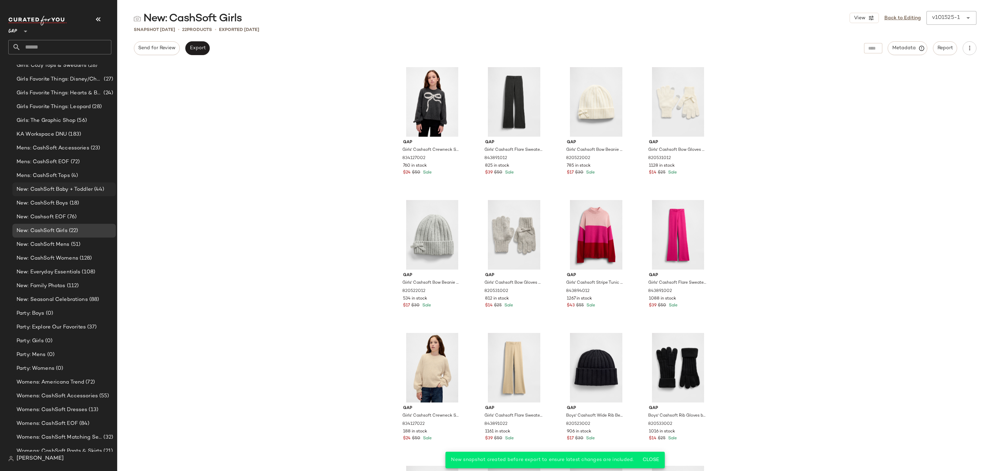
click at [93, 186] on span "(44)" at bounding box center [99, 190] width 12 height 8
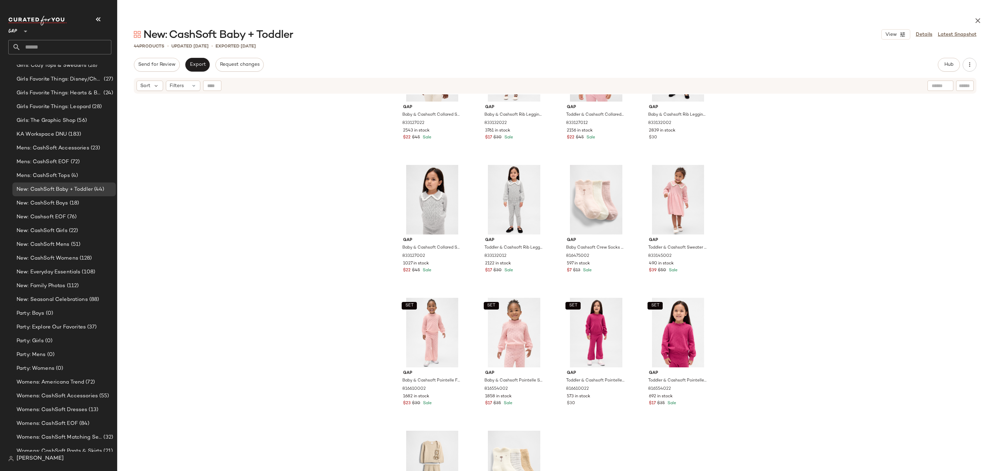
scroll to position [136, 0]
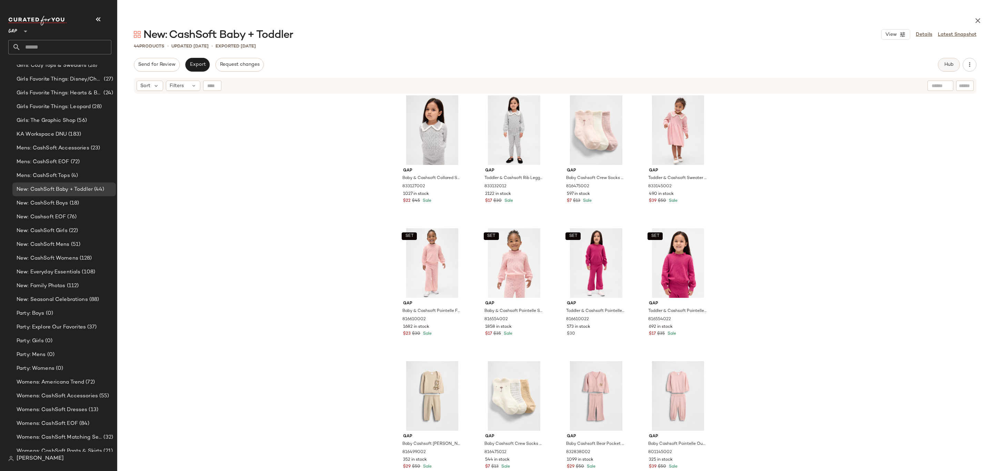
click at [946, 64] on span "Hub" at bounding box center [949, 65] width 10 height 6
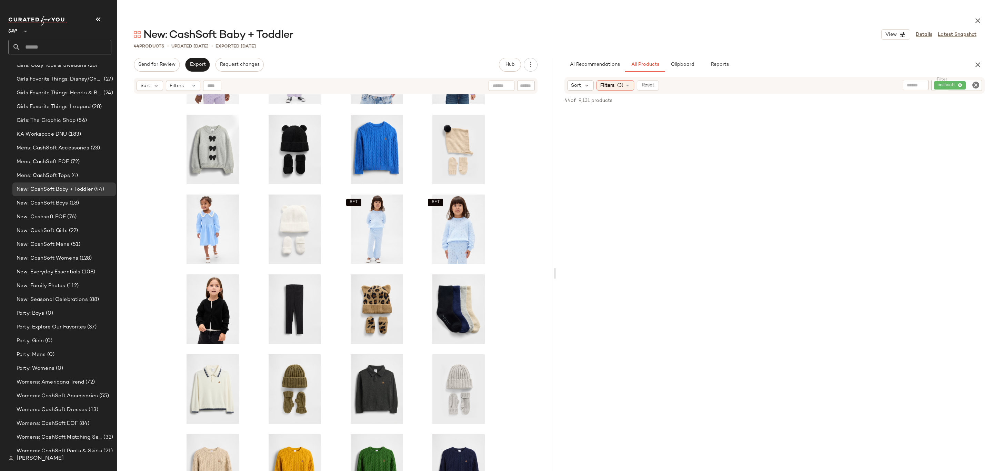
scroll to position [469, 0]
click at [189, 68] on button "Export" at bounding box center [197, 65] width 24 height 14
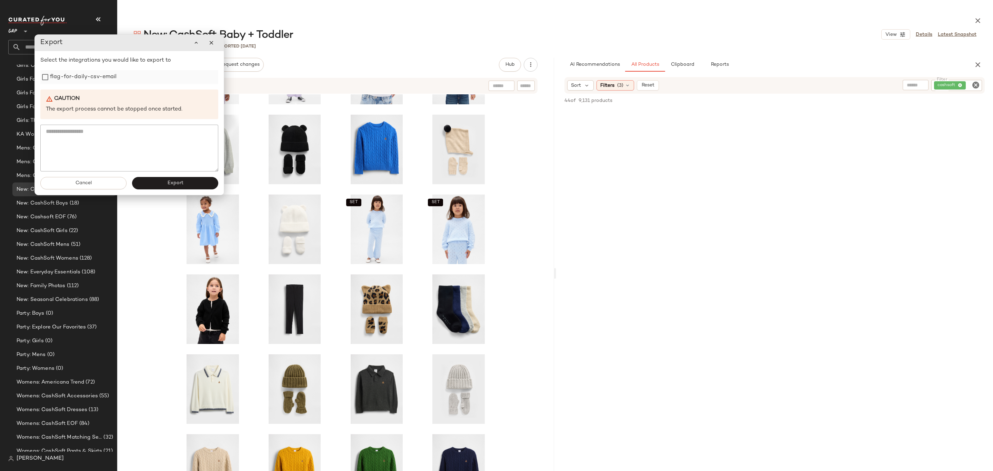
click at [74, 82] on label "flag-for-daily-csv-email" at bounding box center [83, 77] width 67 height 14
click at [147, 182] on button "Export" at bounding box center [175, 183] width 86 height 12
